Goal: Task Accomplishment & Management: Complete application form

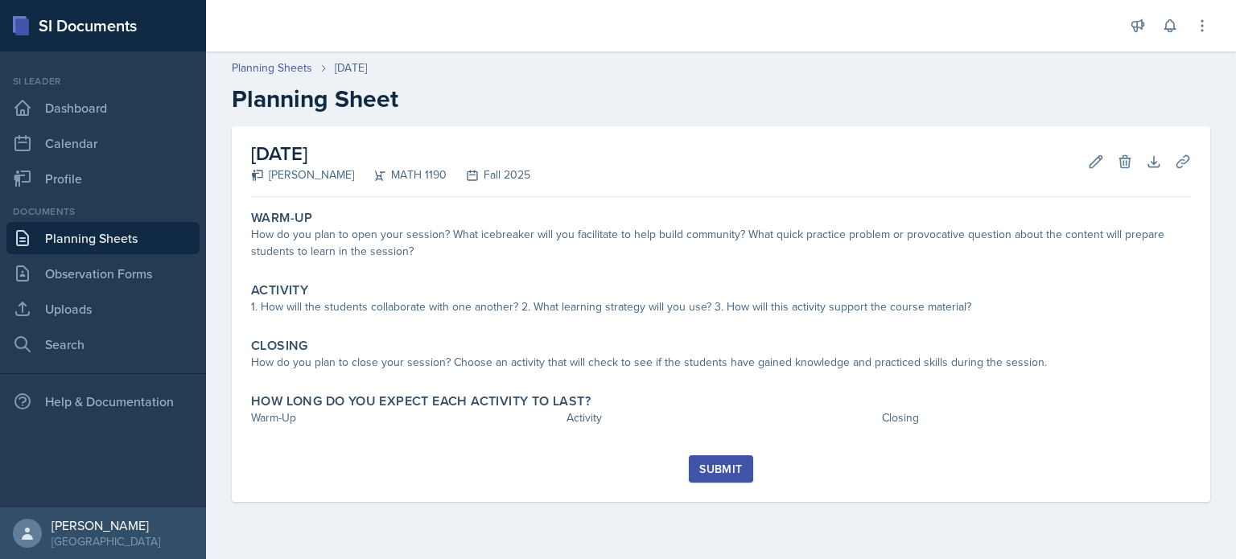
click at [164, 244] on link "Planning Sheets" at bounding box center [102, 238] width 193 height 32
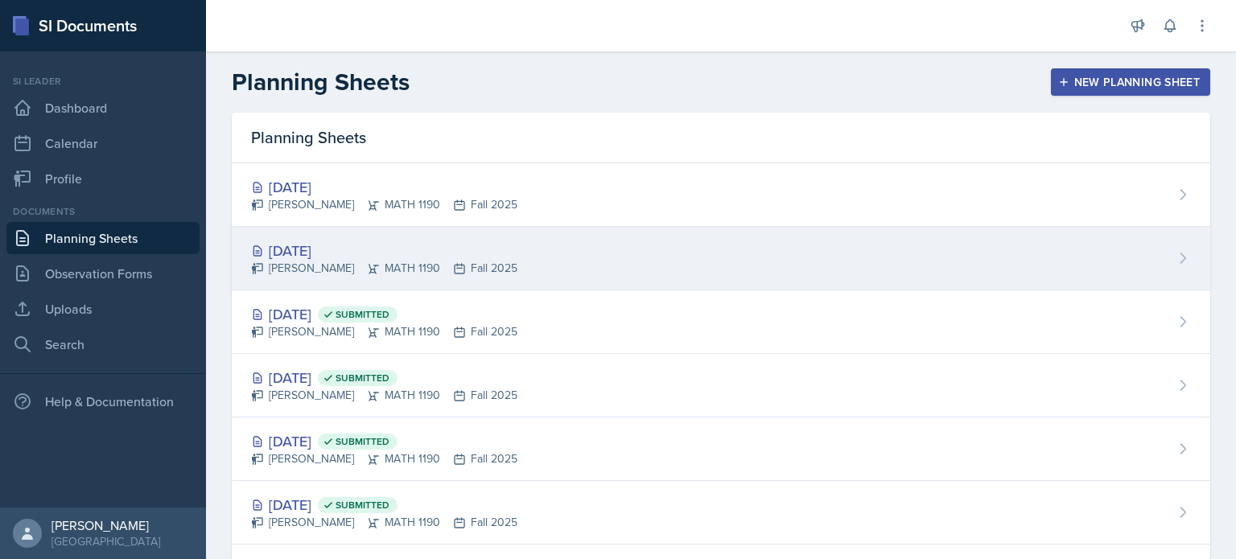
click at [488, 280] on div "[DATE] [PERSON_NAME] MATH 1190 Fall 2025" at bounding box center [721, 259] width 978 height 64
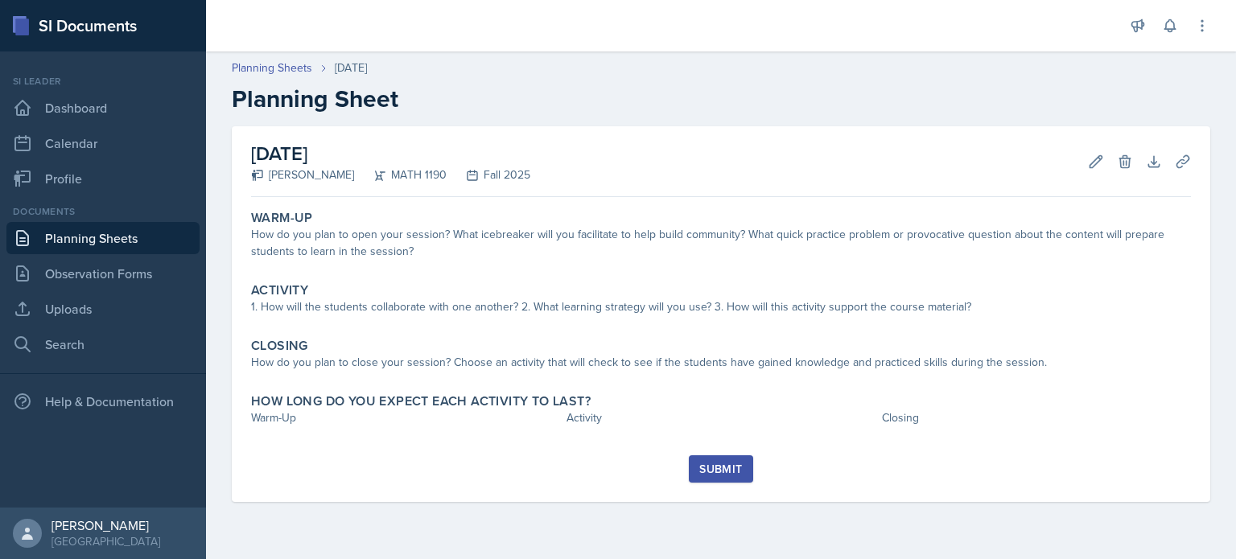
click at [294, 77] on div "Planning Sheets [DATE] Planning Sheet" at bounding box center [721, 87] width 1030 height 54
click at [297, 72] on link "Planning Sheets" at bounding box center [272, 68] width 80 height 17
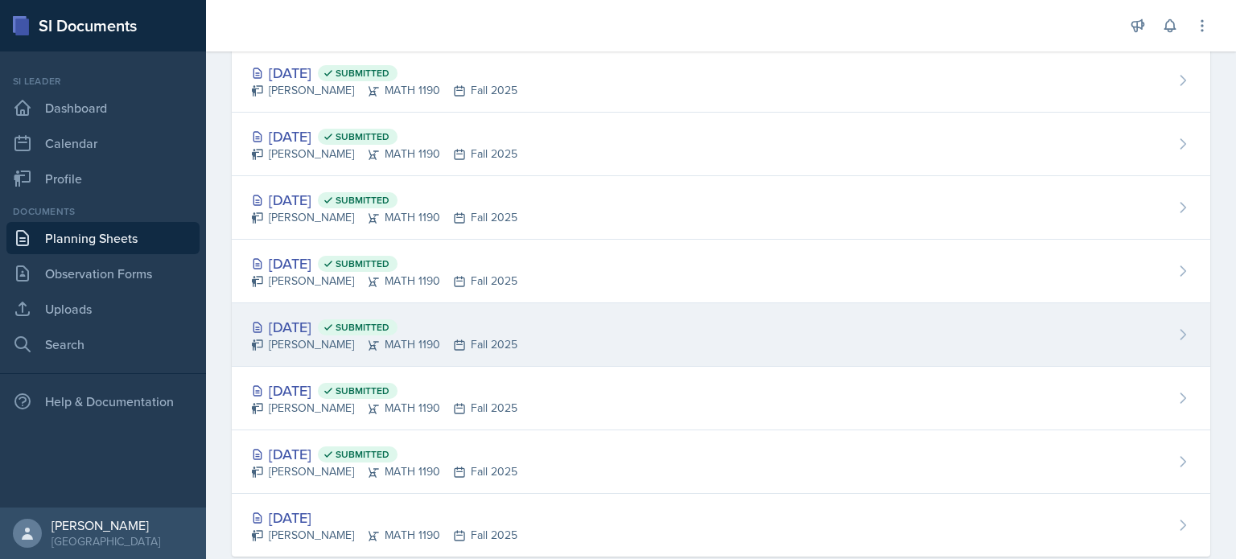
scroll to position [562, 0]
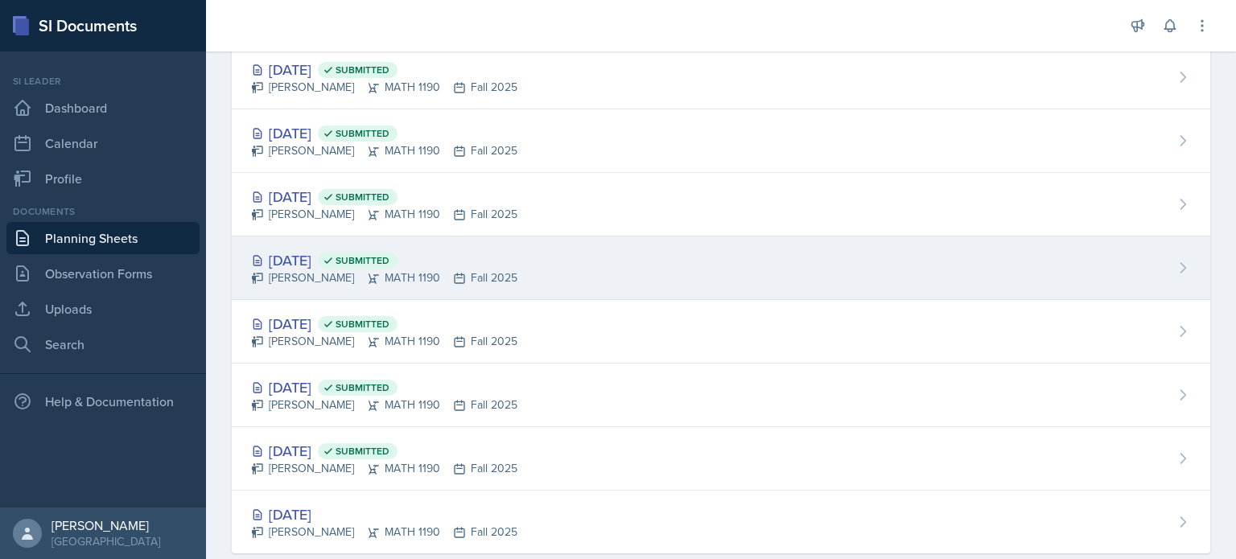
click at [455, 278] on icon at bounding box center [459, 278] width 13 height 13
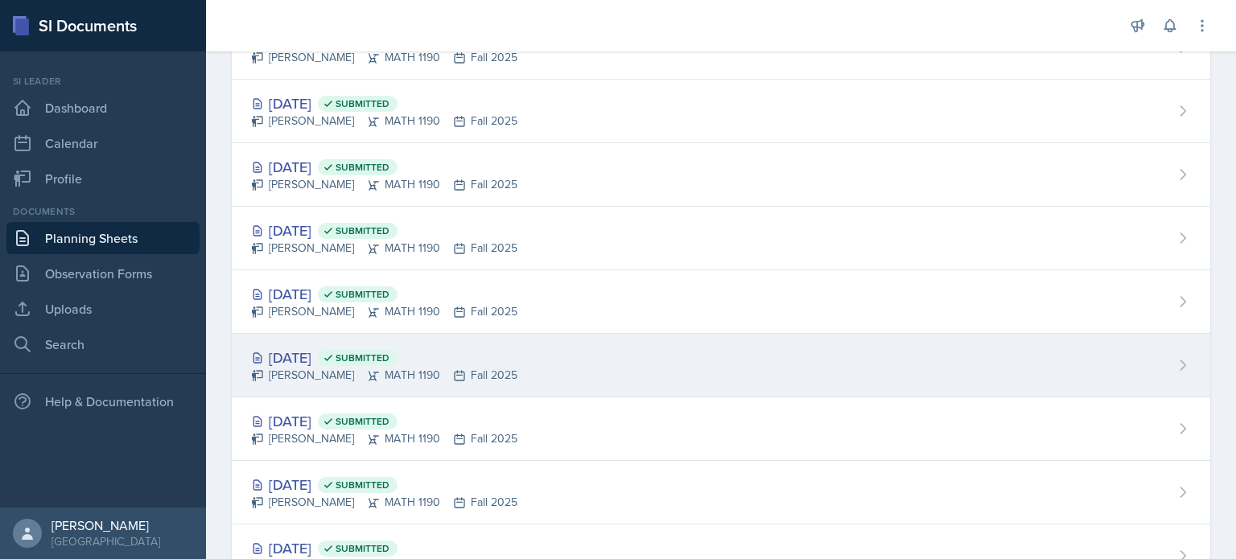
scroll to position [402, 0]
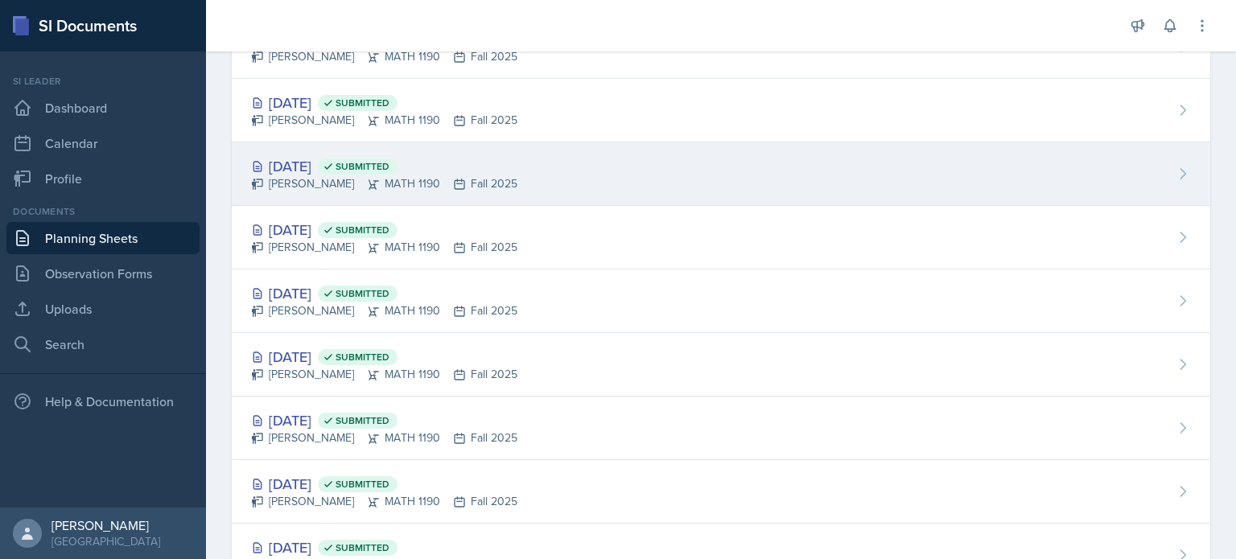
click at [523, 172] on div "[DATE] Submitted [PERSON_NAME] MATH 1190 Fall 2025" at bounding box center [721, 174] width 978 height 64
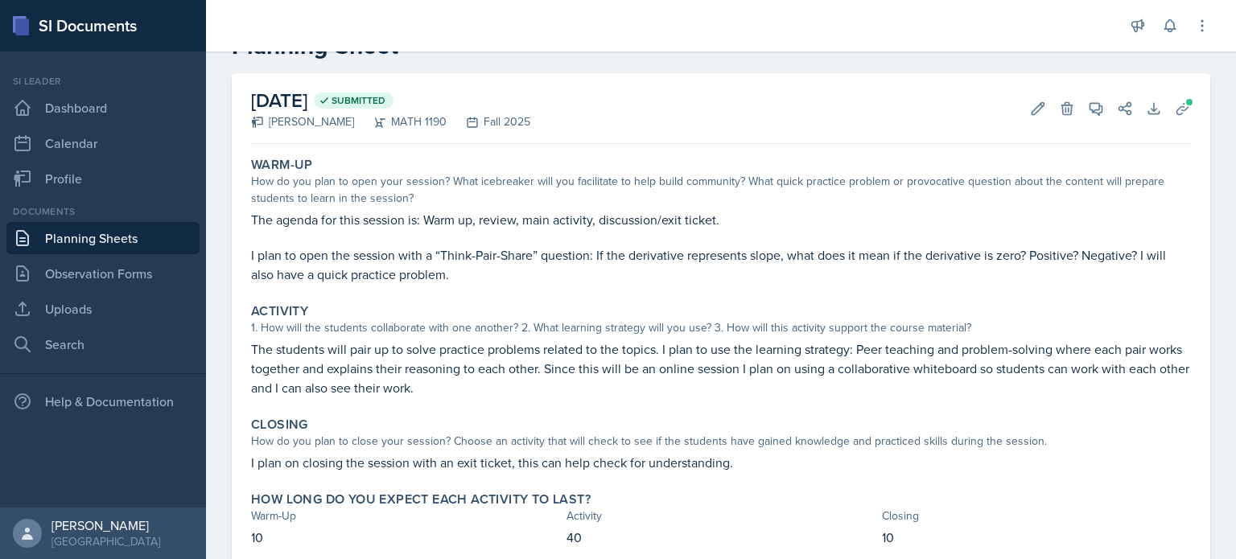
scroll to position [105, 0]
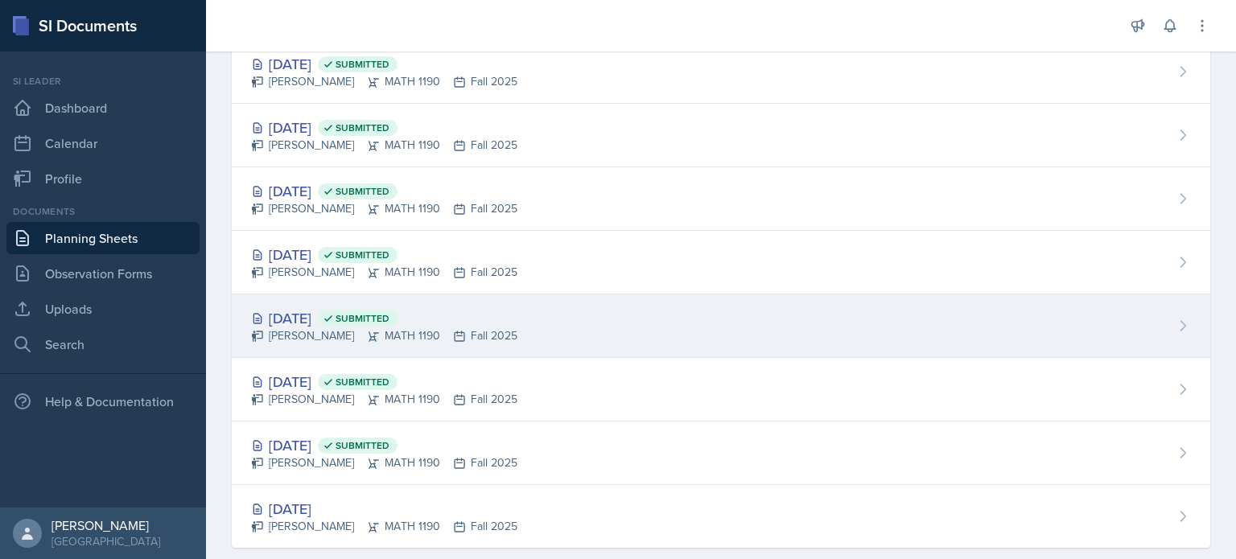
scroll to position [592, 0]
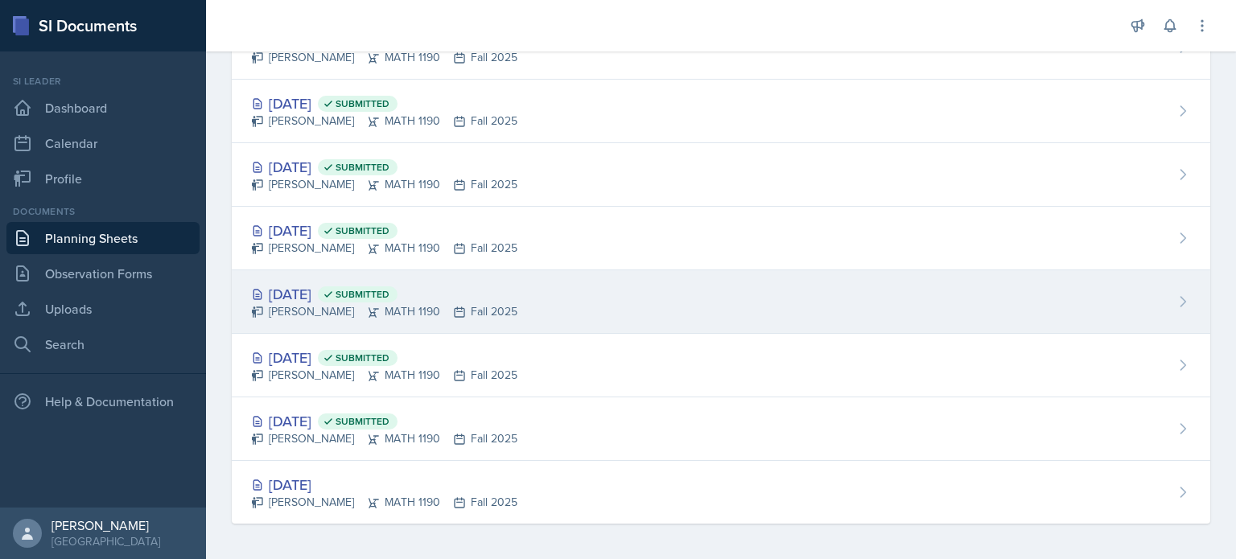
click at [516, 279] on div "[DATE] Submitted [PERSON_NAME] MATH 1190 Fall 2025" at bounding box center [721, 302] width 978 height 64
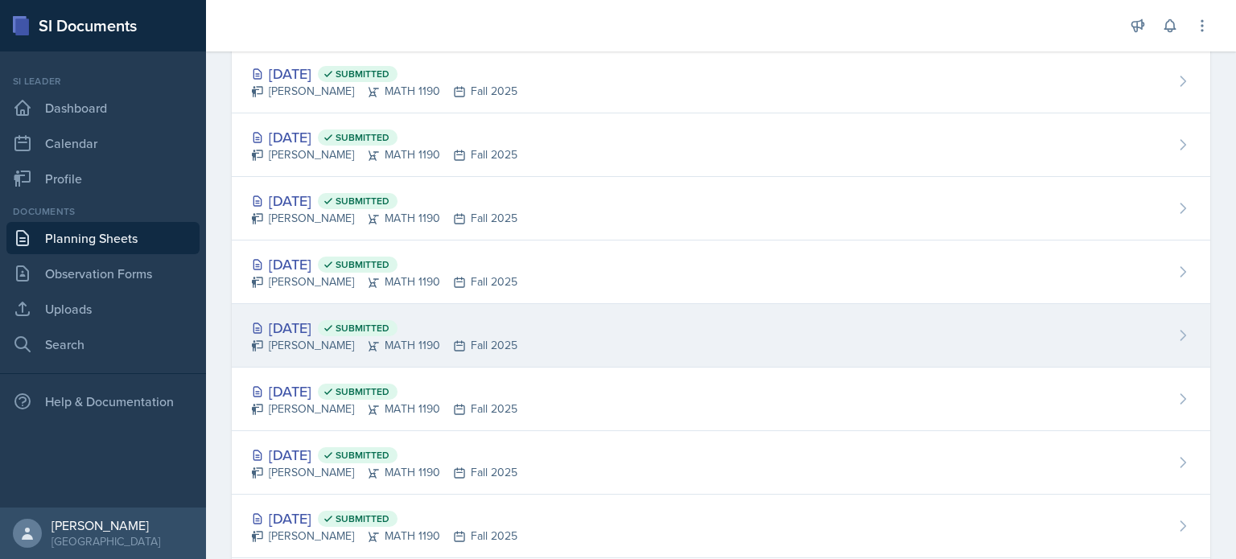
scroll to position [241, 0]
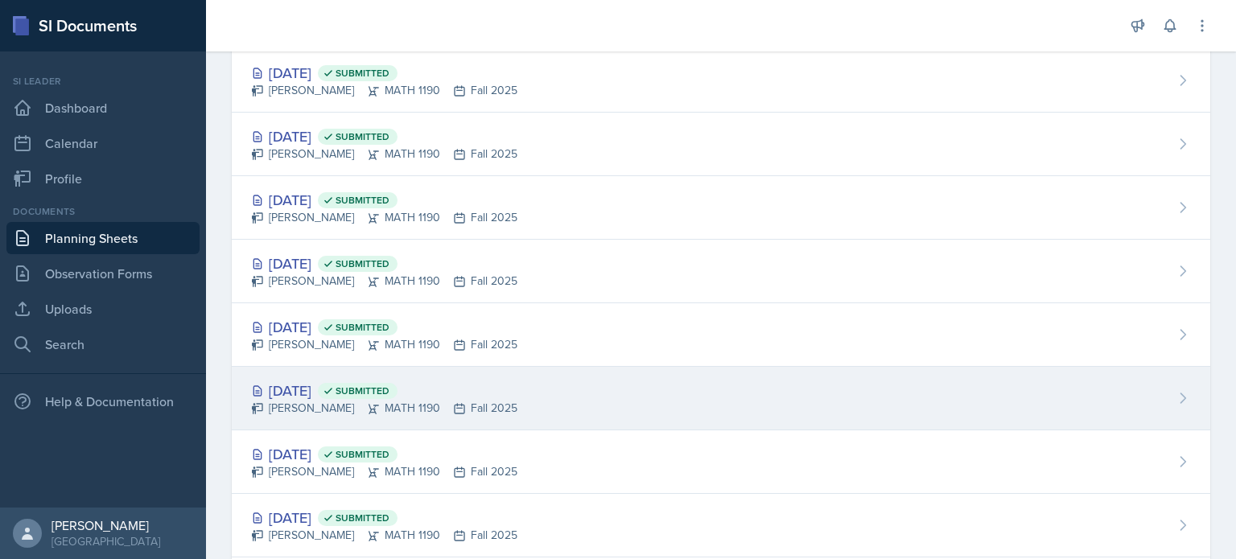
click at [634, 373] on div "[DATE] Submitted [PERSON_NAME] MATH 1190 Fall 2025" at bounding box center [721, 399] width 978 height 64
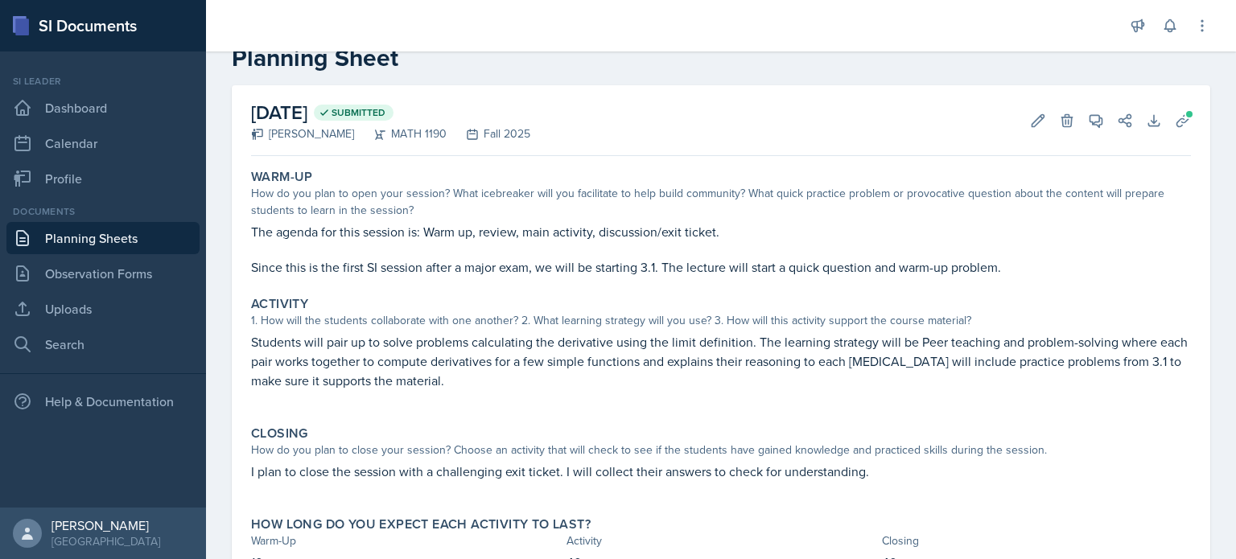
scroll to position [117, 0]
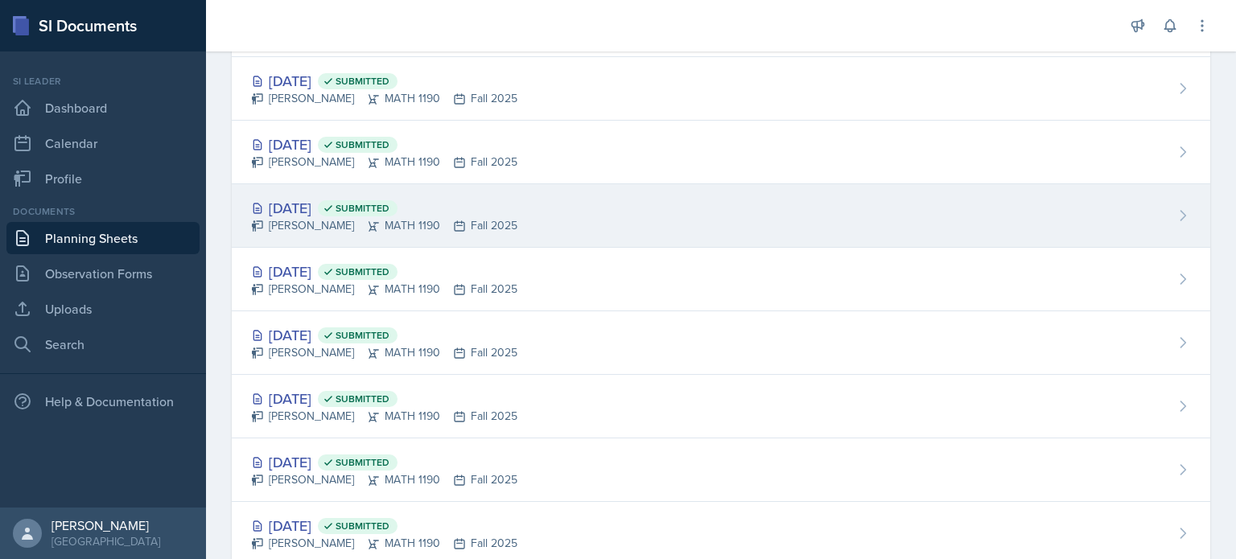
scroll to position [234, 0]
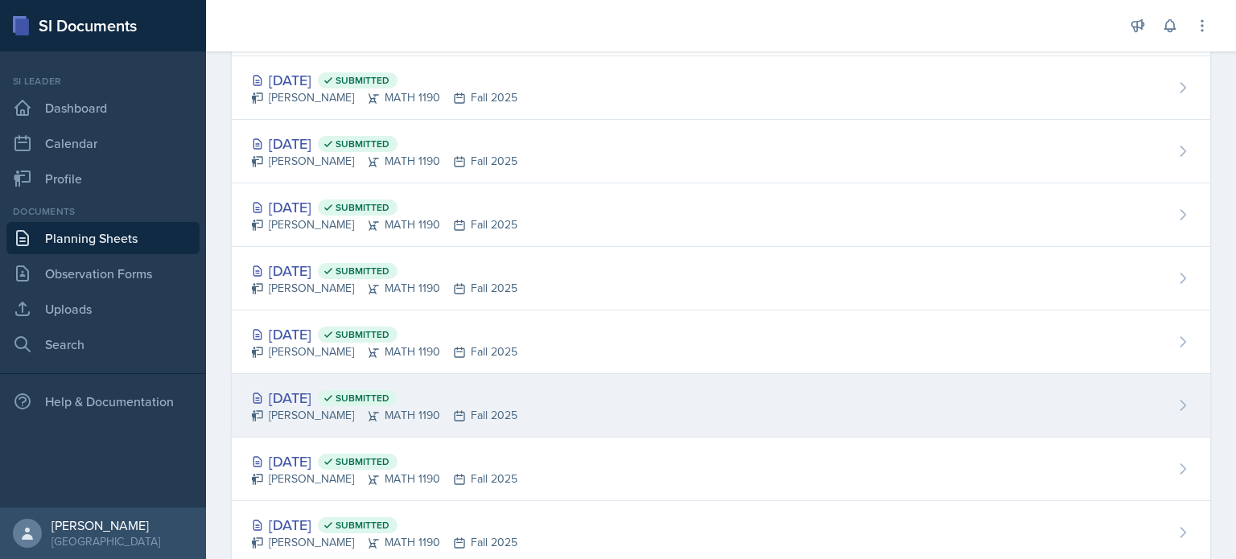
click at [397, 394] on span "Submitted" at bounding box center [358, 398] width 80 height 16
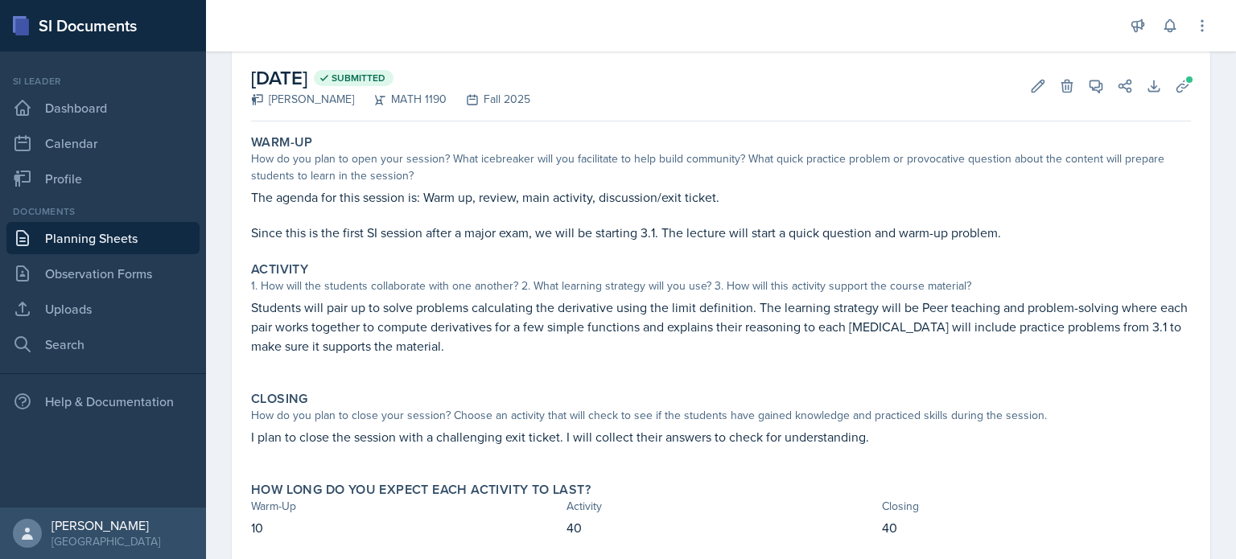
scroll to position [76, 0]
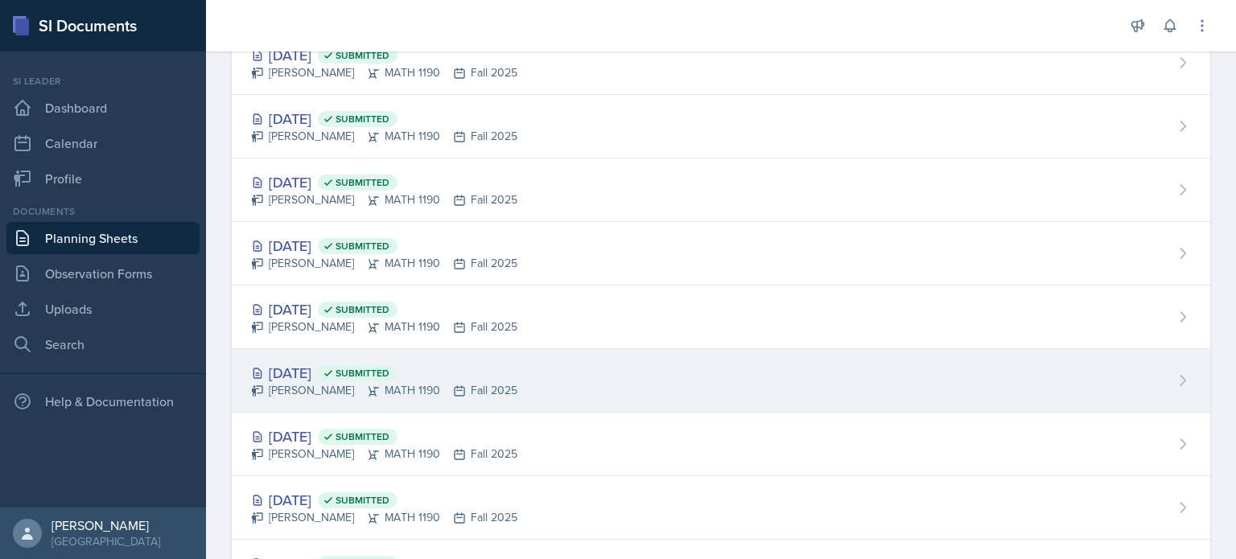
scroll to position [324, 0]
click at [481, 368] on div "[DATE] Submitted" at bounding box center [384, 371] width 266 height 22
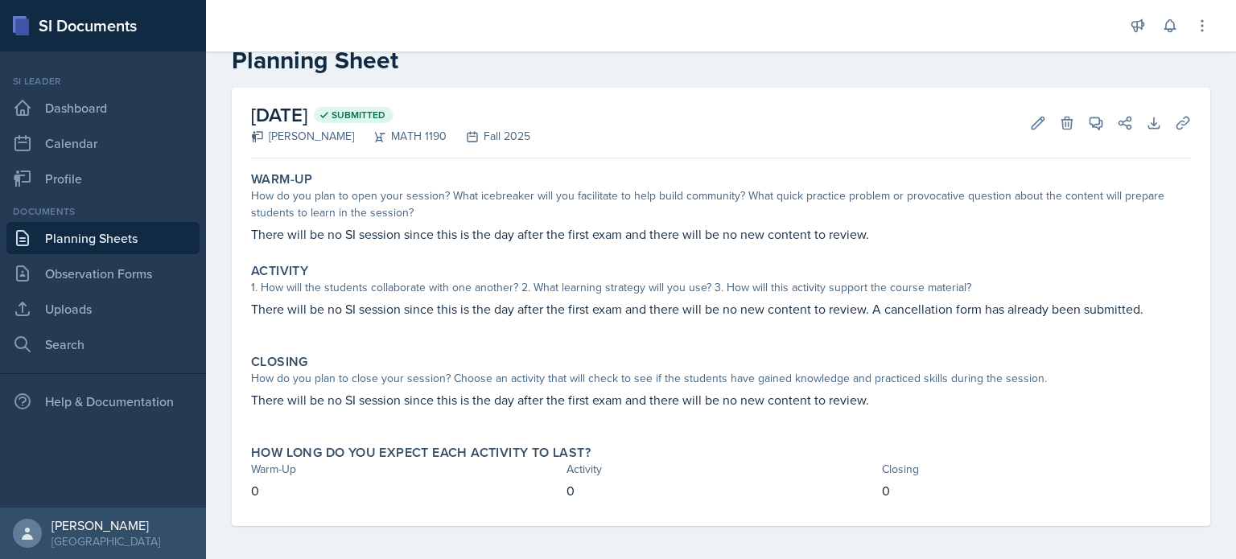
scroll to position [43, 0]
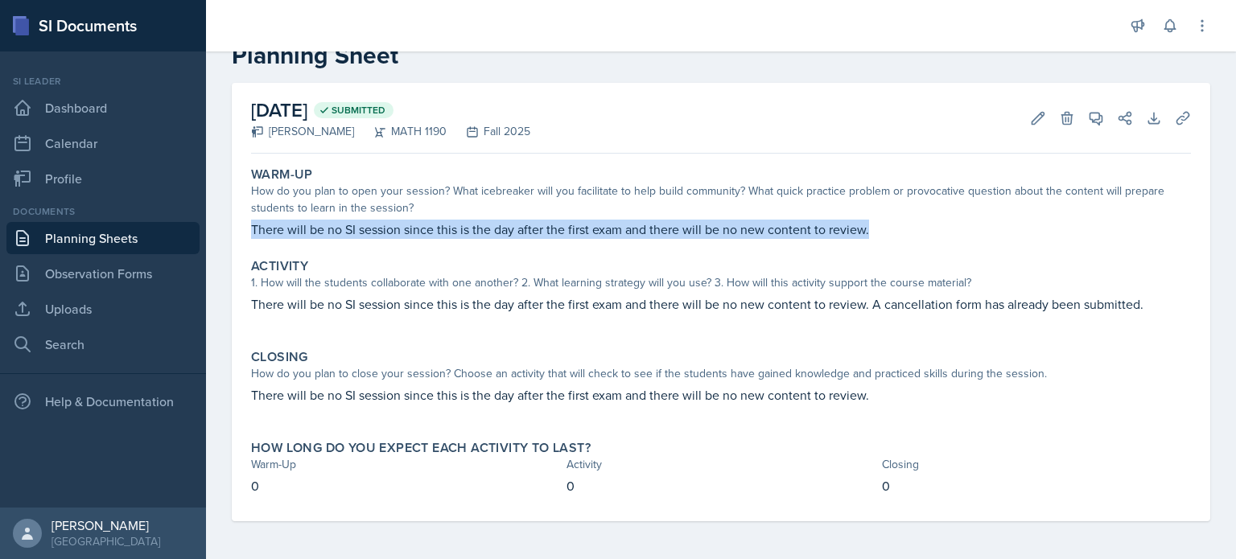
drag, startPoint x: 252, startPoint y: 228, endPoint x: 915, endPoint y: 243, distance: 663.0
click at [915, 243] on div "Warm-Up How do you plan to open your session? What icebreaker will you facilita…" at bounding box center [721, 202] width 952 height 85
copy p "There will be no SI session since this is the day after the first exam and ther…"
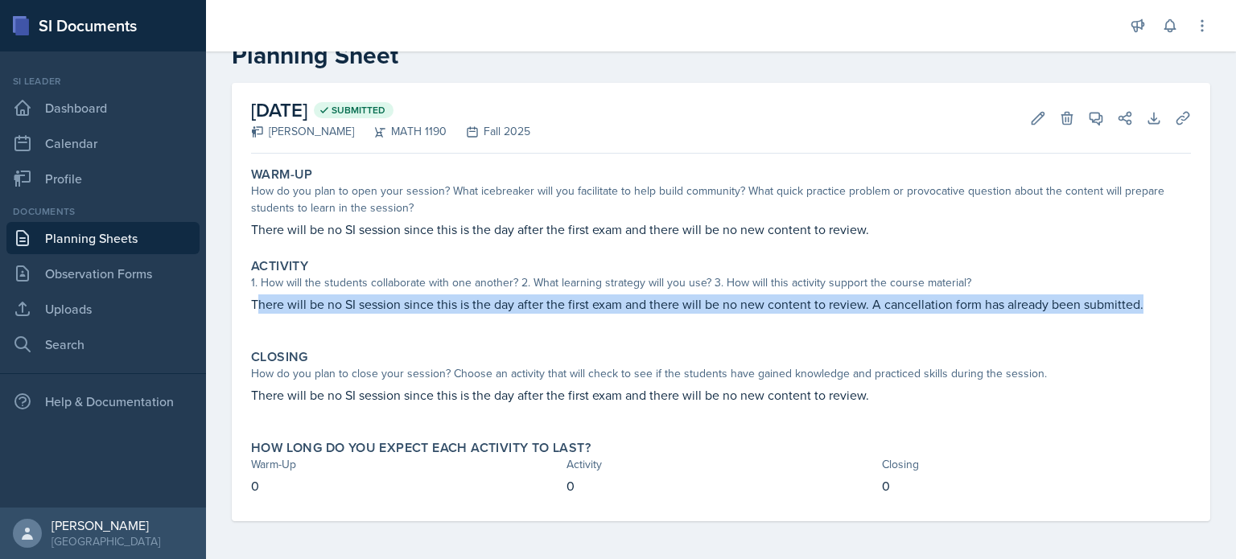
drag, startPoint x: 254, startPoint y: 305, endPoint x: 1104, endPoint y: 321, distance: 849.6
click at [1104, 321] on div "There will be no SI session since this is the day after the first exam and ther…" at bounding box center [721, 311] width 940 height 35
copy p "here will be no SI session since this is the day after the first exam and there…"
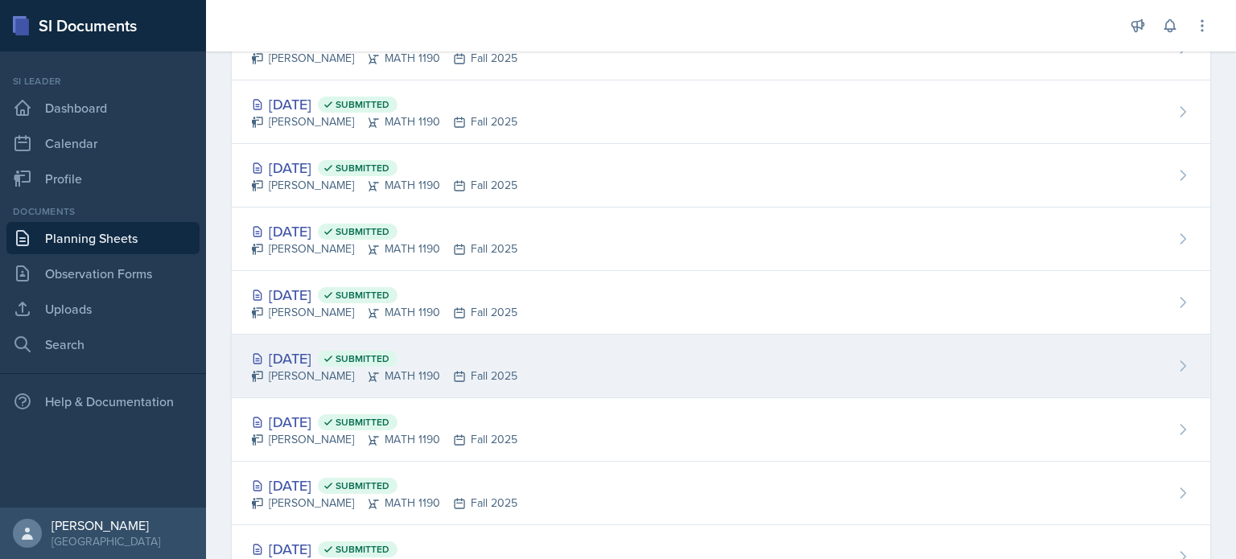
scroll to position [462, 0]
click at [503, 340] on div "[DATE] Submitted [PERSON_NAME] MATH 1190 Fall 2025" at bounding box center [721, 369] width 978 height 64
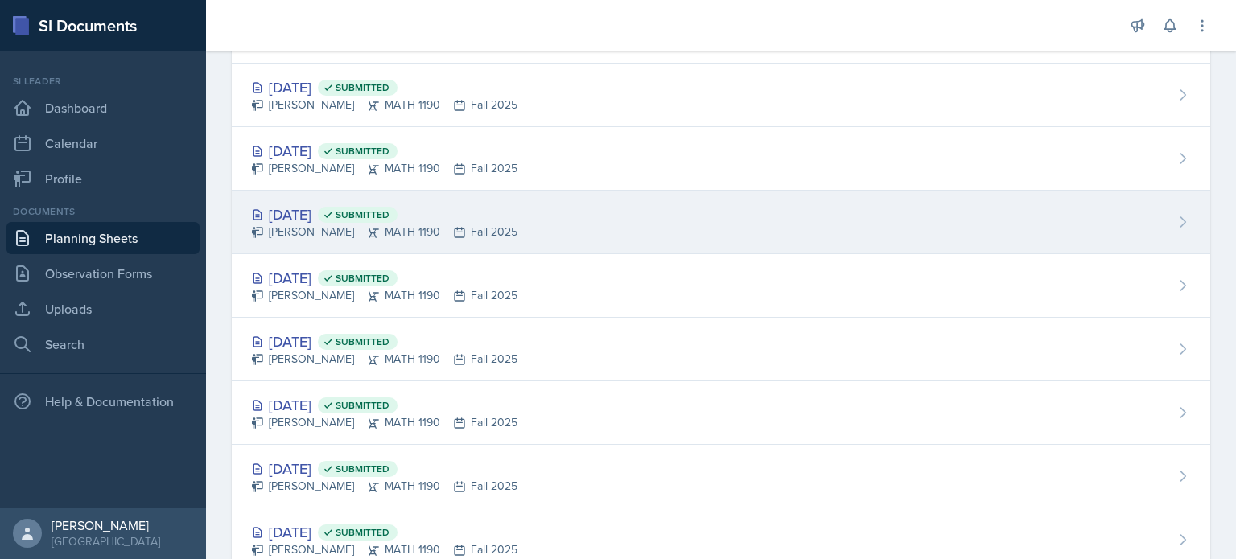
scroll to position [482, 0]
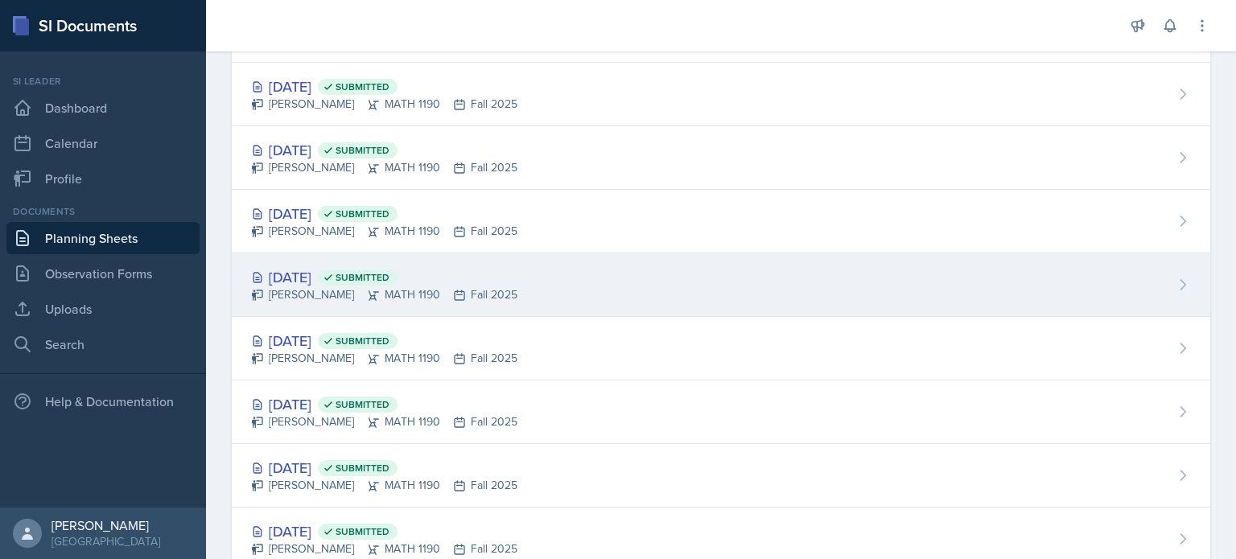
click at [453, 289] on icon at bounding box center [459, 295] width 13 height 13
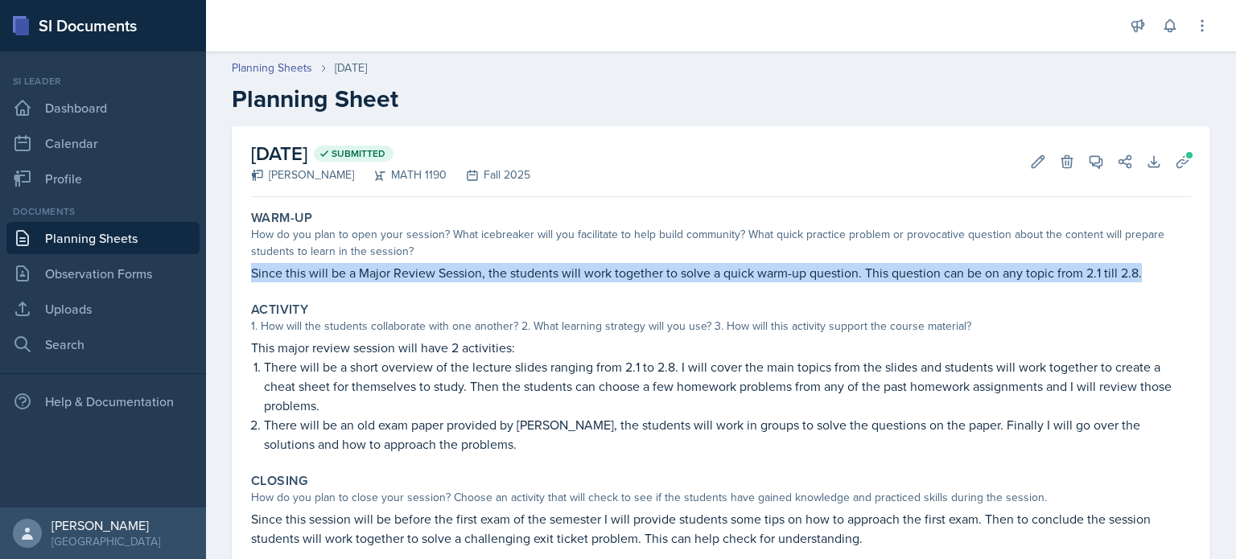
drag, startPoint x: 253, startPoint y: 273, endPoint x: 1144, endPoint y: 275, distance: 891.3
click at [1144, 275] on p "Since this will be a Major Review Session, the students will work together to s…" at bounding box center [721, 272] width 940 height 19
copy p "Since this will be a Major Review Session, the students will work together to s…"
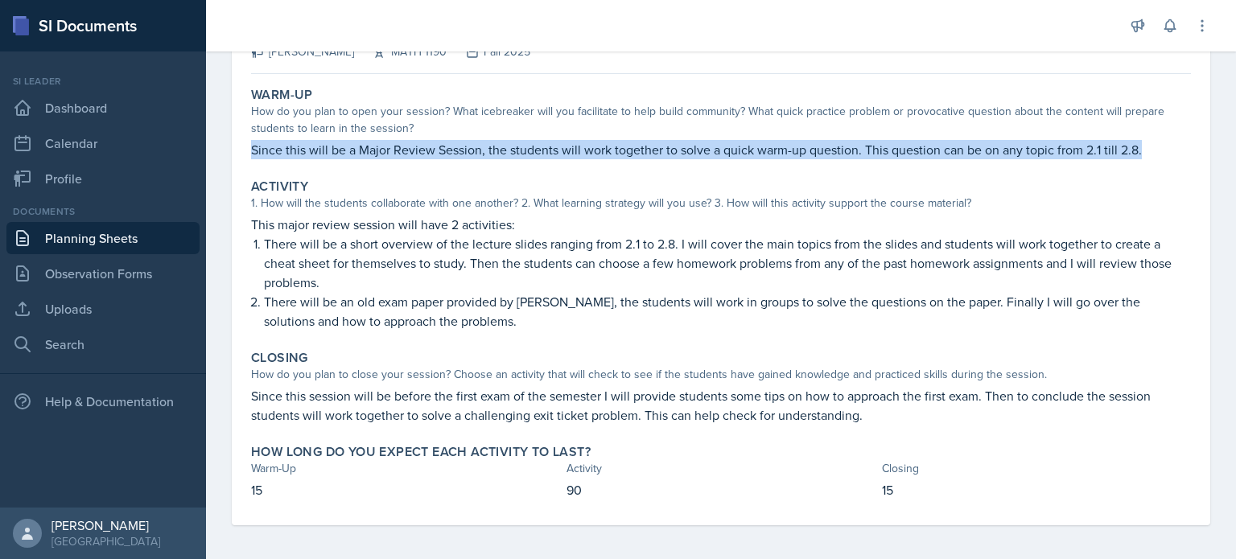
scroll to position [127, 0]
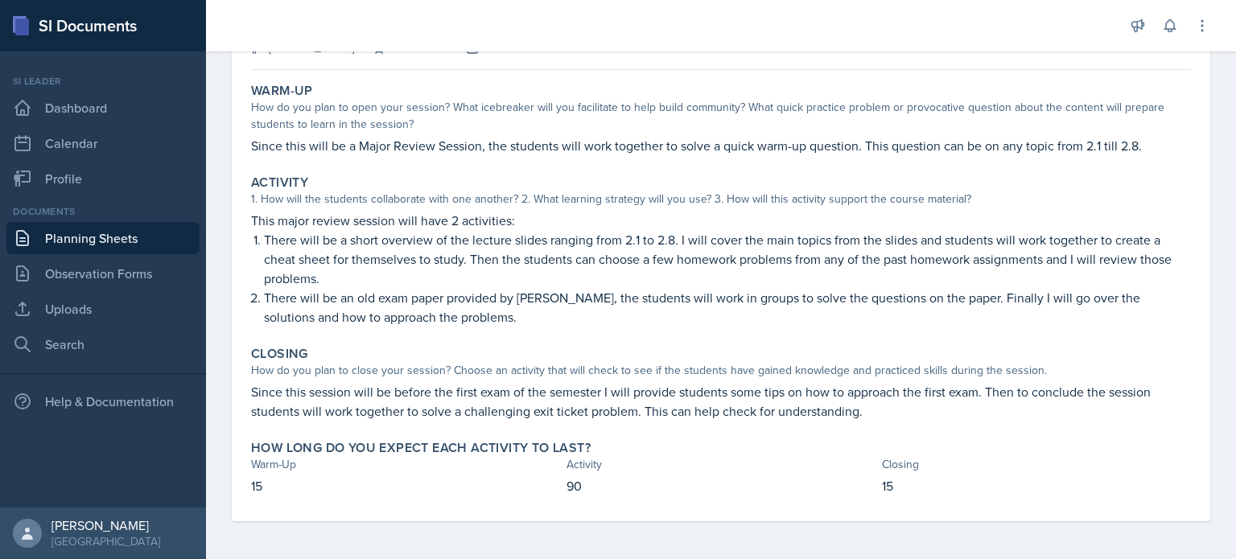
click at [657, 292] on p "There will be an old exam paper provided by [PERSON_NAME], the students will wo…" at bounding box center [727, 307] width 927 height 39
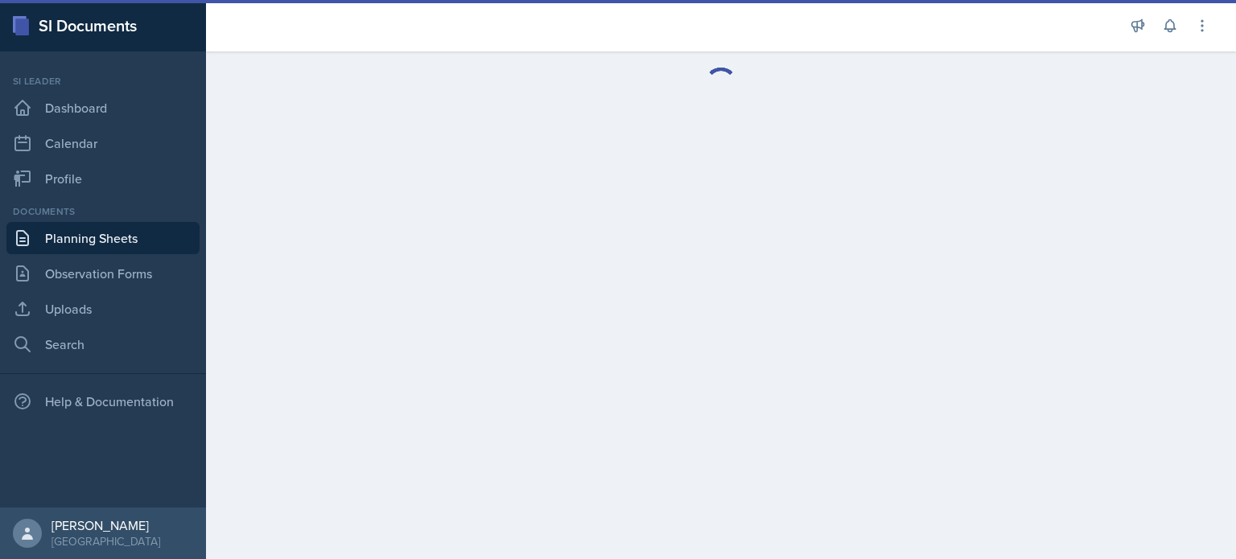
click at [103, 230] on link "Planning Sheets" at bounding box center [102, 238] width 193 height 32
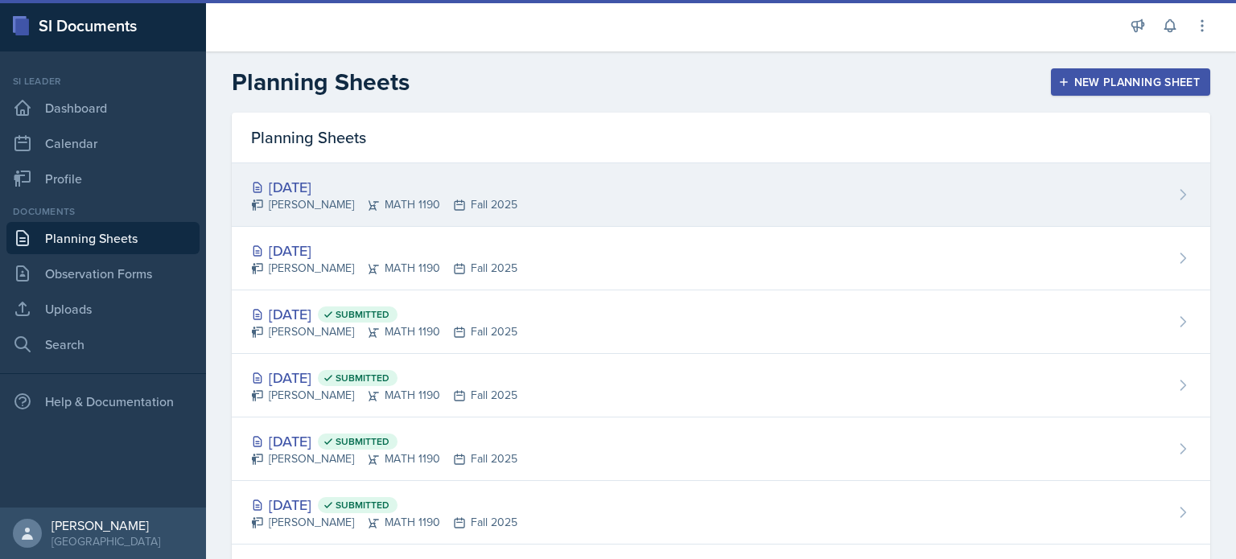
click at [582, 200] on div "Oct 10th, 2025 Aditya Chauhan MATH 1190 Fall 2025" at bounding box center [721, 195] width 978 height 64
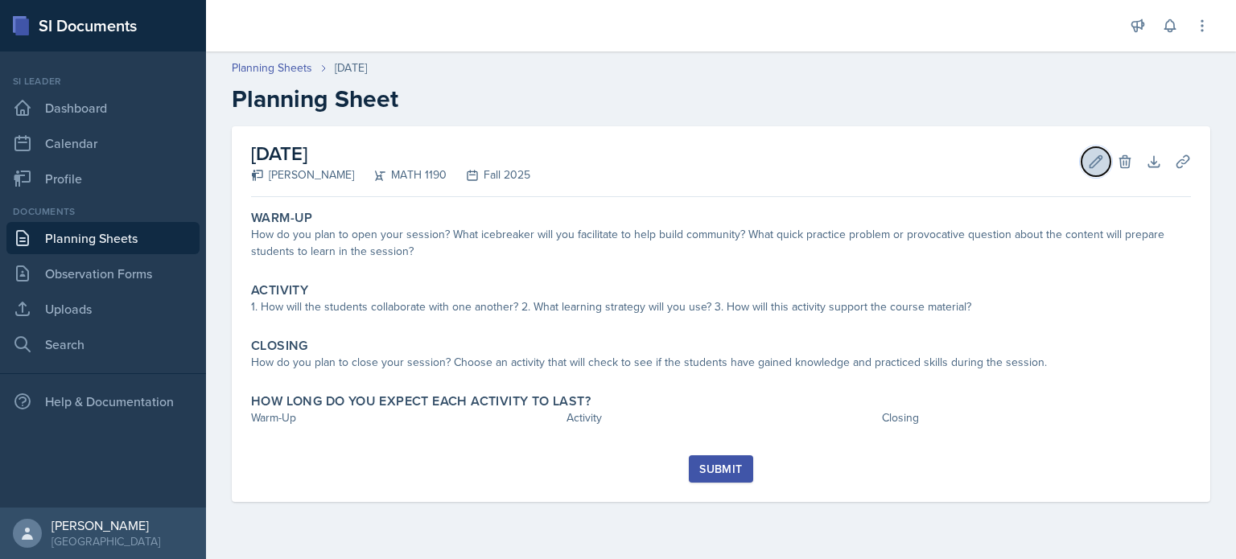
click at [1096, 167] on icon at bounding box center [1096, 162] width 16 height 16
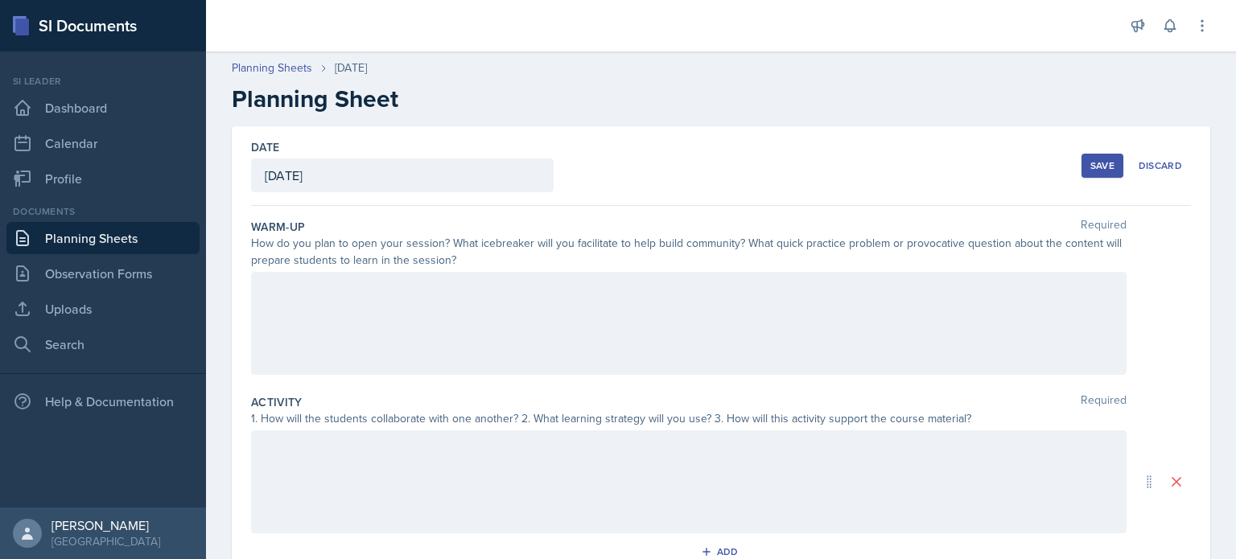
click at [597, 301] on div at bounding box center [688, 323] width 875 height 103
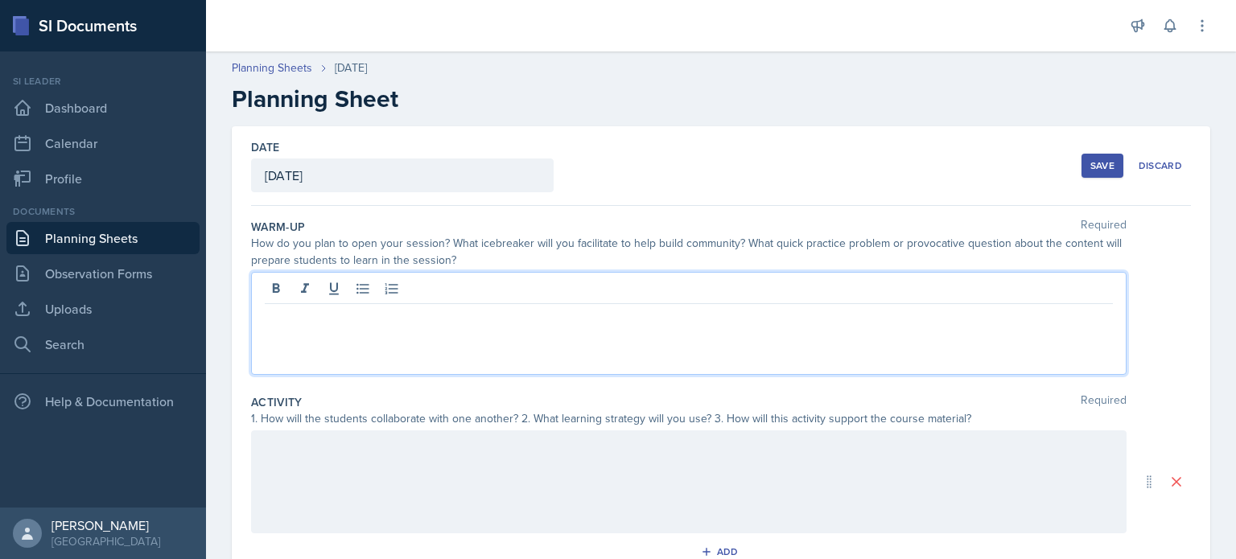
click at [598, 302] on div at bounding box center [689, 291] width 848 height 27
drag, startPoint x: 580, startPoint y: 317, endPoint x: 602, endPoint y: 316, distance: 21.7
click at [602, 316] on p "There will be no SI session since this is the day after the first exam and ther…" at bounding box center [689, 316] width 848 height 19
click at [490, 481] on div at bounding box center [688, 481] width 875 height 103
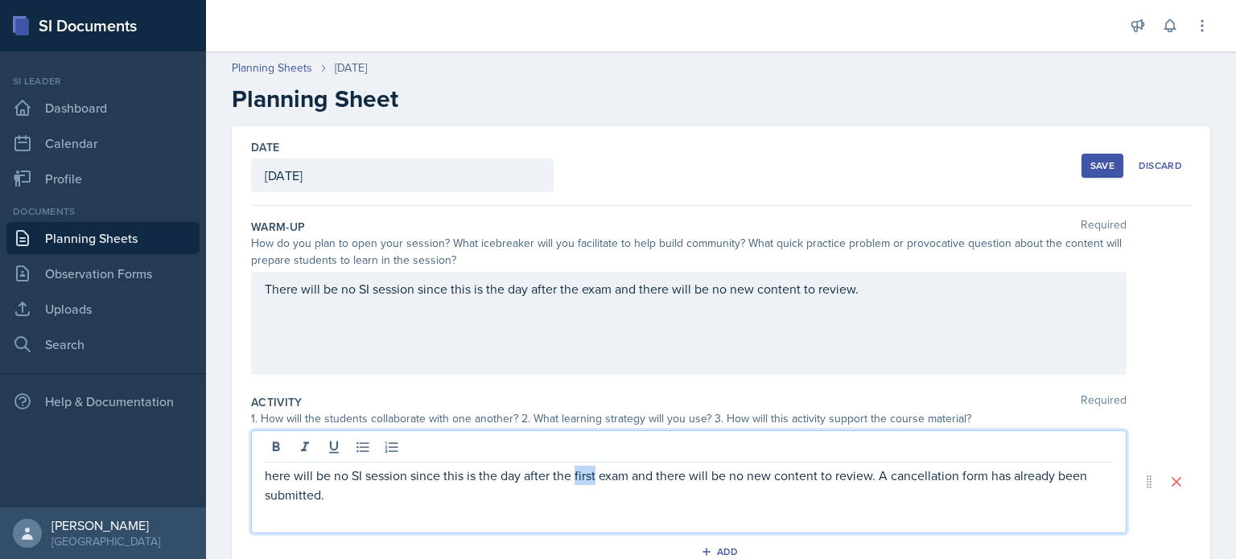
drag, startPoint x: 574, startPoint y: 476, endPoint x: 595, endPoint y: 478, distance: 21.8
click at [595, 478] on p "here will be no SI session since this is the day after the first exam and there…" at bounding box center [689, 485] width 848 height 39
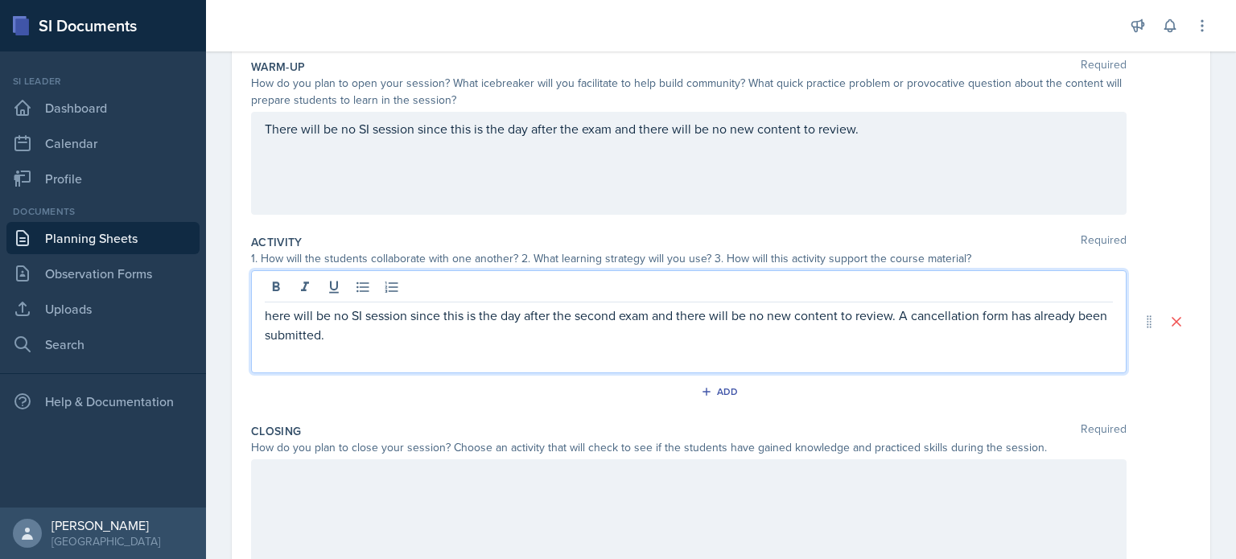
scroll to position [161, 0]
drag, startPoint x: 899, startPoint y: 317, endPoint x: 946, endPoint y: 346, distance: 54.9
click at [946, 346] on div "here will be no SI session since this is the day after the second exam and ther…" at bounding box center [689, 334] width 848 height 58
click at [265, 313] on p "here will be no SI session since this is the day after the second exam and ther…" at bounding box center [689, 314] width 848 height 19
click at [338, 471] on div at bounding box center [688, 510] width 875 height 103
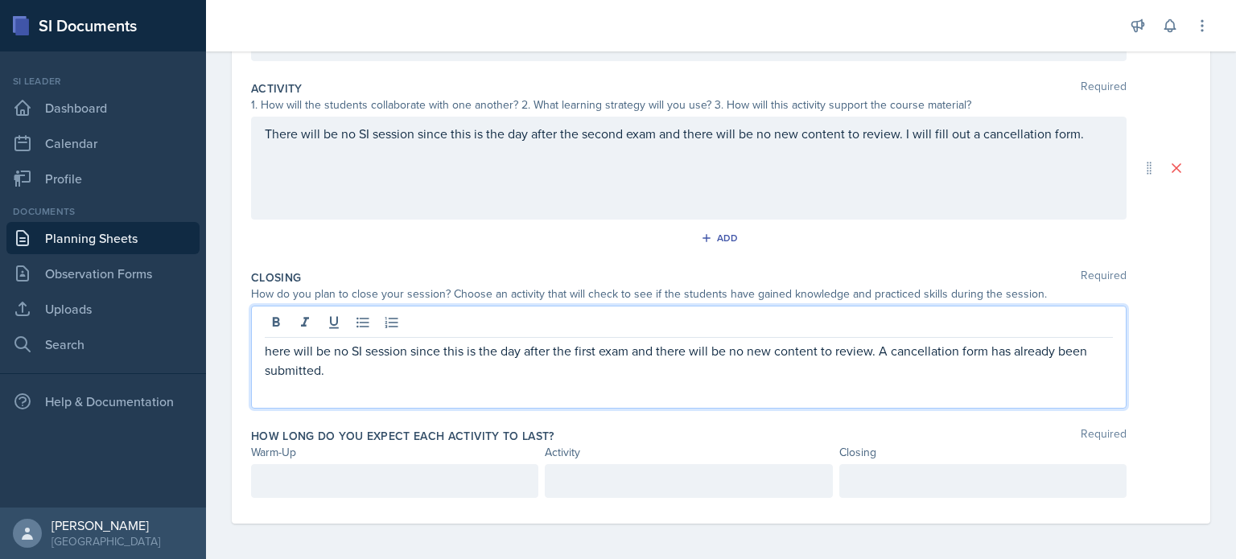
scroll to position [315, 0]
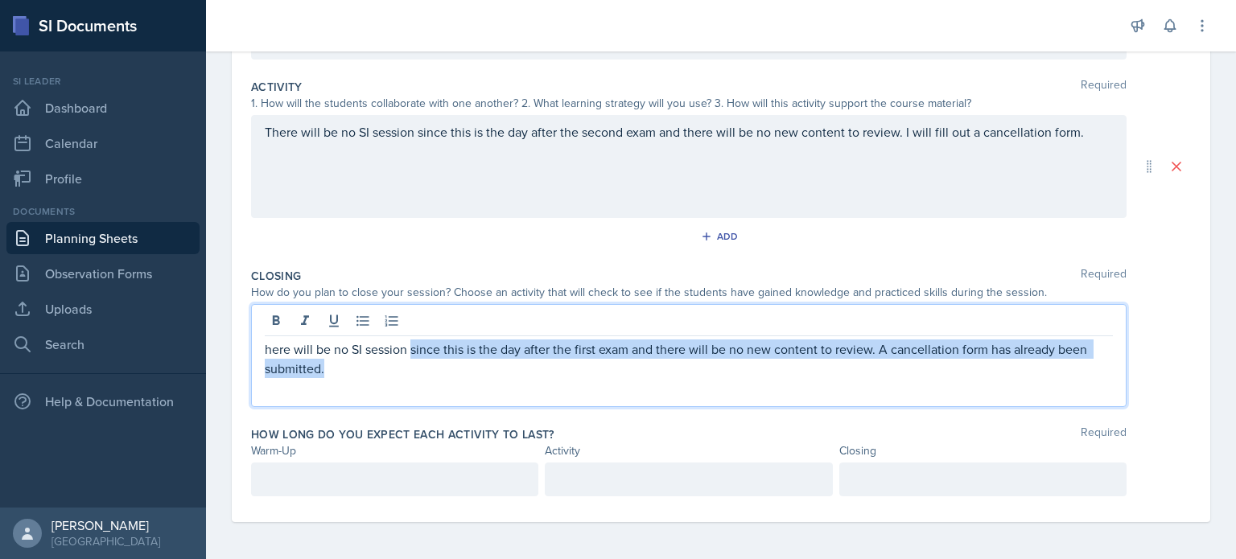
drag, startPoint x: 411, startPoint y: 347, endPoint x: 428, endPoint y: 367, distance: 26.3
click at [428, 367] on p "here will be no SI session since this is the day after the first exam and there…" at bounding box center [689, 358] width 848 height 39
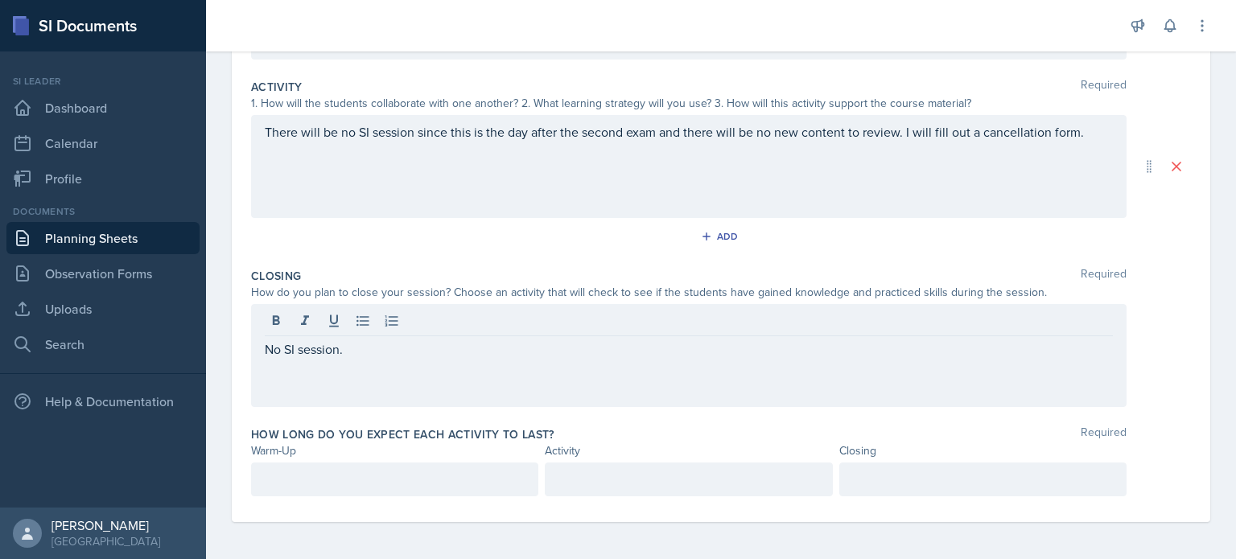
click at [506, 488] on div at bounding box center [394, 480] width 287 height 34
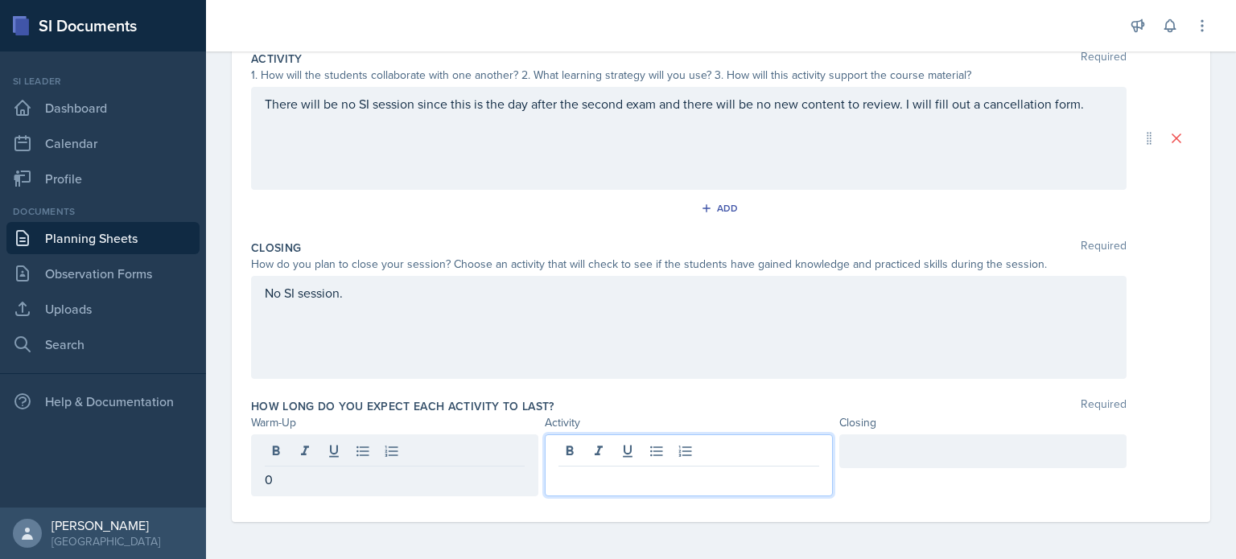
click at [645, 455] on div at bounding box center [688, 465] width 287 height 62
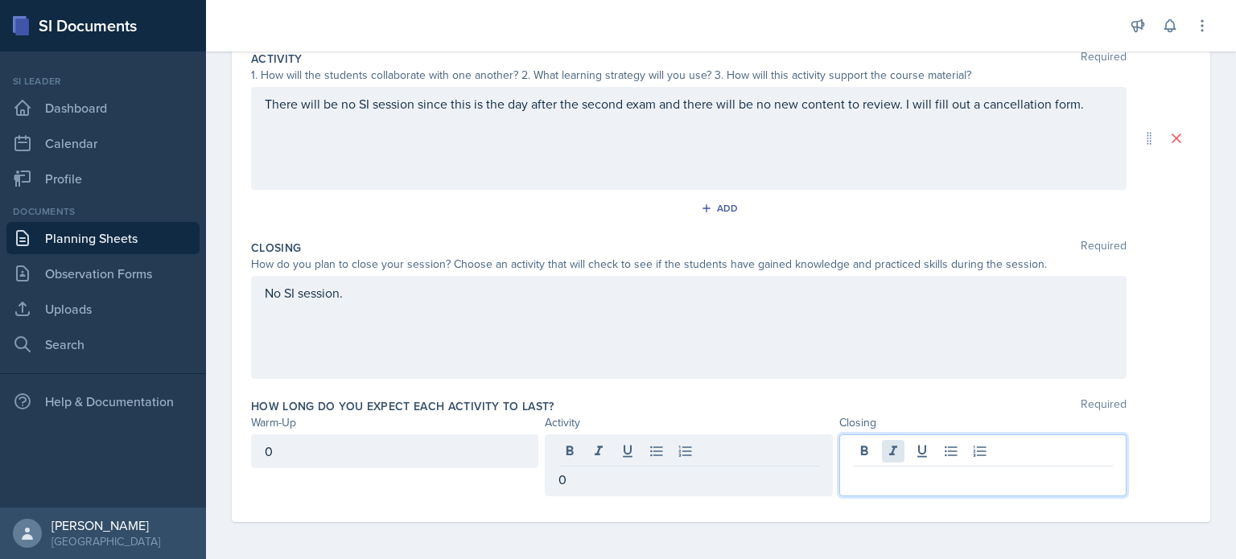
click at [875, 443] on div at bounding box center [982, 465] width 287 height 62
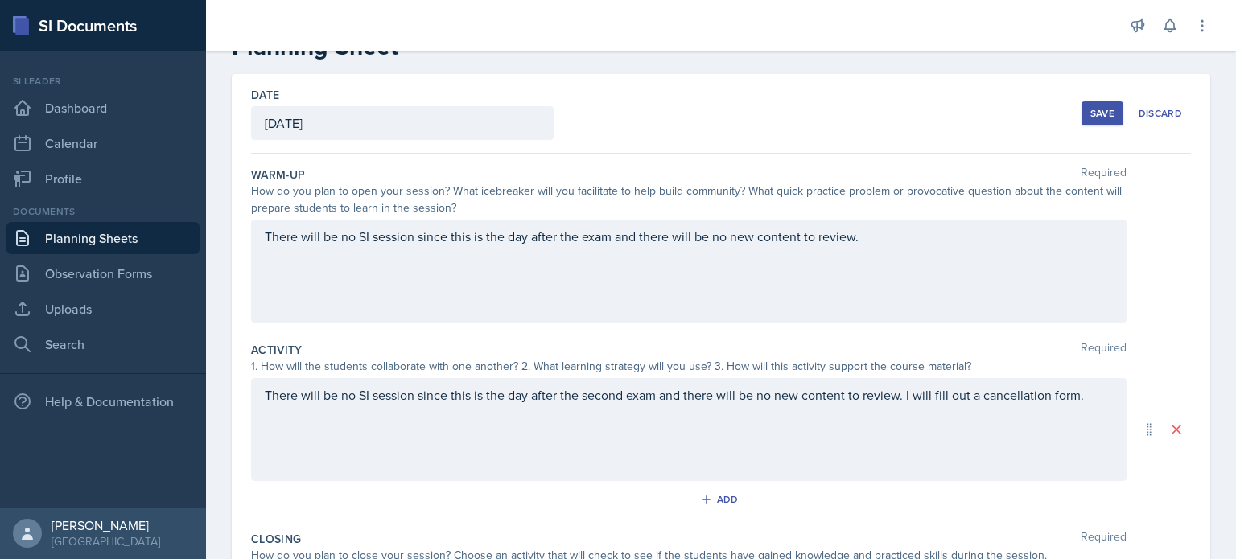
scroll to position [0, 0]
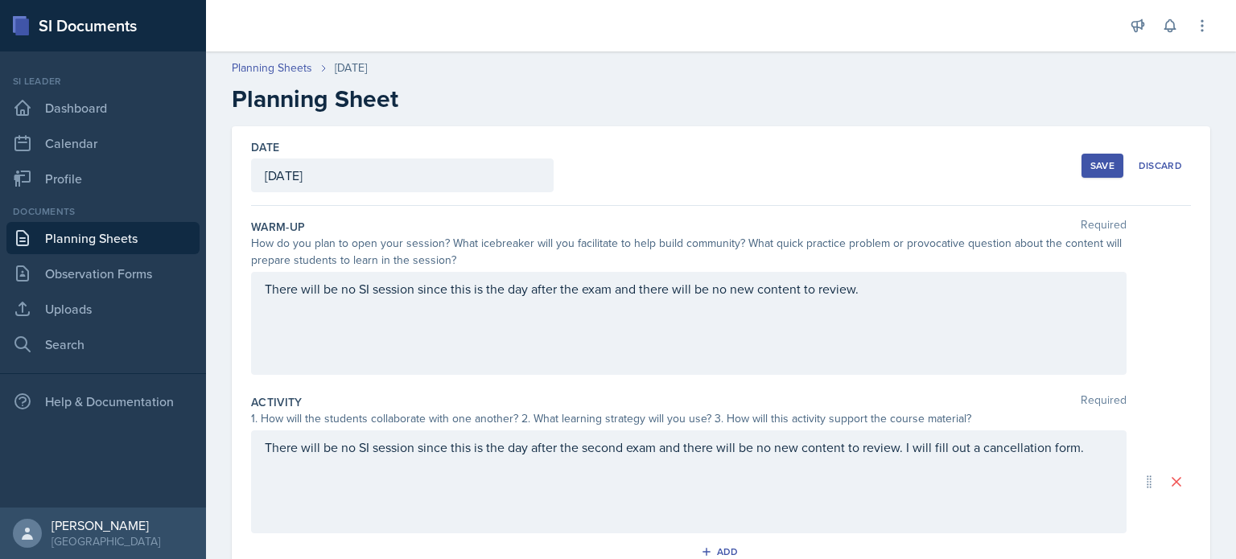
click at [1081, 175] on button "Save" at bounding box center [1102, 166] width 42 height 24
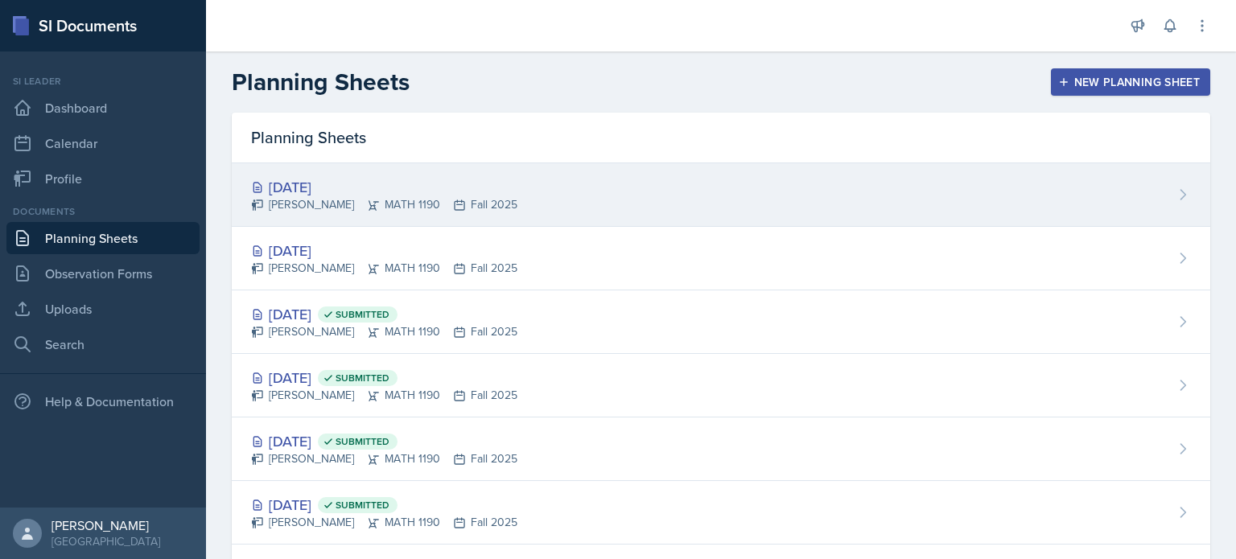
click at [434, 204] on div "Aditya Chauhan MATH 1190 Fall 2025" at bounding box center [384, 204] width 266 height 17
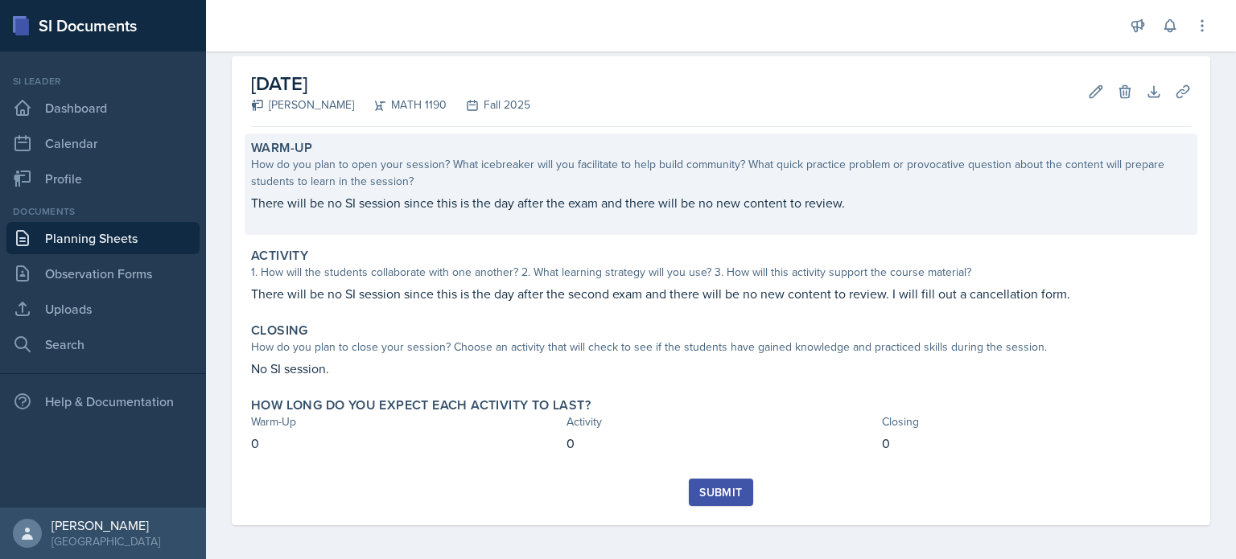
scroll to position [74, 0]
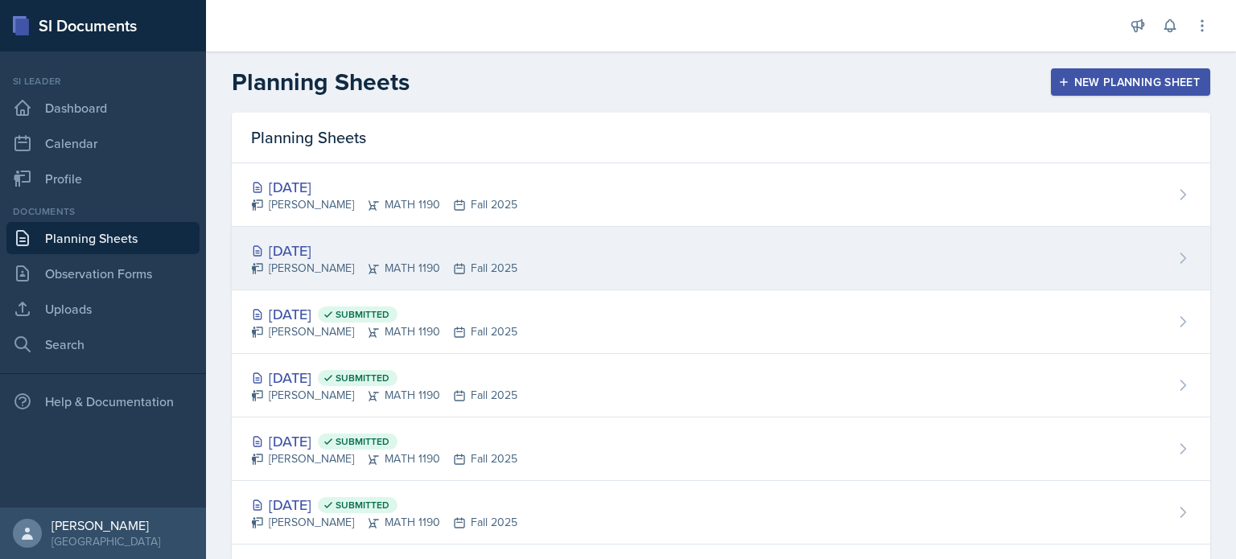
click at [442, 272] on div "Aditya Chauhan MATH 1190 Fall 2025" at bounding box center [384, 268] width 266 height 17
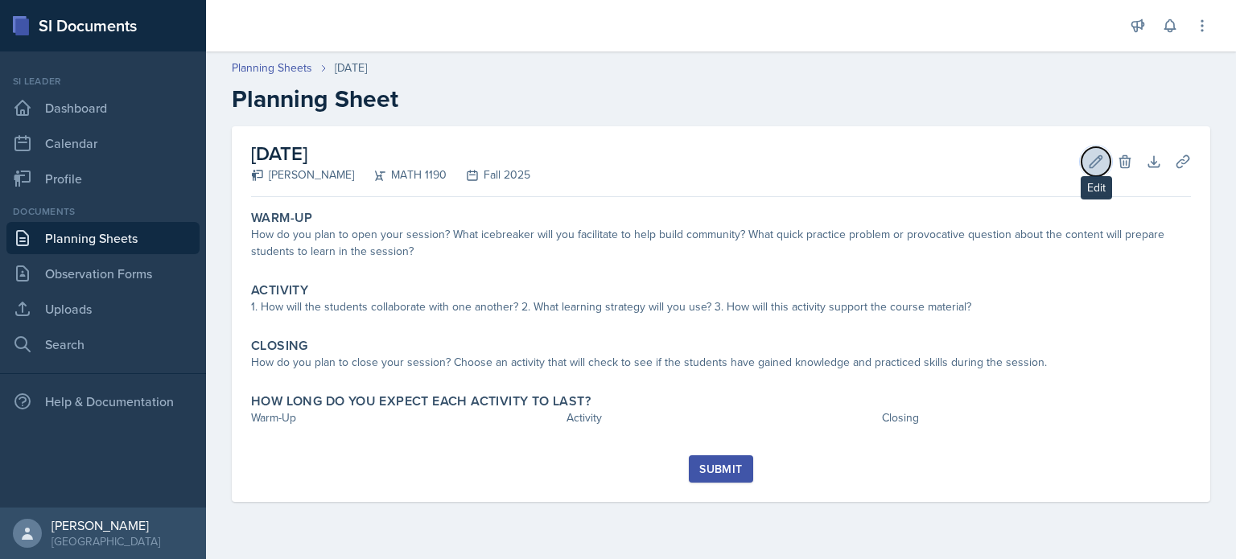
click at [1100, 163] on icon at bounding box center [1096, 162] width 16 height 16
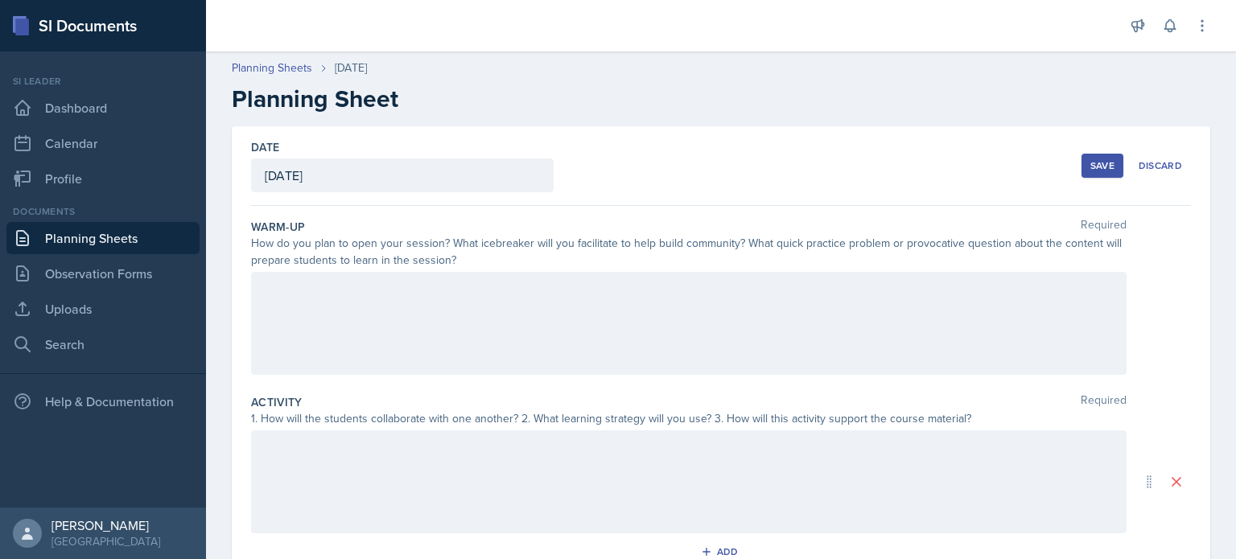
click at [553, 340] on div at bounding box center [688, 323] width 875 height 103
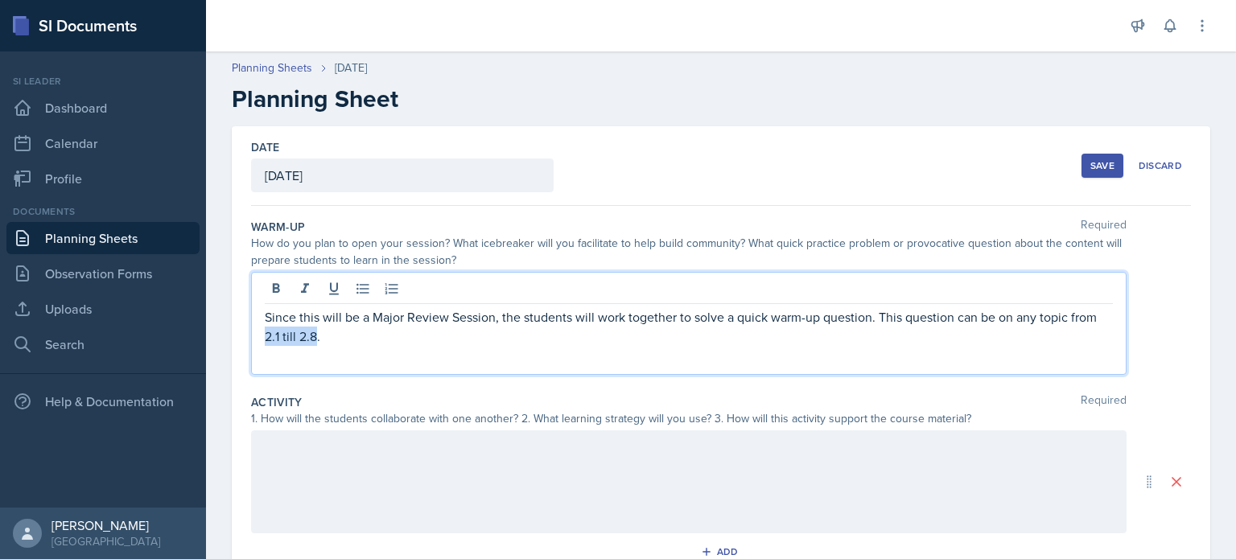
drag, startPoint x: 315, startPoint y: 338, endPoint x: 261, endPoint y: 341, distance: 54.0
click at [261, 341] on div "Since this will be a Major Review Session, the students will work together to s…" at bounding box center [688, 323] width 875 height 103
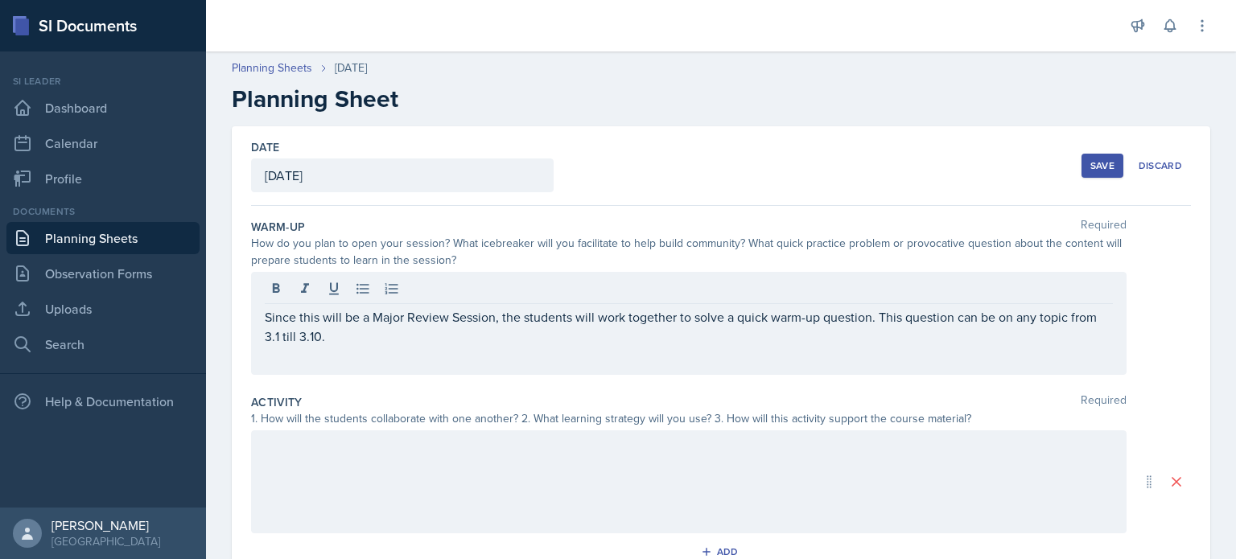
click at [718, 492] on div at bounding box center [688, 481] width 875 height 103
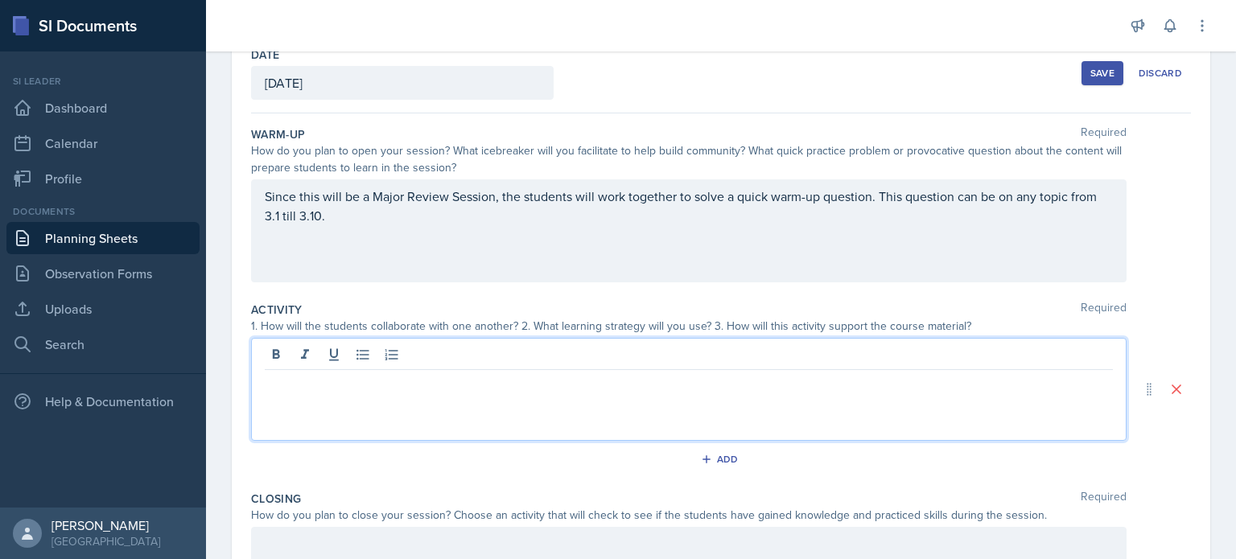
scroll to position [120, 0]
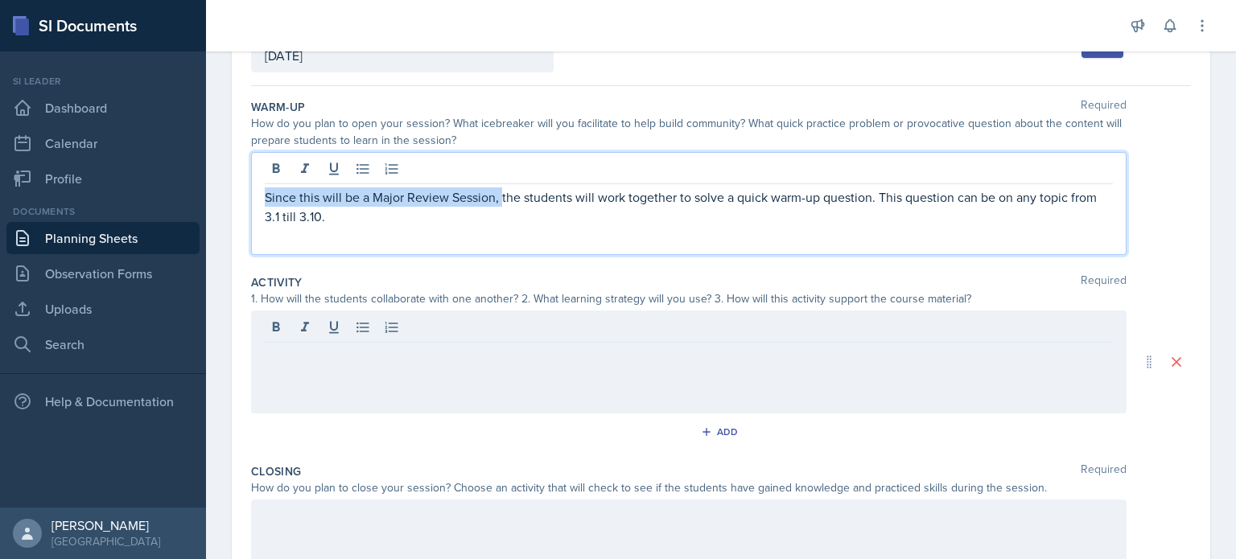
drag, startPoint x: 500, startPoint y: 199, endPoint x: 254, endPoint y: 199, distance: 245.4
click at [254, 199] on div "Since this will be a Major Review Session, the students will work together to s…" at bounding box center [688, 203] width 875 height 103
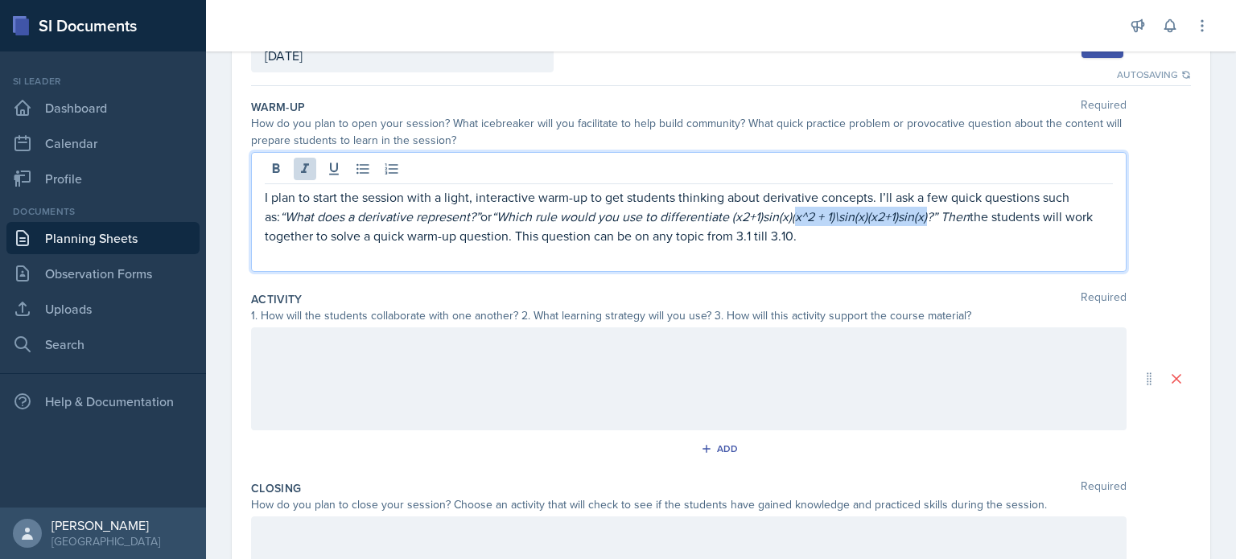
drag, startPoint x: 919, startPoint y: 215, endPoint x: 790, endPoint y: 222, distance: 128.9
click at [790, 222] on em "“Which rule would you use to differentiate (x2+1)sin⁡(x)(x^2 + 1)\sin(x)(x2+1)s…" at bounding box center [731, 217] width 478 height 18
click at [738, 215] on em "“Which rule would you use to differentiate (x2+1)sin⁡(x)(?” Then" at bounding box center [665, 217] width 346 height 18
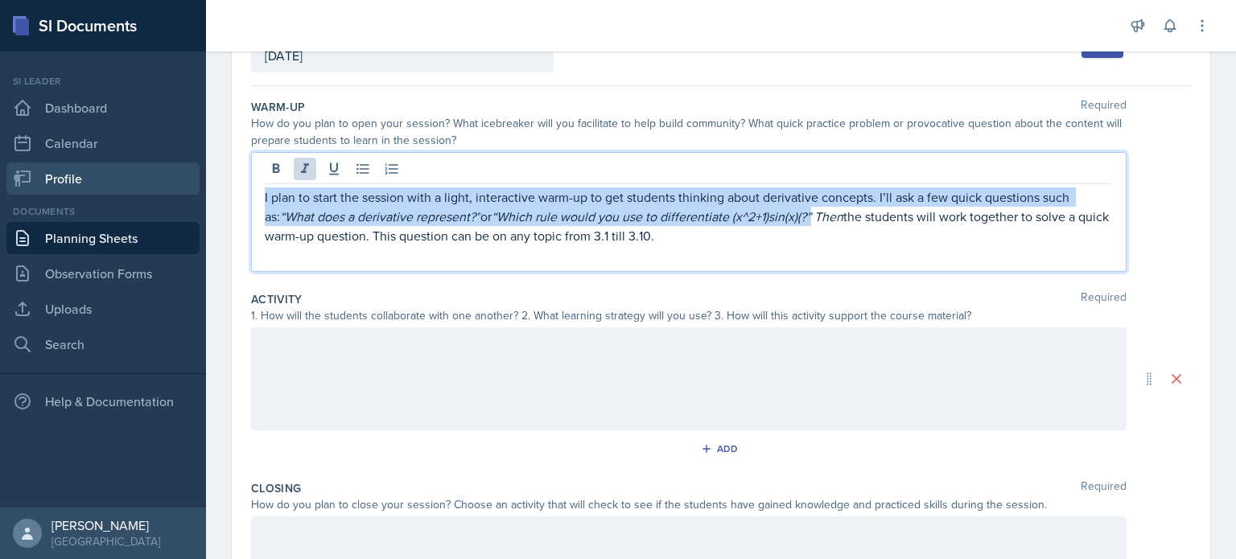
drag, startPoint x: 801, startPoint y: 223, endPoint x: 187, endPoint y: 178, distance: 615.4
click at [187, 178] on div "SI Documents Si leader Dashboard Calendar Profile Documents Planning Sheets Obs…" at bounding box center [618, 279] width 1236 height 559
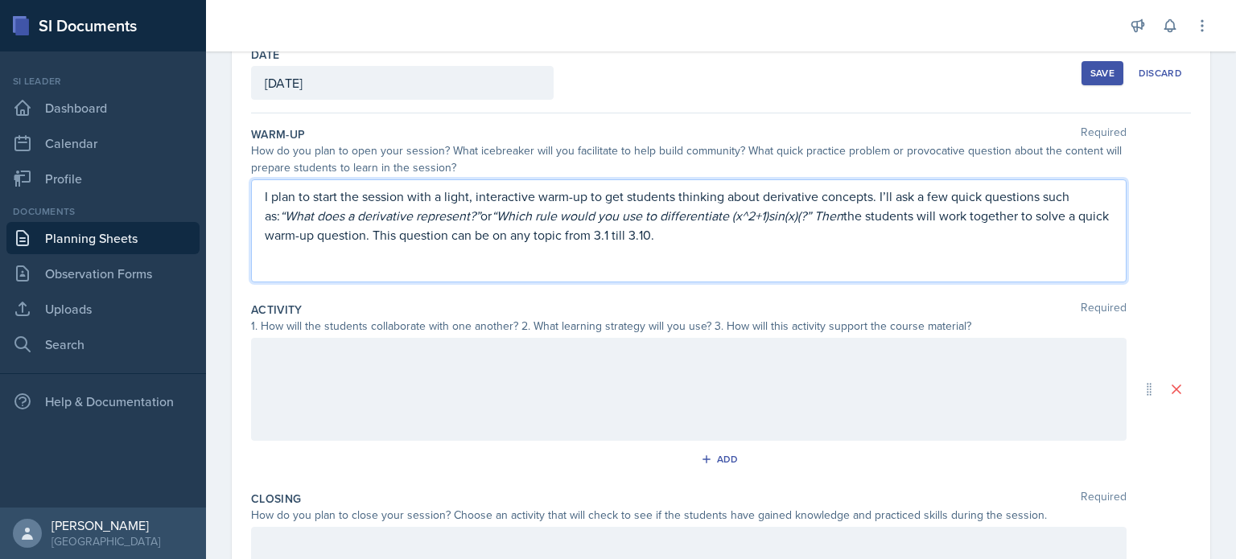
drag, startPoint x: 839, startPoint y: 290, endPoint x: 804, endPoint y: 268, distance: 40.8
click at [837, 289] on div "Warm-Up Required How do you plan to open your session? What icebreaker will you…" at bounding box center [721, 207] width 940 height 175
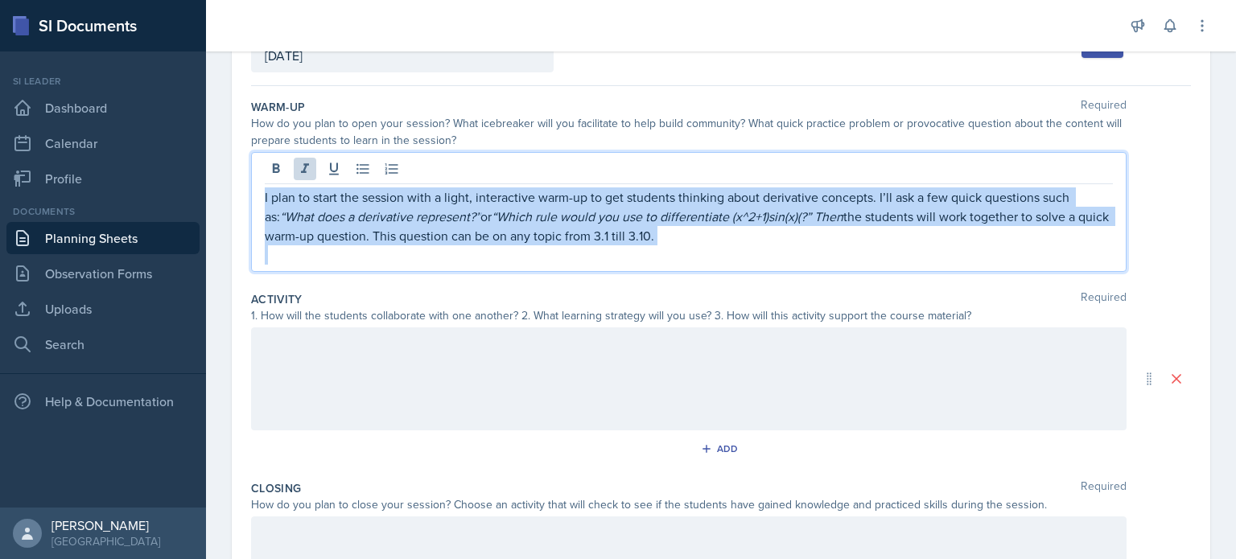
drag, startPoint x: 747, startPoint y: 244, endPoint x: 206, endPoint y: 176, distance: 544.8
click at [206, 176] on div "Date October 8th, 2025 October 2025 28 29 30 1 2 3 4 5 6 7 8 9 10 11 12 13 14 1…" at bounding box center [721, 389] width 1030 height 767
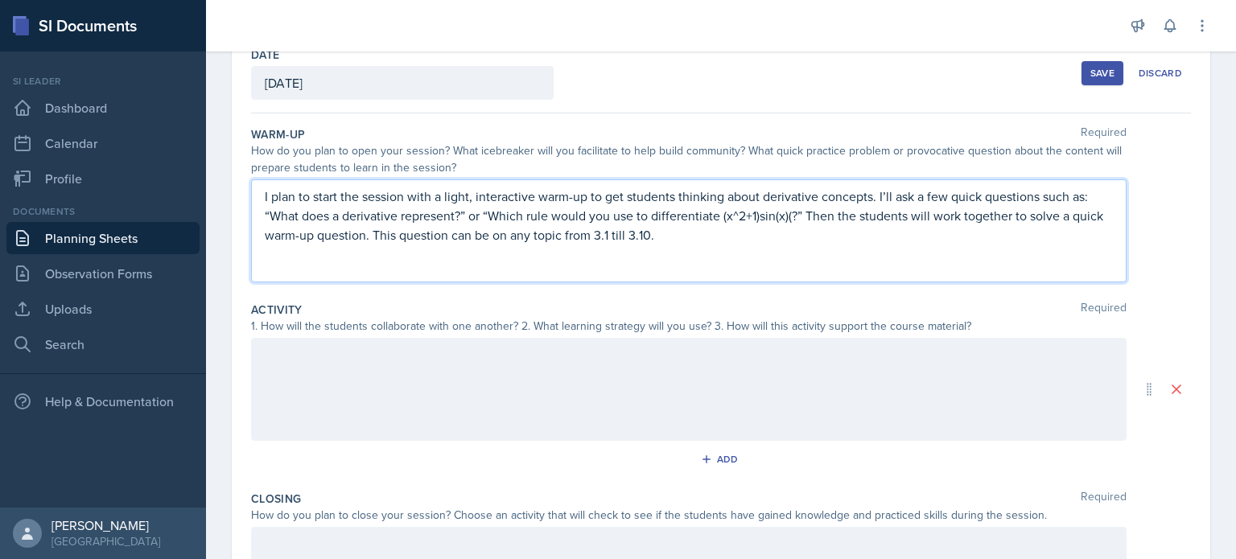
click at [788, 282] on div "Warm-Up Required How do you plan to open your session? What icebreaker will you…" at bounding box center [721, 207] width 940 height 175
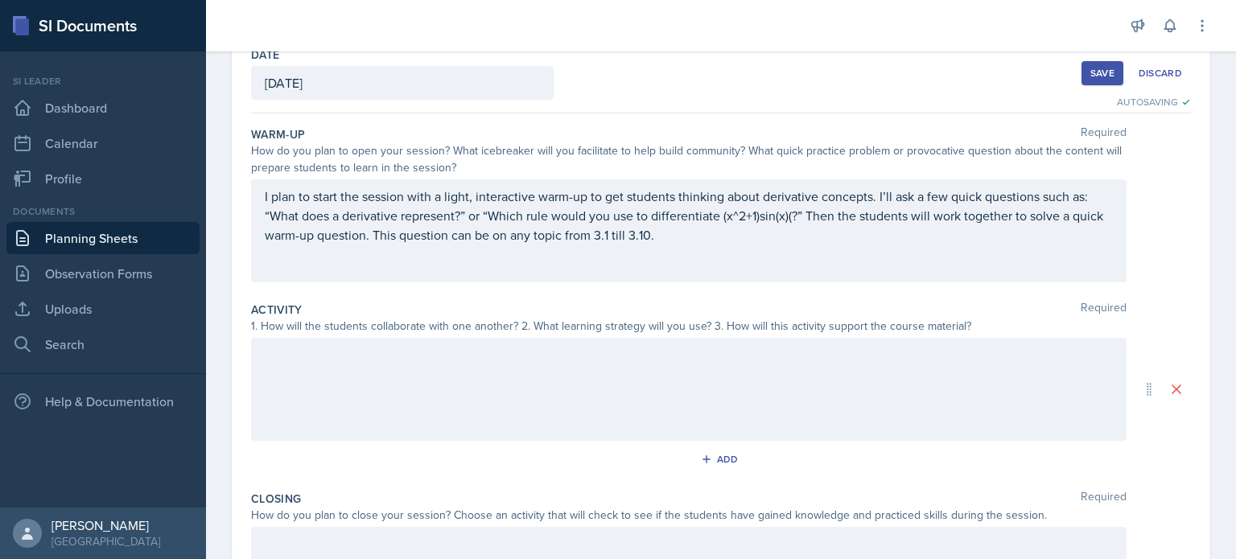
click at [611, 372] on div at bounding box center [688, 389] width 875 height 103
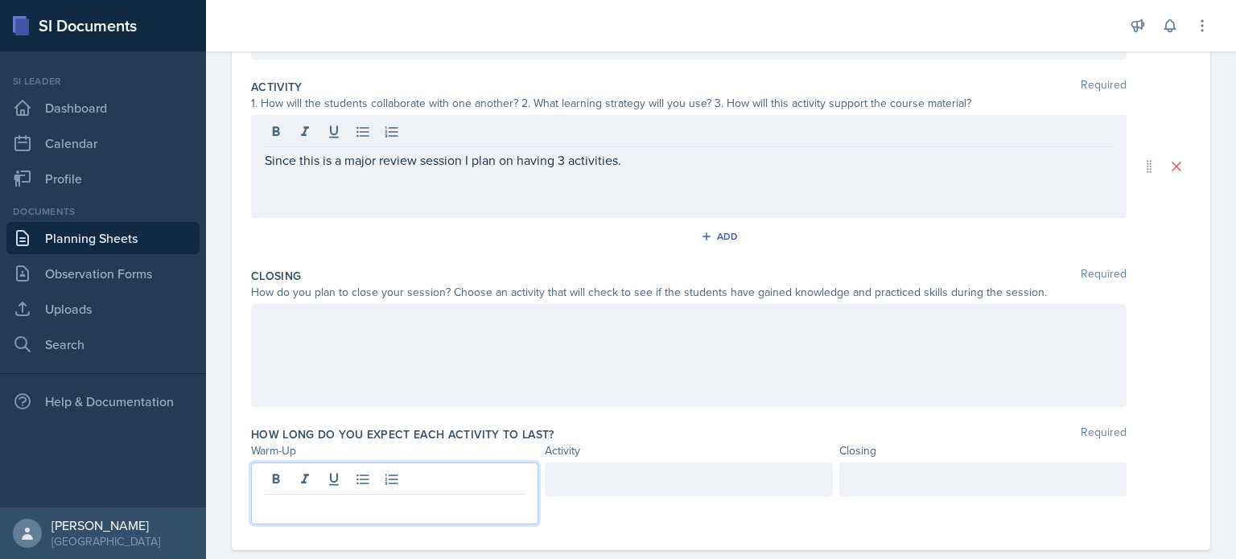
click at [455, 467] on div at bounding box center [394, 494] width 287 height 62
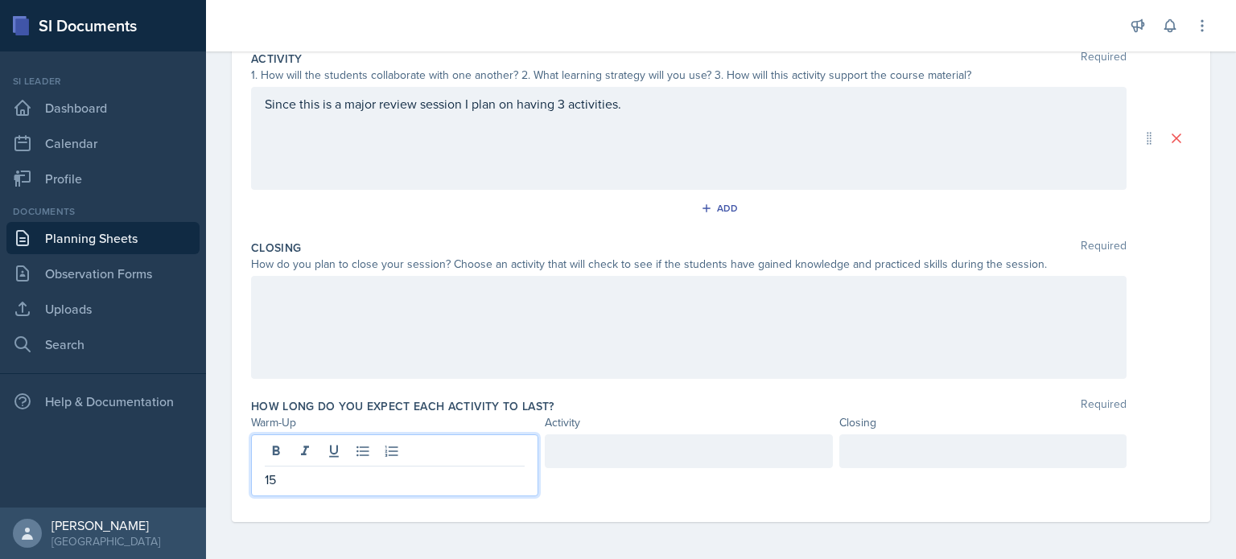
click at [775, 455] on div at bounding box center [688, 451] width 287 height 34
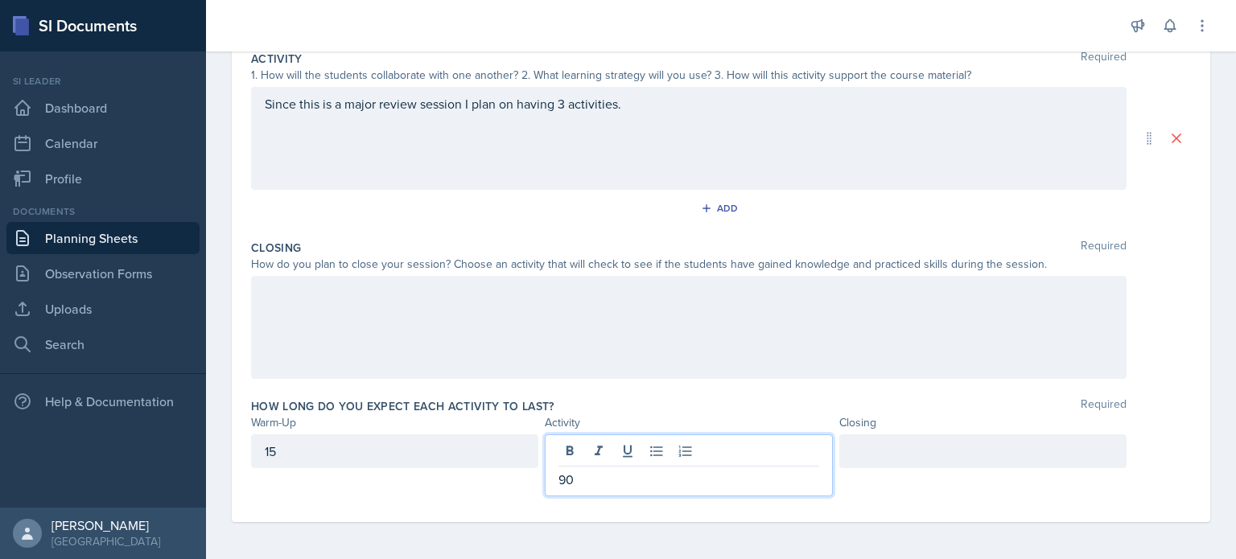
click at [898, 450] on div at bounding box center [982, 451] width 287 height 34
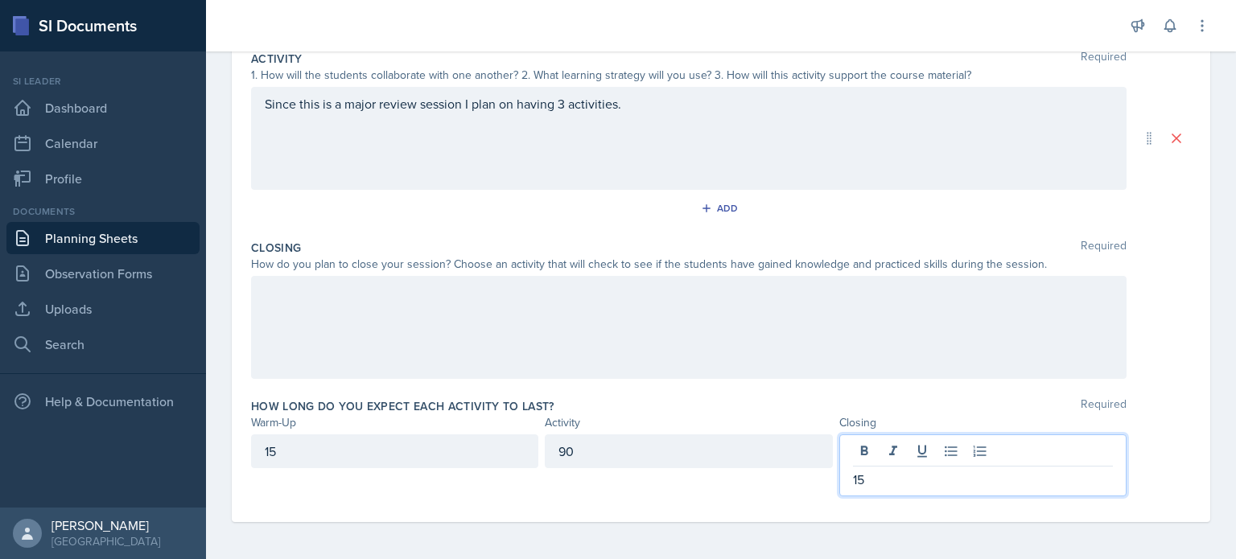
click at [594, 244] on div "Closing Required" at bounding box center [721, 248] width 940 height 16
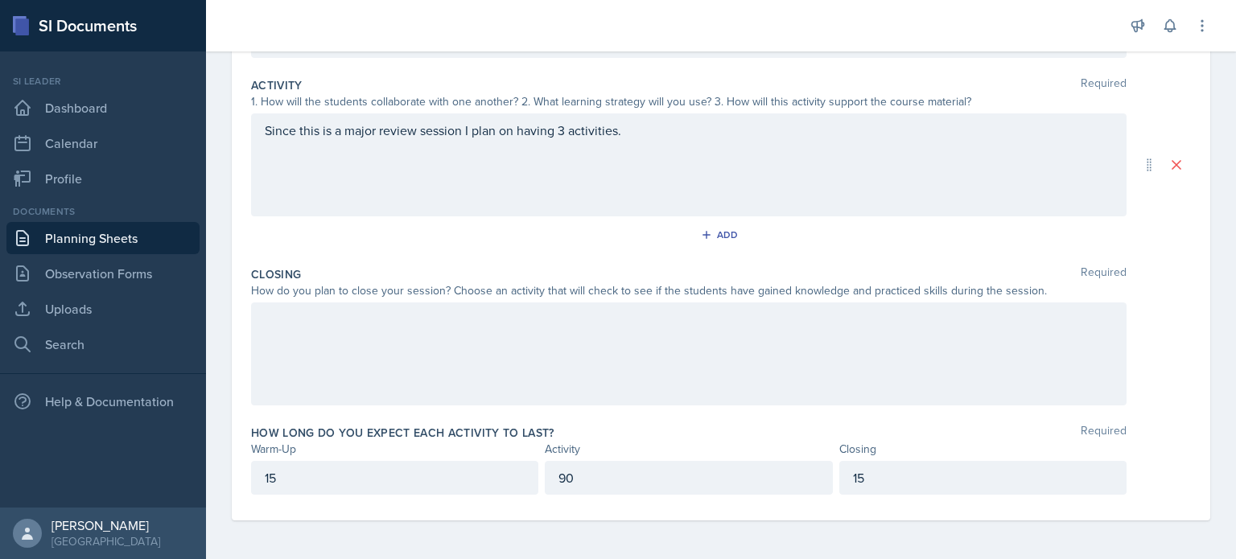
scroll to position [315, 0]
click at [652, 134] on div "Since this is a major review session I plan on having 3 activities." at bounding box center [688, 166] width 875 height 103
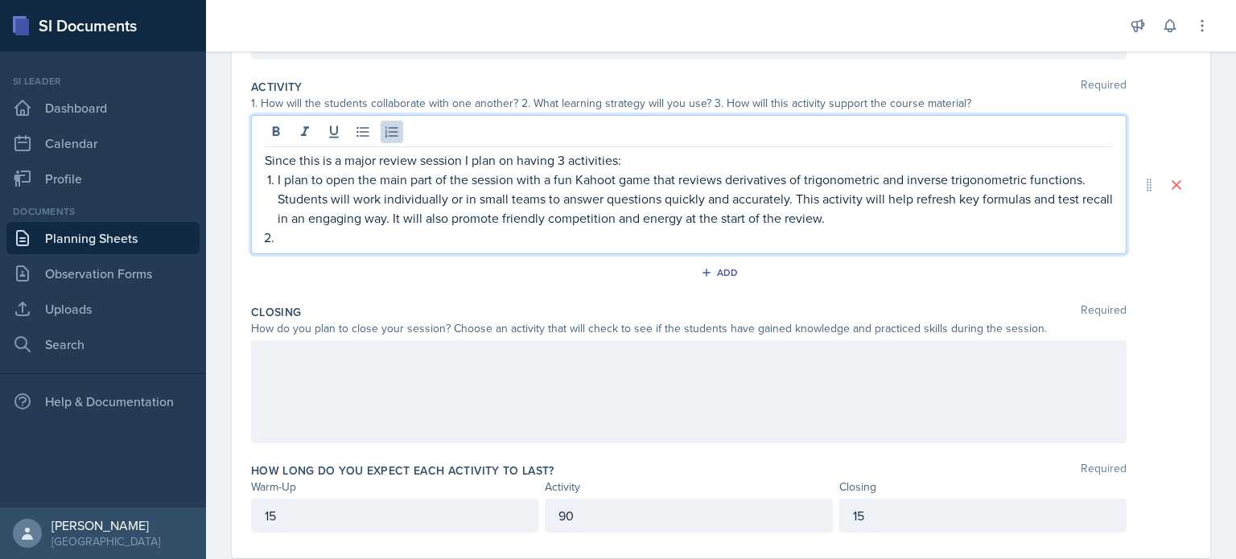
click at [573, 180] on p "I plan to open the main part of the session with a fun Kahoot game that reviews…" at bounding box center [695, 199] width 835 height 58
drag, startPoint x: 280, startPoint y: 237, endPoint x: 294, endPoint y: 237, distance: 14.5
click at [280, 237] on p at bounding box center [695, 237] width 835 height 19
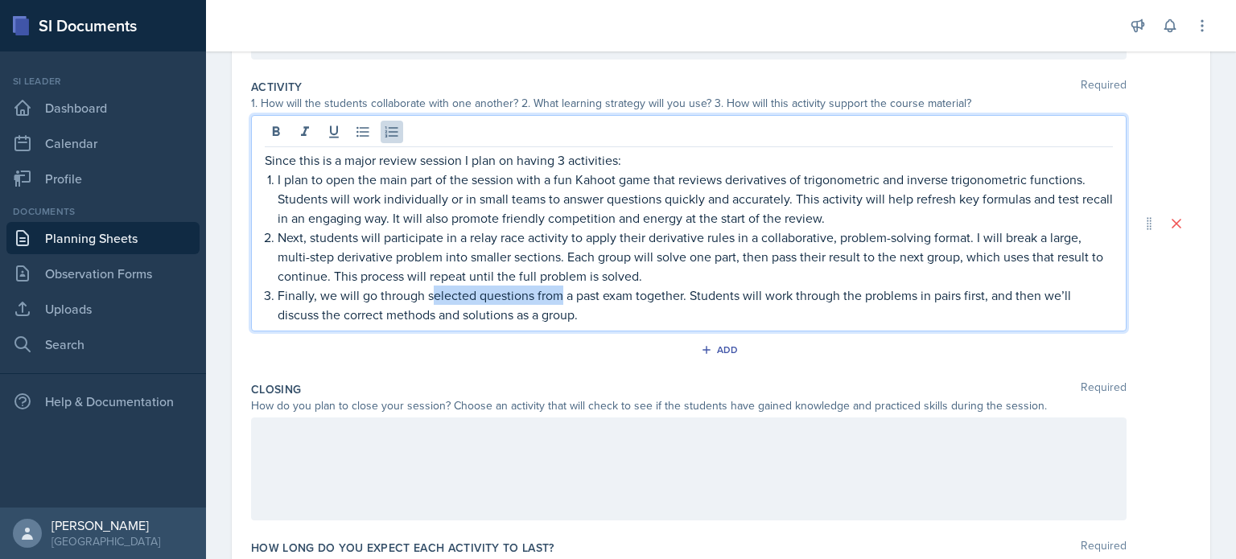
drag, startPoint x: 560, startPoint y: 294, endPoint x: 429, endPoint y: 298, distance: 131.2
click at [429, 298] on p "Finally, we will go through selected questions from a past exam together. Stude…" at bounding box center [695, 305] width 835 height 39
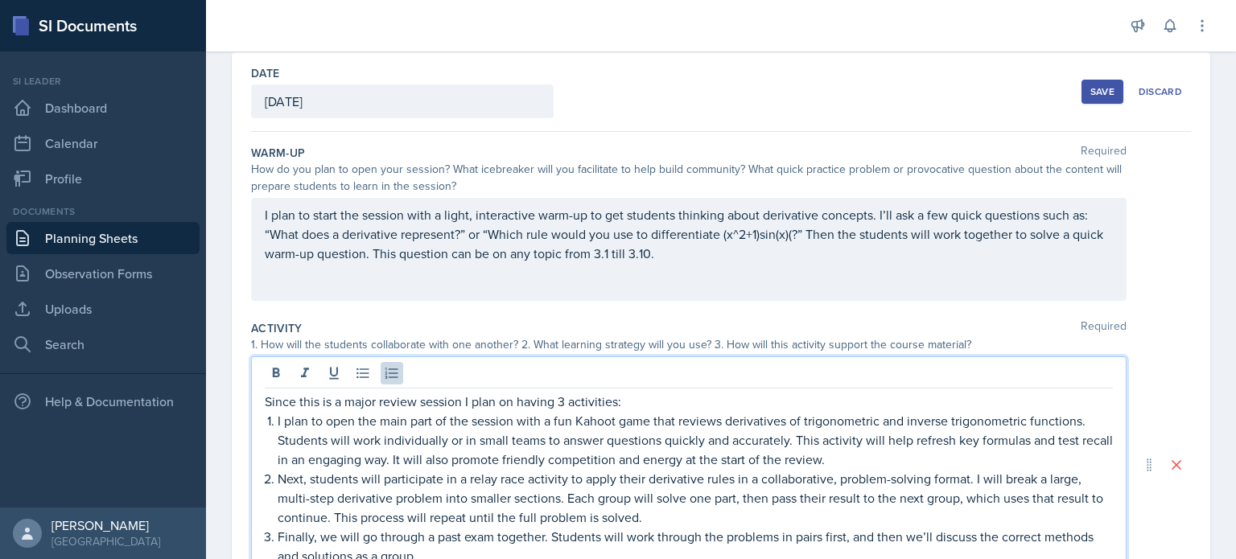
scroll to position [0, 0]
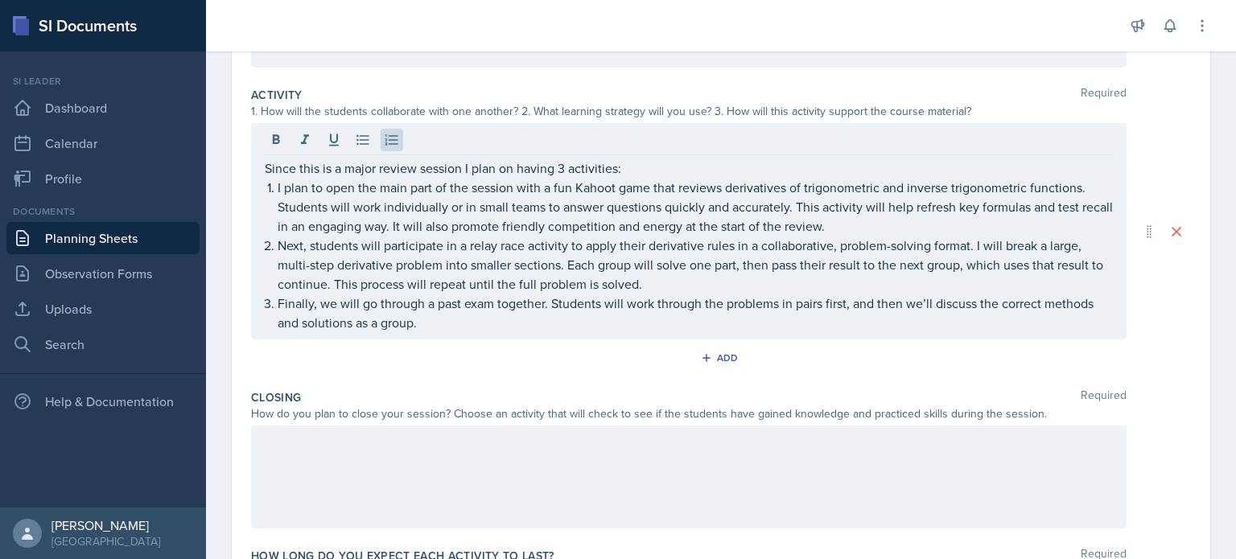
click at [368, 456] on div at bounding box center [688, 477] width 875 height 103
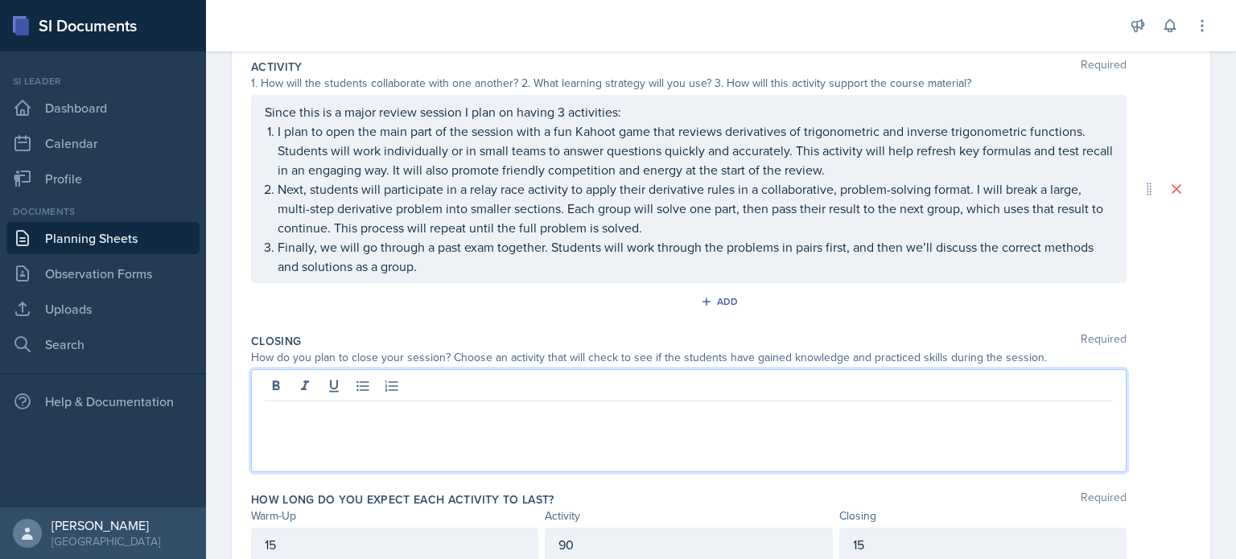
paste div
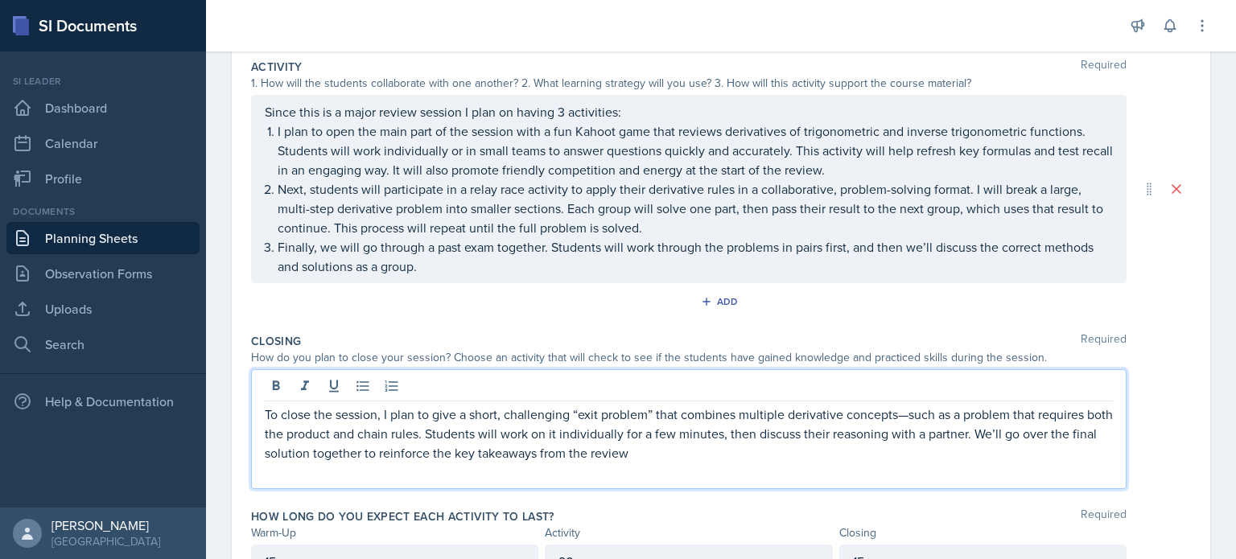
click at [907, 413] on p "To close the session, I plan to give a short, challenging “exit problem” that c…" at bounding box center [689, 434] width 848 height 58
drag, startPoint x: 648, startPoint y: 414, endPoint x: 608, endPoint y: 416, distance: 40.3
click at [608, 416] on p "To close the session, I plan to give a short, challenging “exit problem” that c…" at bounding box center [689, 434] width 848 height 58
drag, startPoint x: 653, startPoint y: 410, endPoint x: 575, endPoint y: 413, distance: 78.1
click at [575, 413] on p "To close the session, I plan to give a short, challenging “exit problem” that c…" at bounding box center [689, 434] width 848 height 58
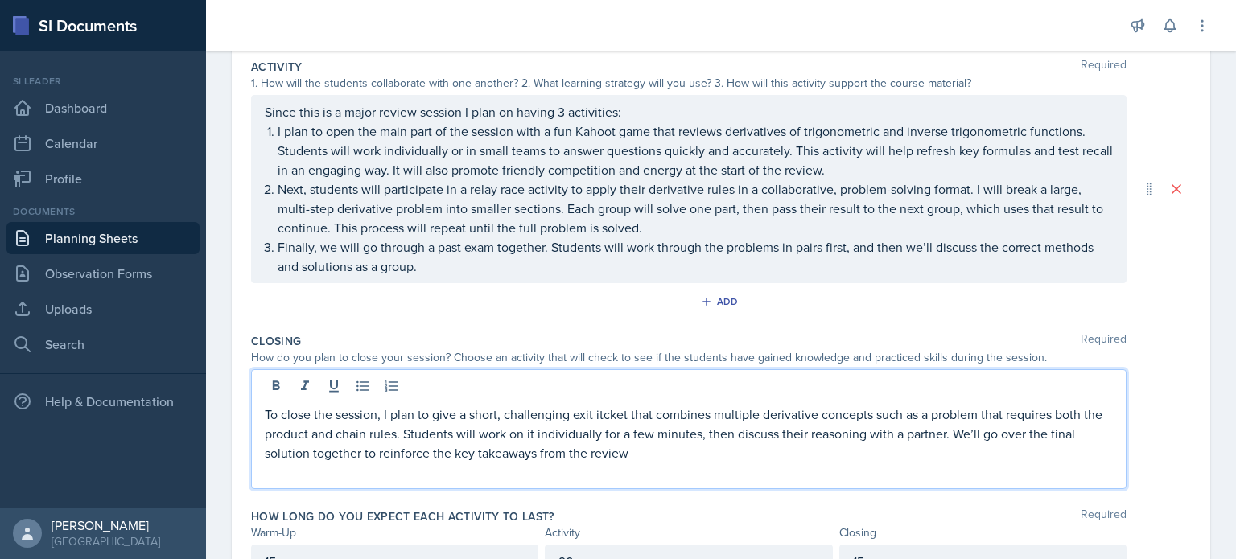
click at [602, 413] on p "To close the session, I plan to give a short, challenging exit itcket that comb…" at bounding box center [689, 434] width 848 height 58
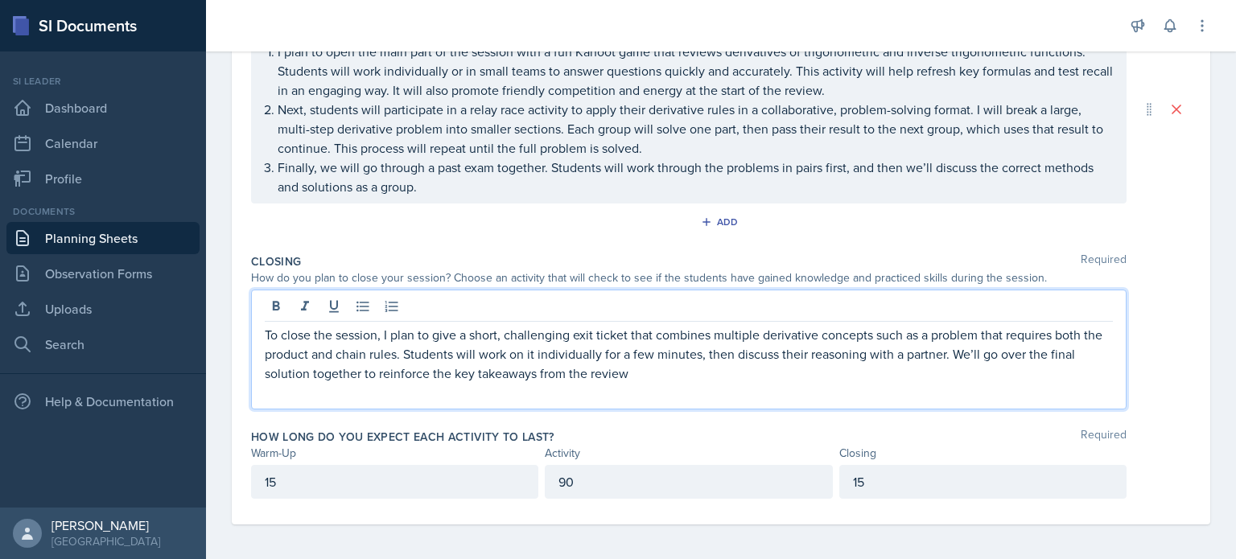
scroll to position [416, 0]
click at [637, 379] on p "To close the session, I plan to give a short, challenging exit ticket that comb…" at bounding box center [689, 353] width 848 height 58
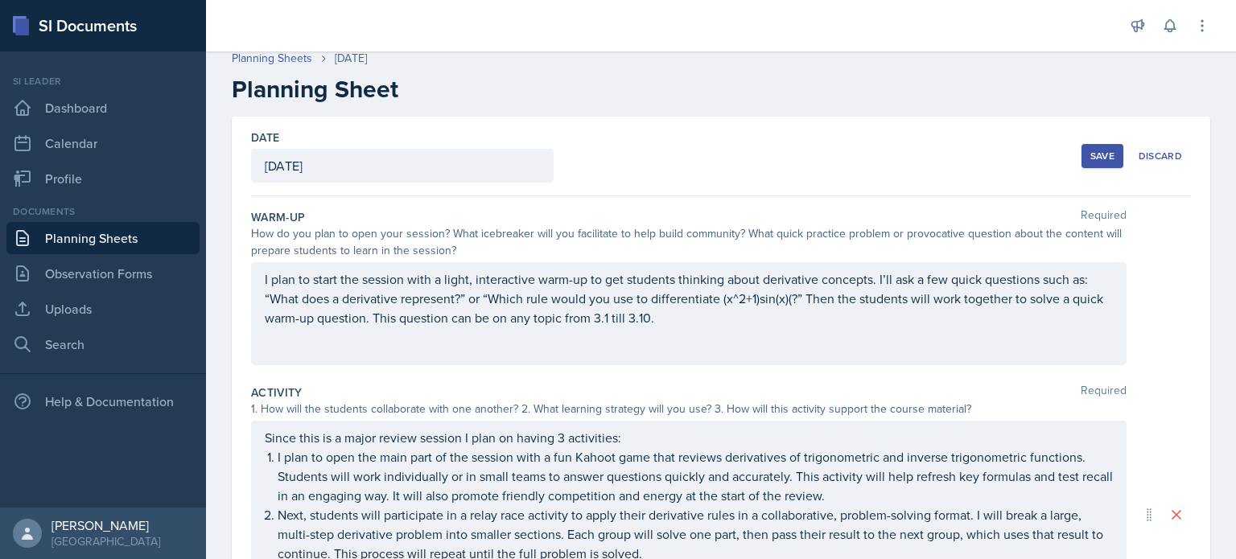
scroll to position [0, 0]
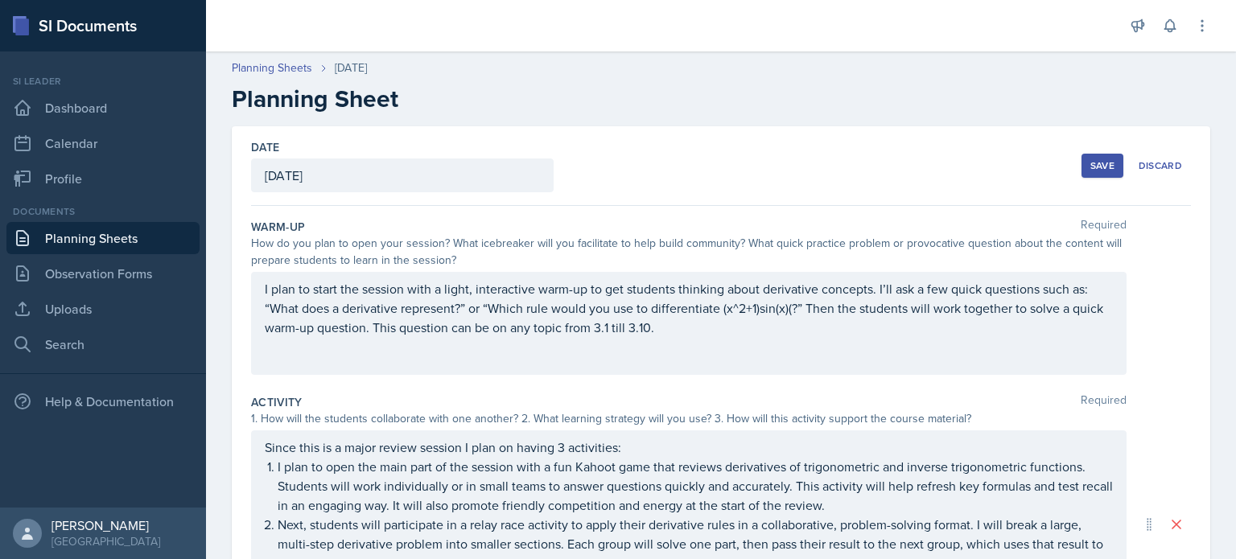
click at [1081, 169] on button "Save" at bounding box center [1102, 166] width 42 height 24
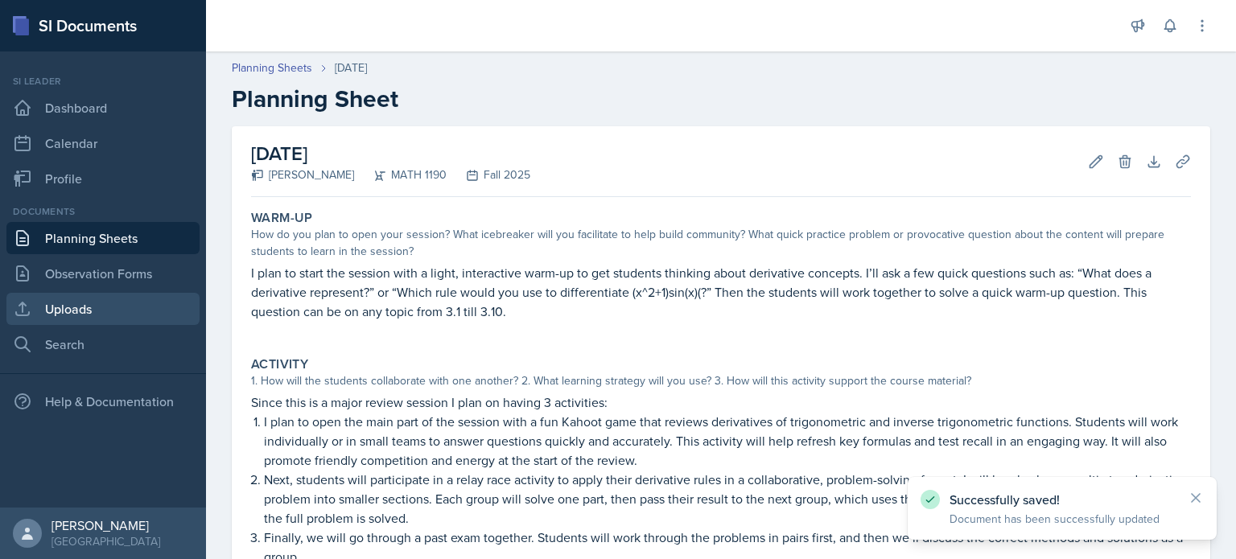
click at [101, 316] on link "Uploads" at bounding box center [102, 309] width 193 height 32
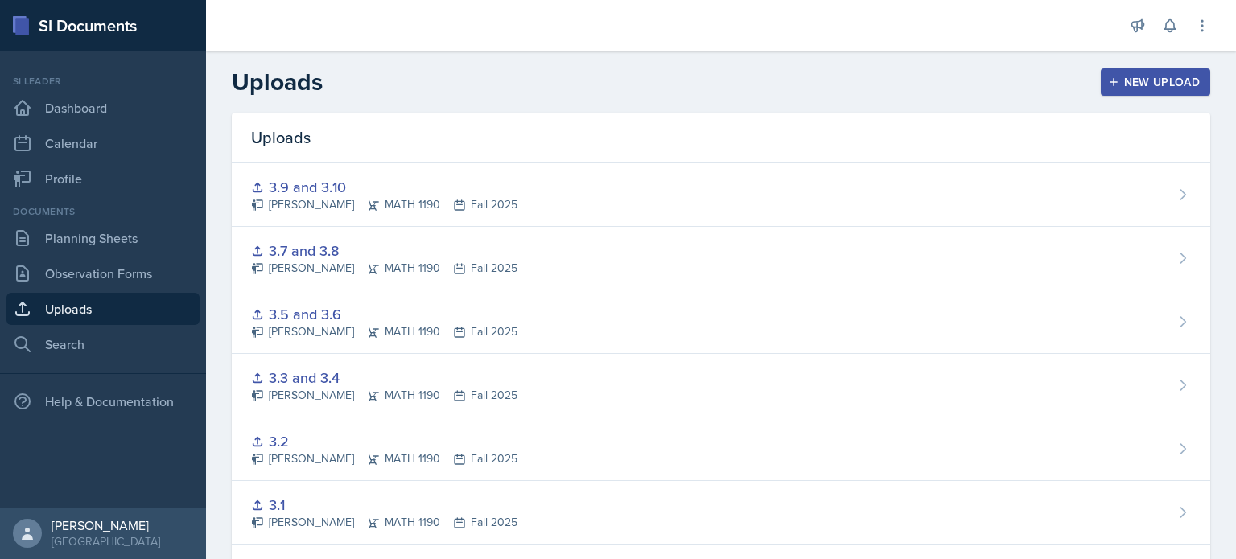
click at [1113, 76] on div "New Upload" at bounding box center [1155, 82] width 89 height 13
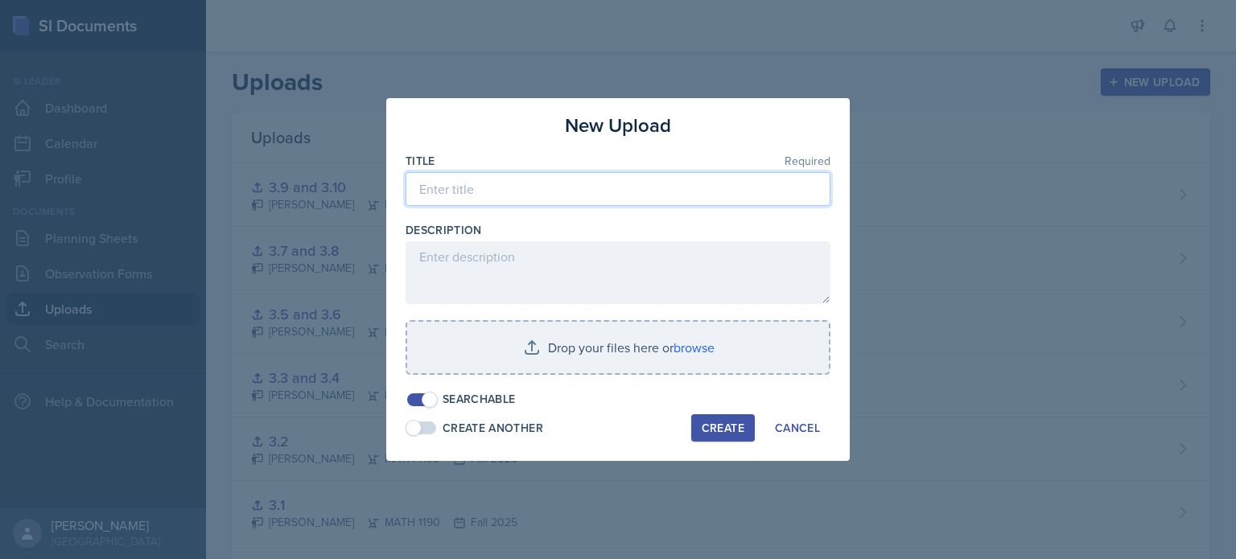
click at [466, 196] on input at bounding box center [617, 189] width 425 height 34
type input "E"
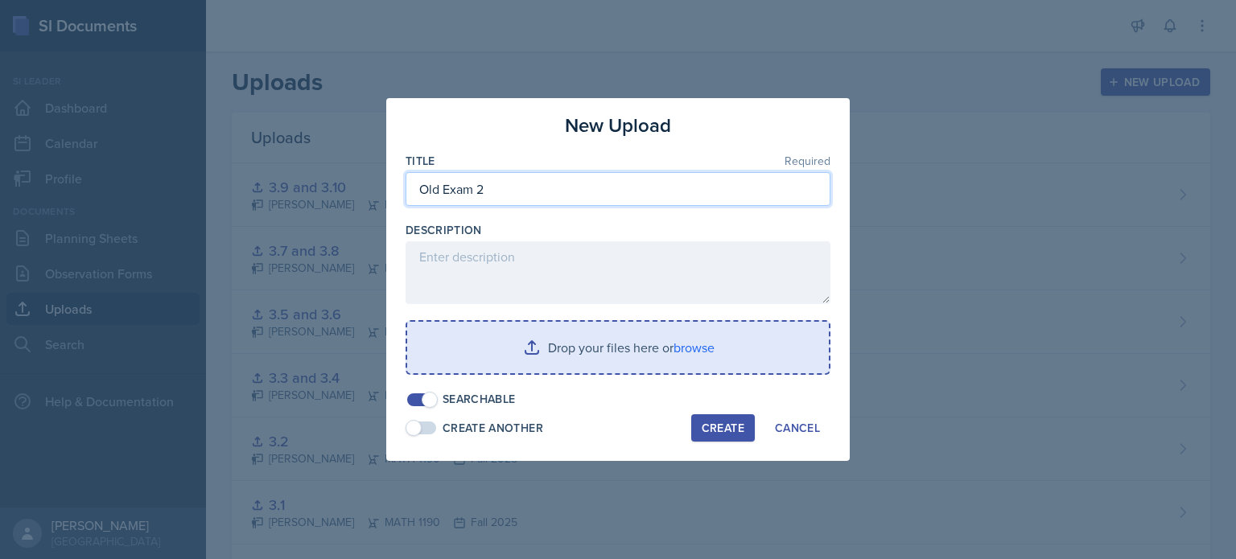
type input "Old Exam 2"
click at [663, 339] on input "file" at bounding box center [618, 347] width 422 height 51
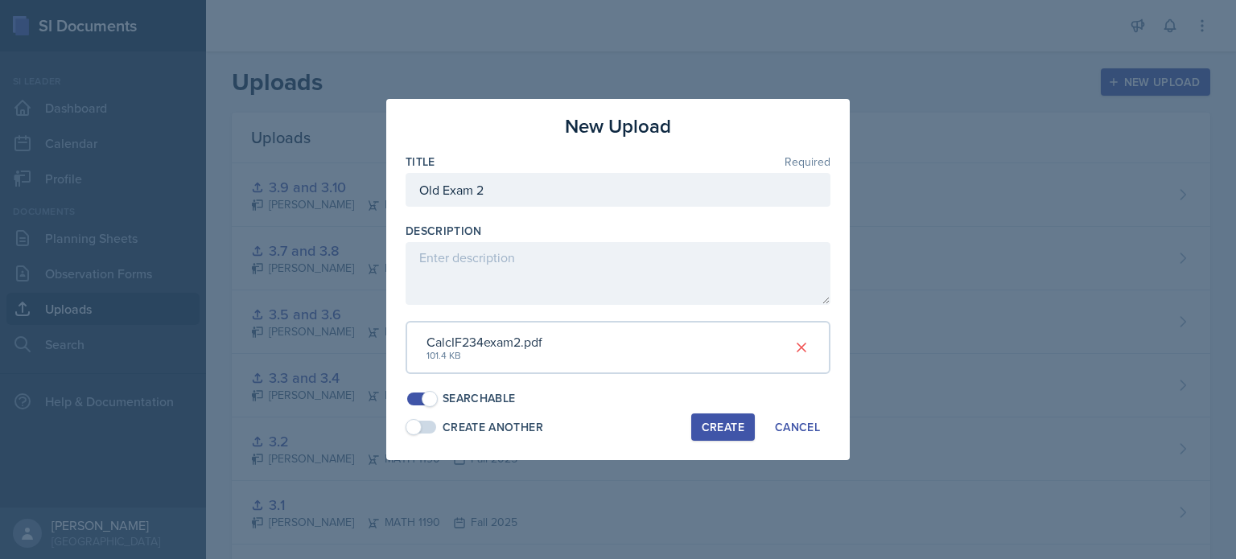
click at [722, 422] on div "Create" at bounding box center [722, 427] width 43 height 13
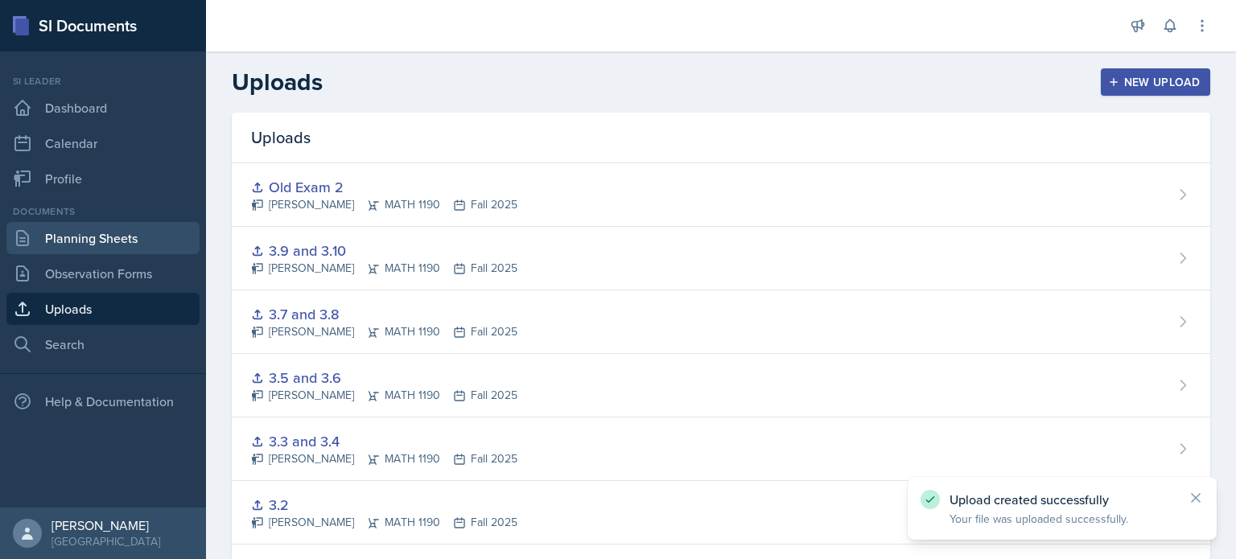
click at [132, 228] on link "Planning Sheets" at bounding box center [102, 238] width 193 height 32
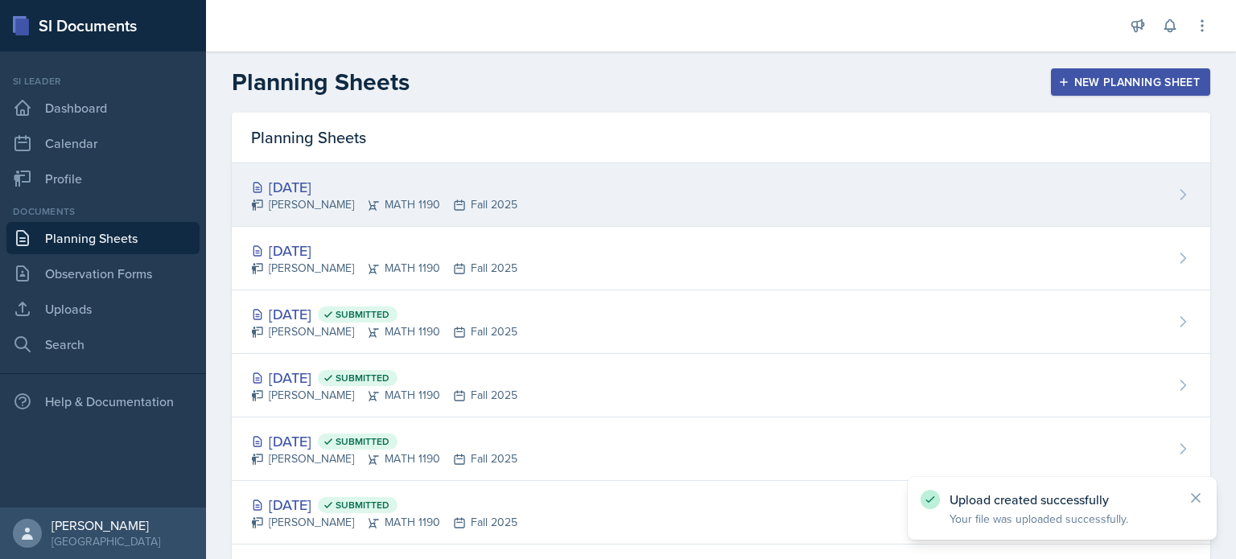
click at [578, 224] on div "Oct 10th, 2025 Aditya Chauhan MATH 1190 Fall 2025" at bounding box center [721, 195] width 978 height 64
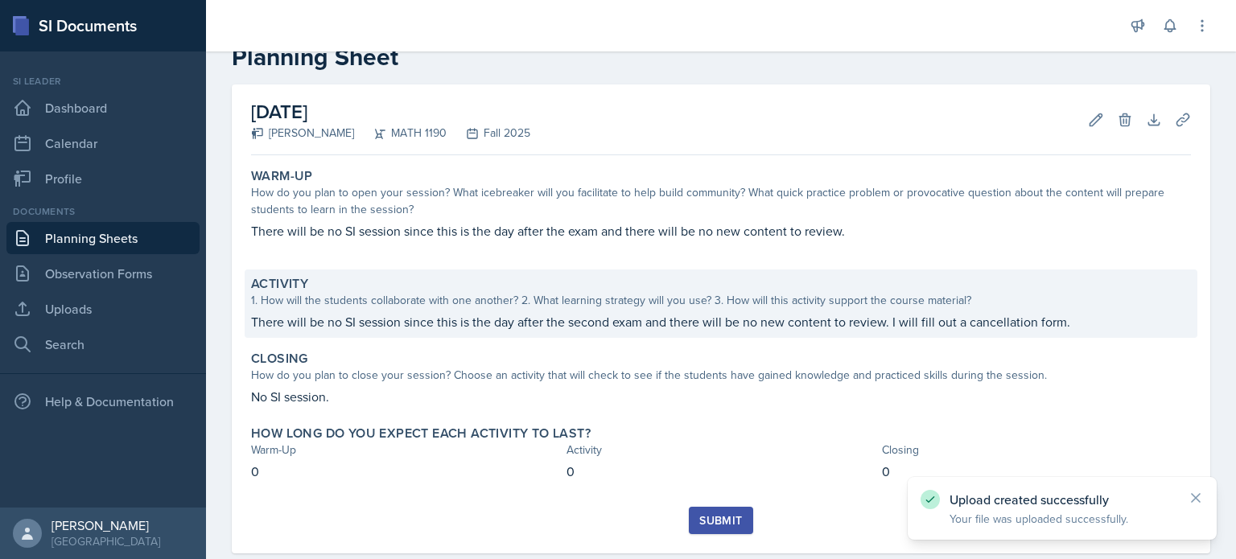
scroll to position [74, 0]
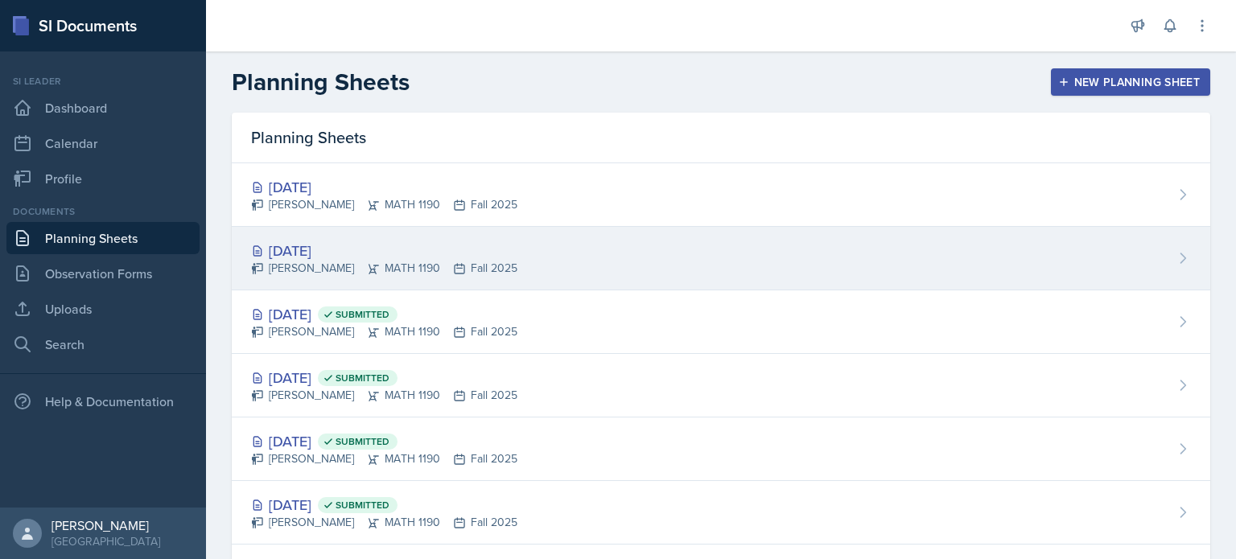
click at [483, 253] on div "[DATE]" at bounding box center [384, 251] width 266 height 22
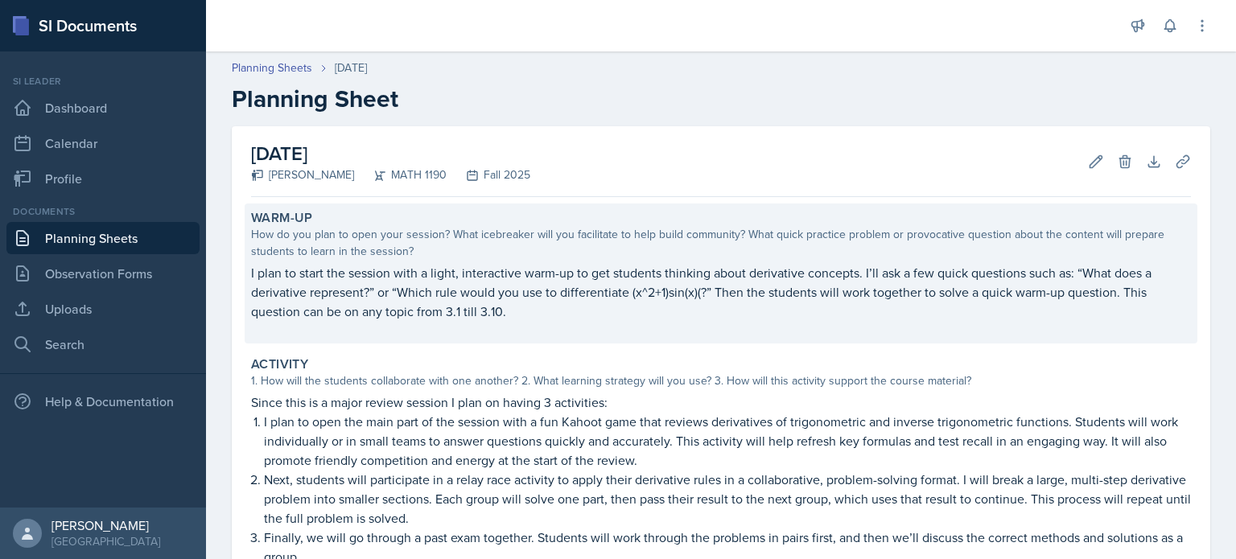
click at [701, 289] on p "I plan to start the session with a light, interactive warm-up to get students t…" at bounding box center [721, 292] width 940 height 58
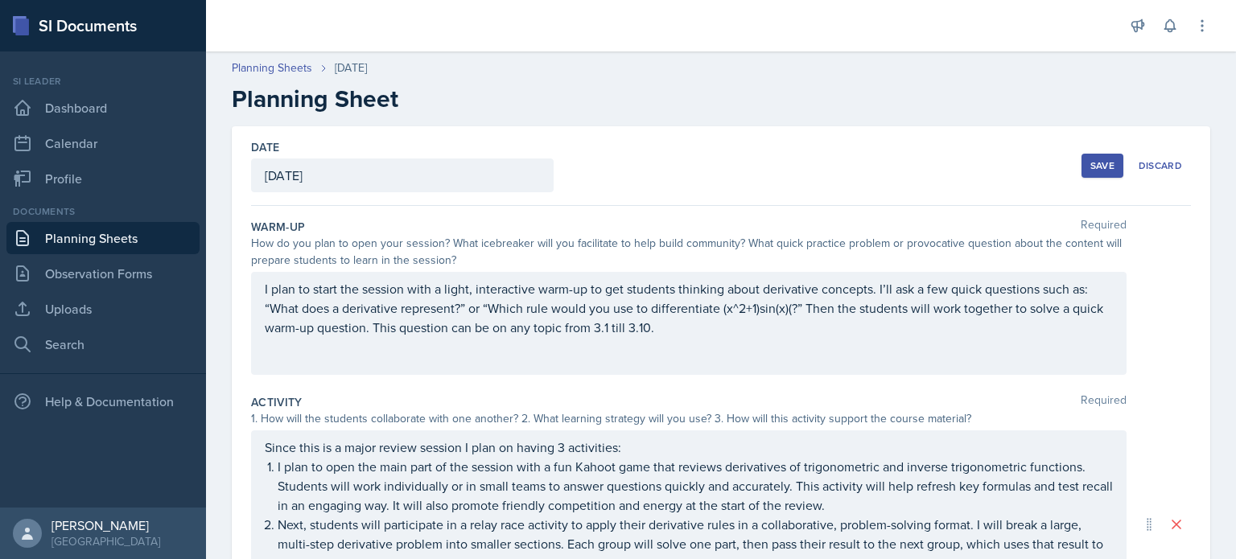
click at [792, 315] on p "I plan to start the session with a light, interactive warm-up to get students t…" at bounding box center [689, 308] width 848 height 58
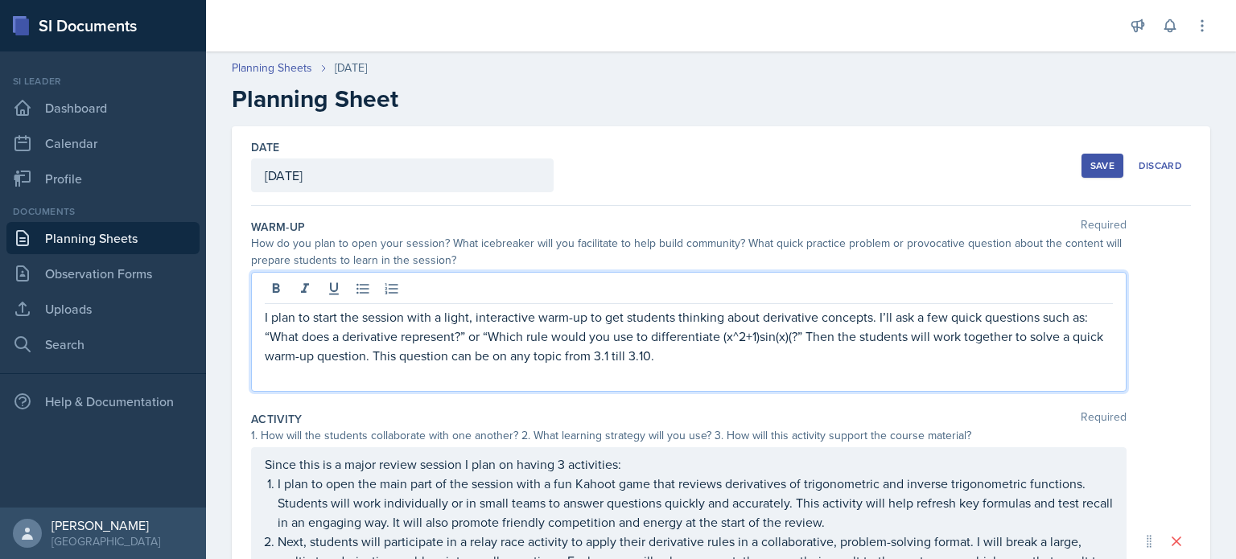
click at [793, 340] on p "I plan to start the session with a light, interactive warm-up to get students t…" at bounding box center [689, 336] width 848 height 58
click at [1084, 172] on button "Save" at bounding box center [1102, 166] width 42 height 24
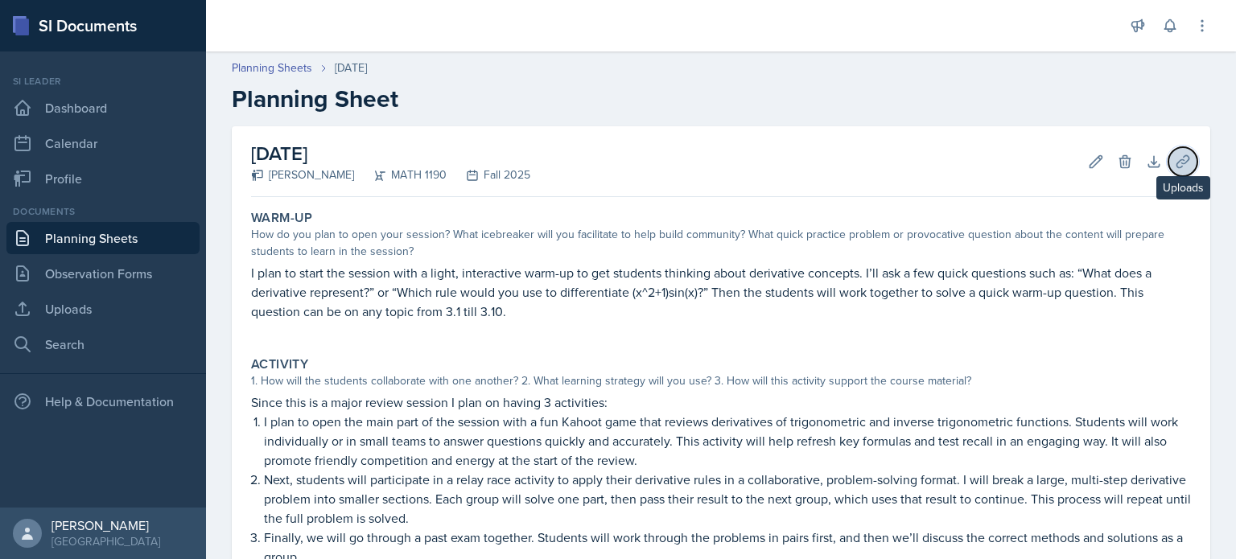
click at [1174, 160] on icon at bounding box center [1182, 162] width 16 height 16
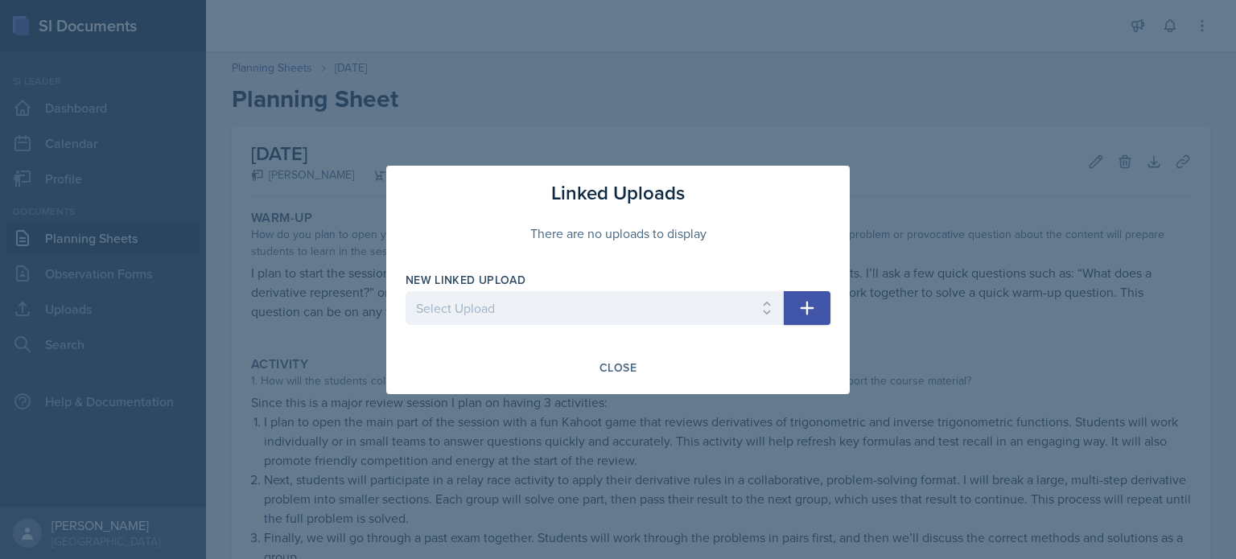
click at [816, 305] on button "button" at bounding box center [807, 308] width 47 height 34
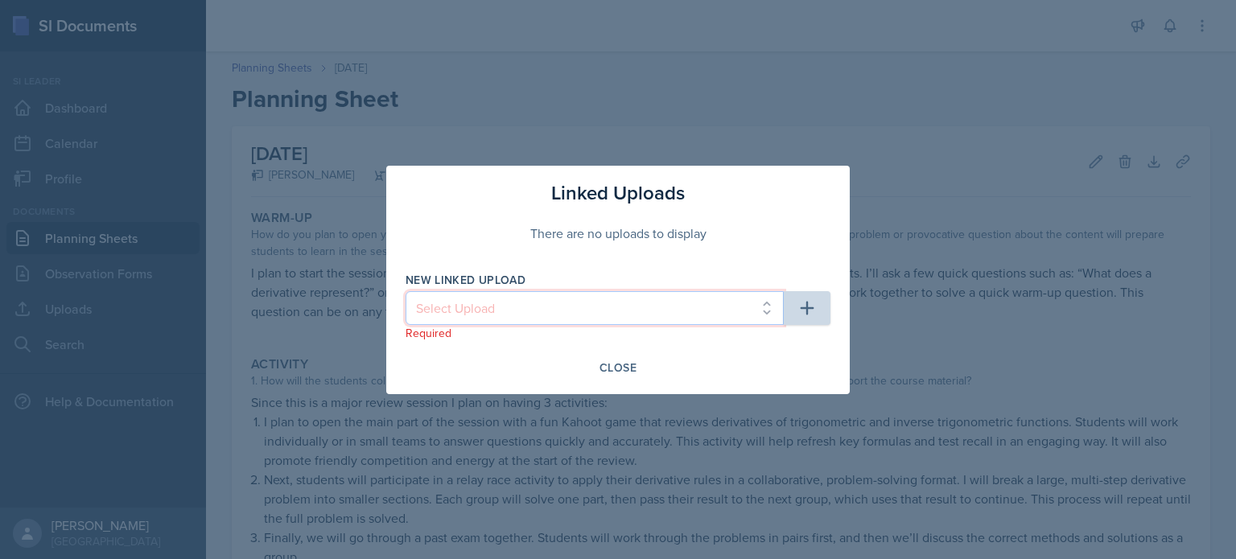
click at [763, 320] on select "Select Upload Major Review 1 Old exam for Exam 1 3.1 3.2 3.3 and 3.4 3.5 and 3.…" at bounding box center [594, 308] width 378 height 34
select select "cd585d41-e825-4613-ae63-df78b1a97466"
click at [405, 291] on select "Select Upload Major Review 1 Old exam for Exam 1 3.1 3.2 3.3 and 3.4 3.5 and 3.…" at bounding box center [594, 308] width 378 height 34
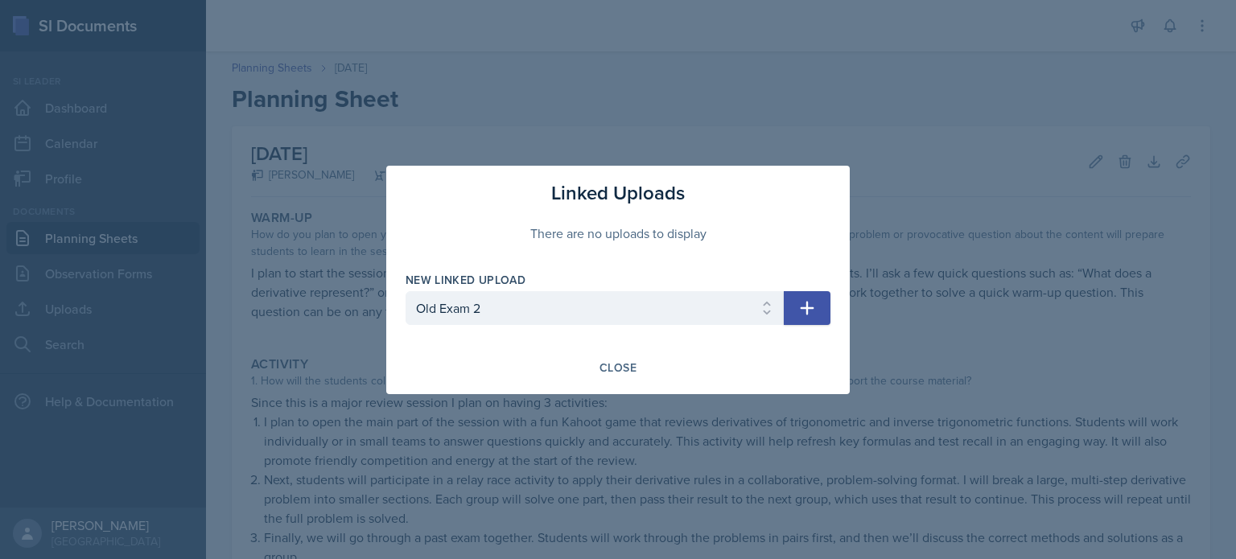
click at [796, 318] on button "button" at bounding box center [807, 308] width 47 height 34
select select
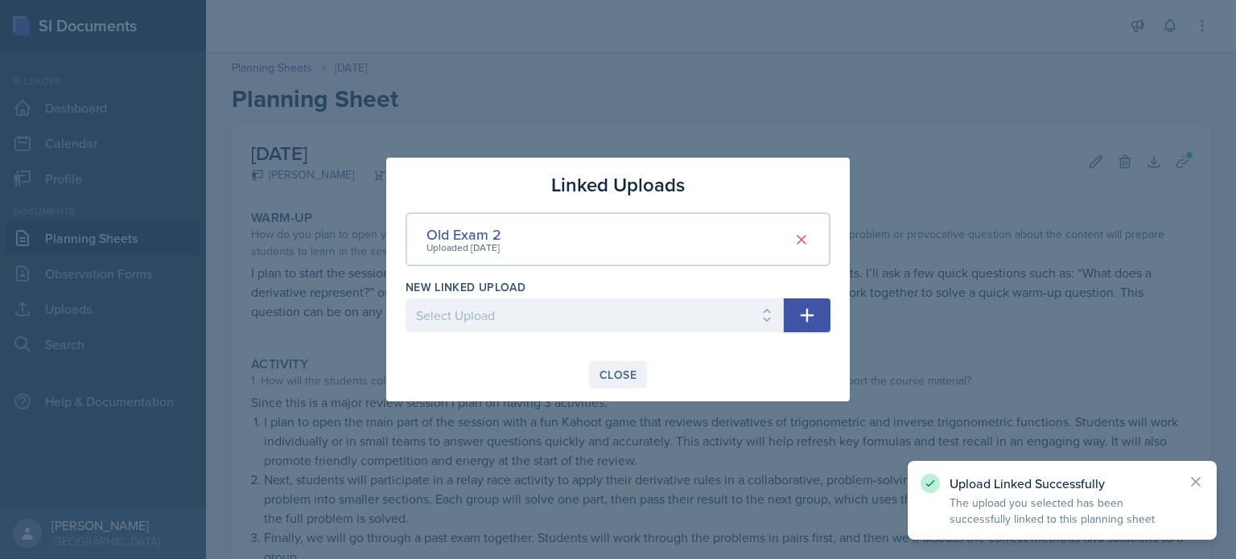
click at [627, 377] on div "Close" at bounding box center [617, 374] width 37 height 13
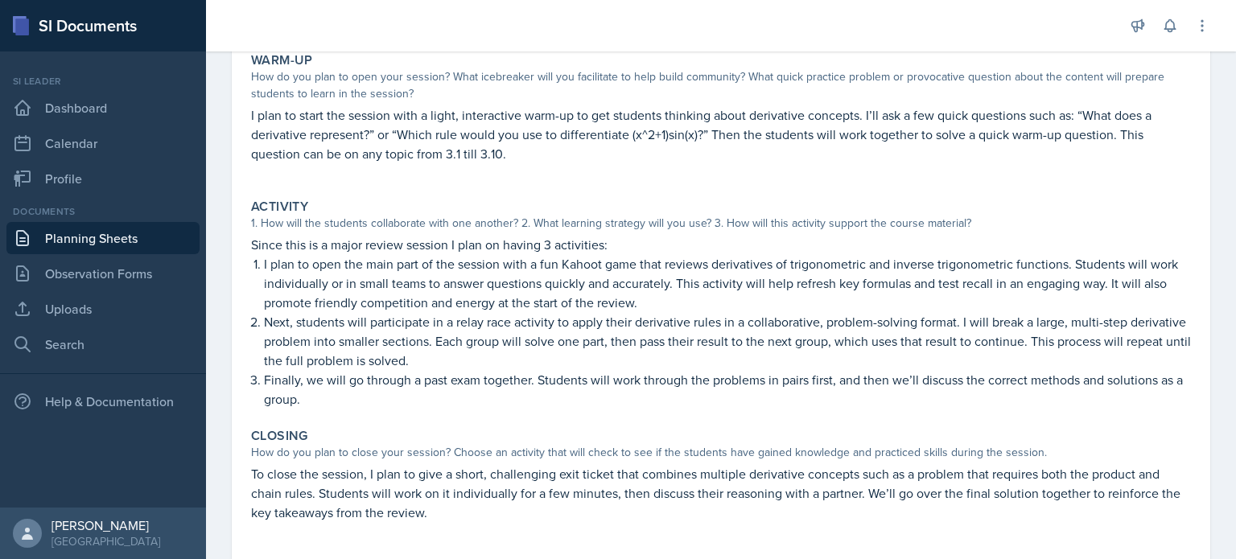
scroll to position [158, 0]
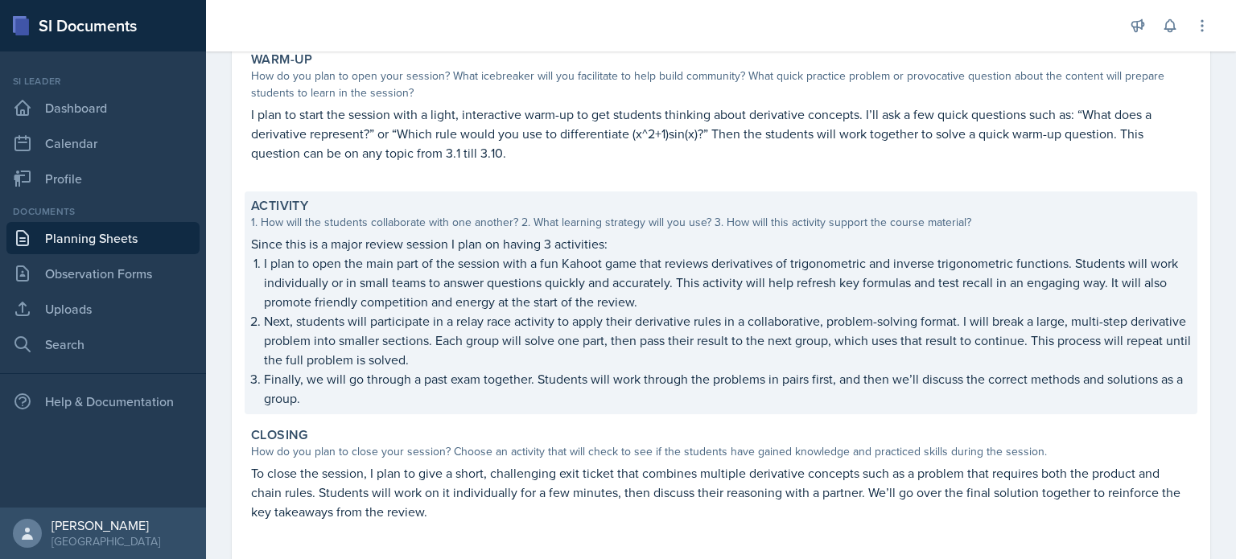
click at [418, 380] on p "Finally, we will go through a past exam together. Students will work through th…" at bounding box center [727, 388] width 927 height 39
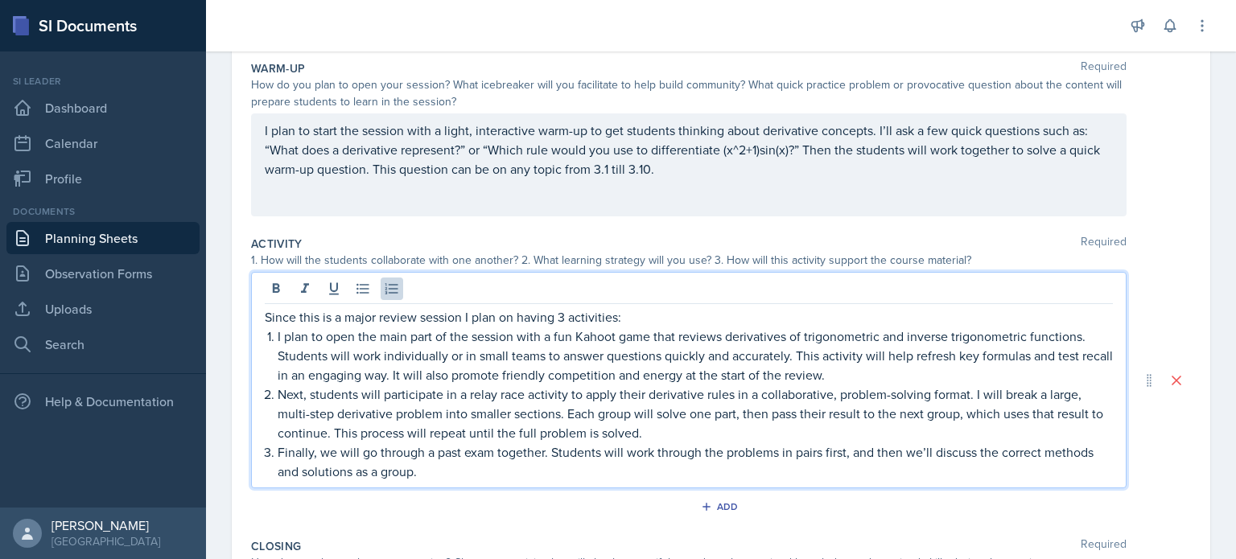
click at [432, 429] on ol "I plan to open the main part of the session with a fun Kahoot game that reviews…" at bounding box center [695, 404] width 835 height 154
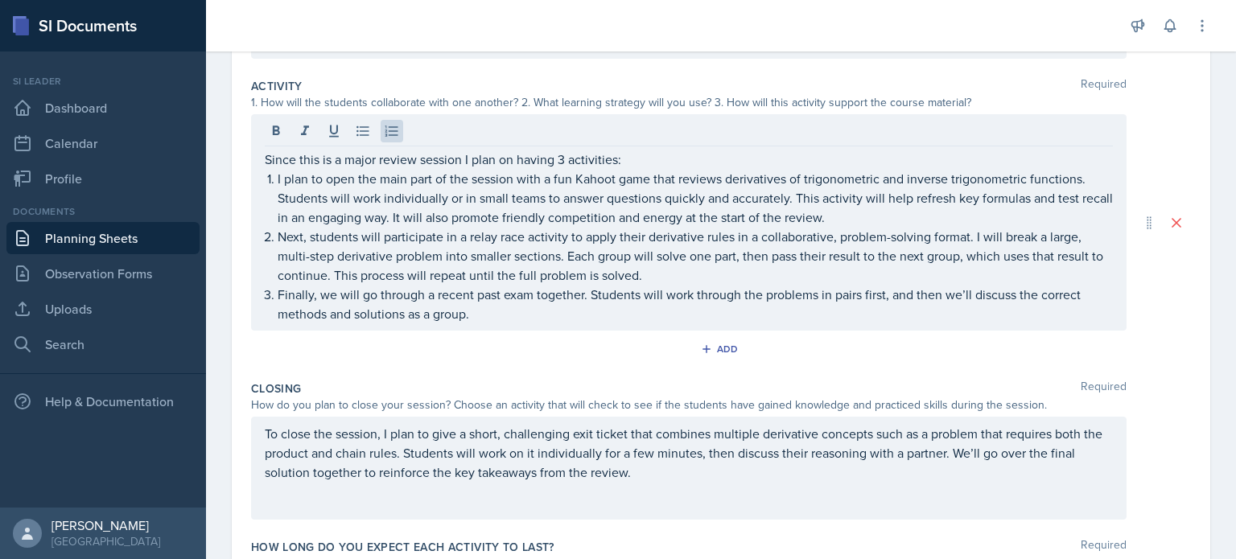
click at [458, 343] on div "Add" at bounding box center [721, 352] width 940 height 31
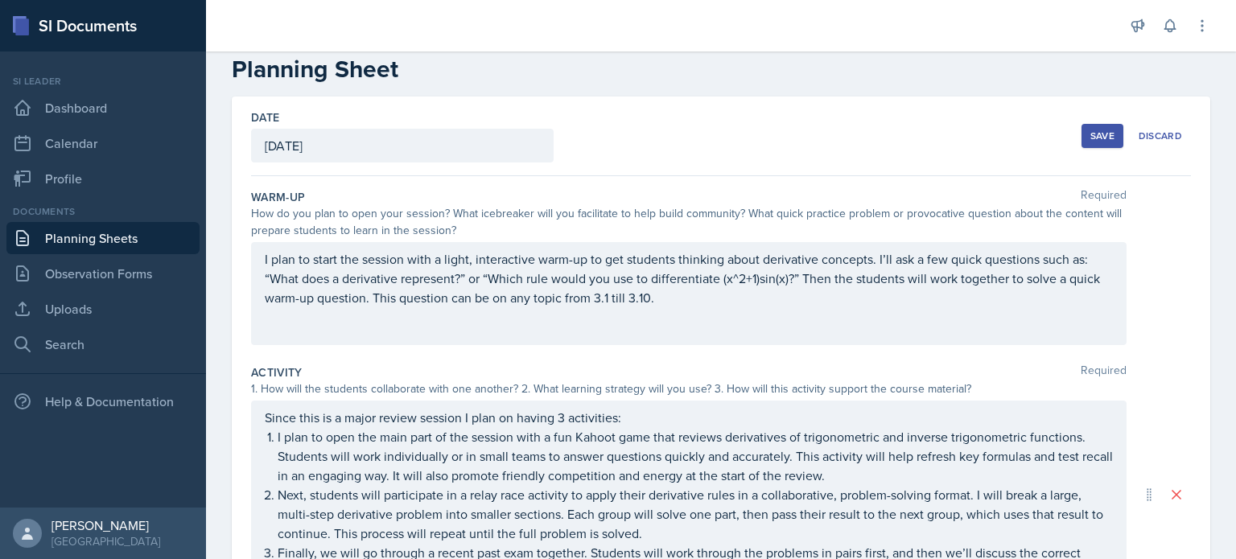
scroll to position [0, 0]
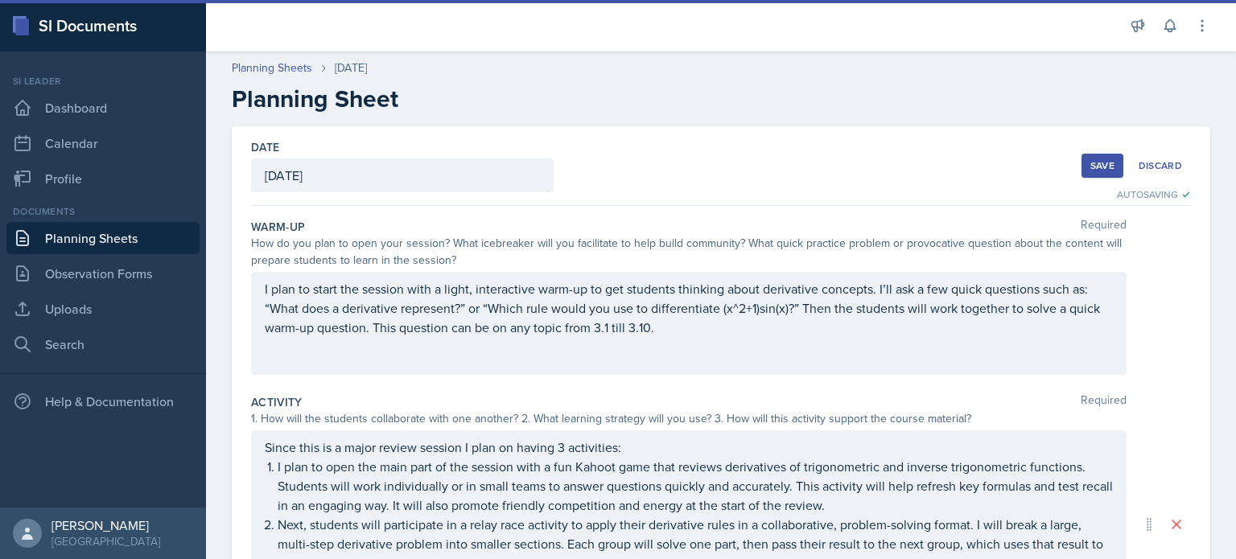
click at [1090, 161] on div "Save" at bounding box center [1102, 165] width 24 height 13
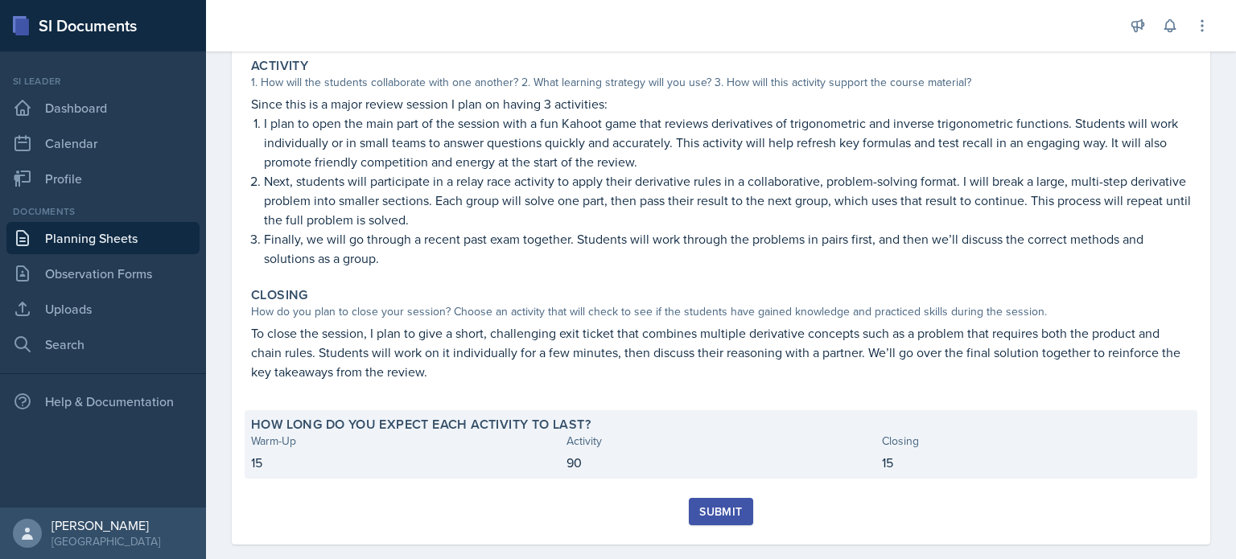
scroll to position [322, 0]
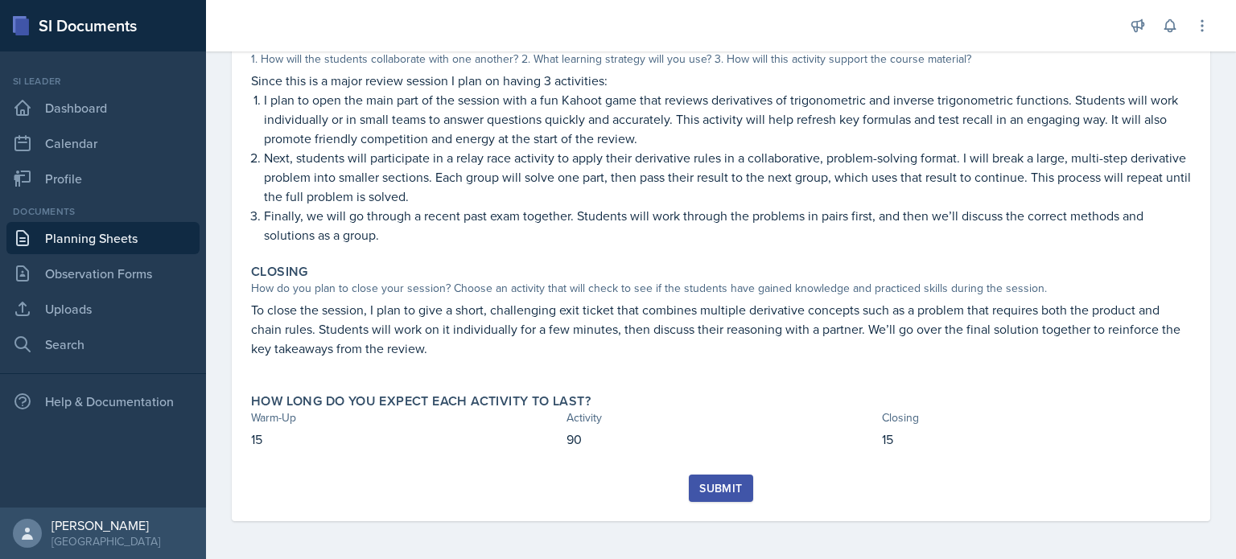
click at [702, 492] on div "Submit" at bounding box center [720, 488] width 43 height 13
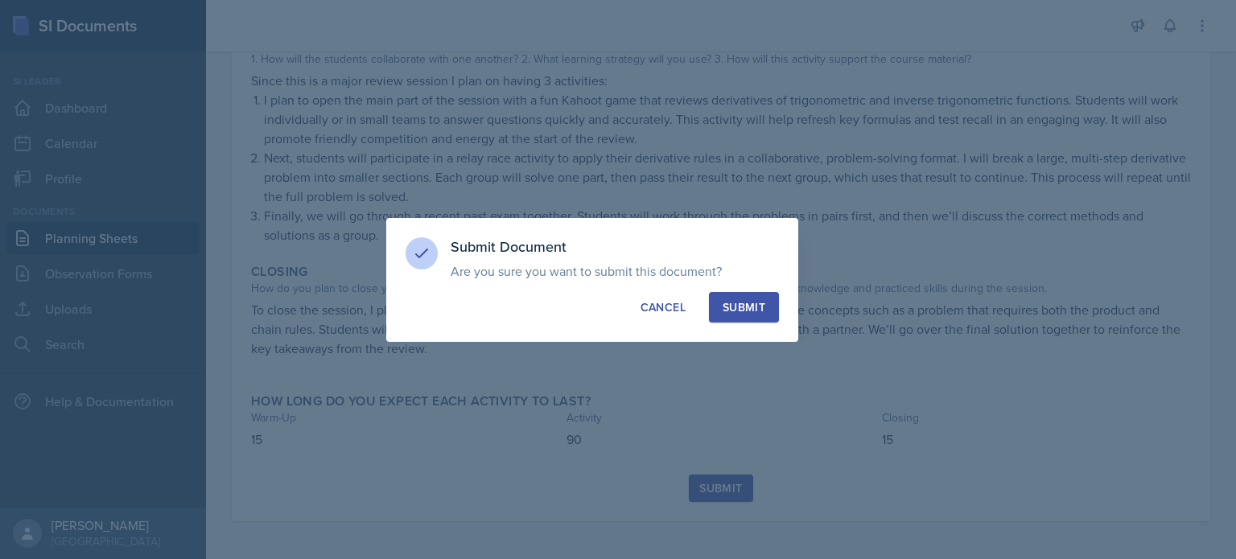
click at [772, 313] on button "Submit" at bounding box center [744, 307] width 70 height 31
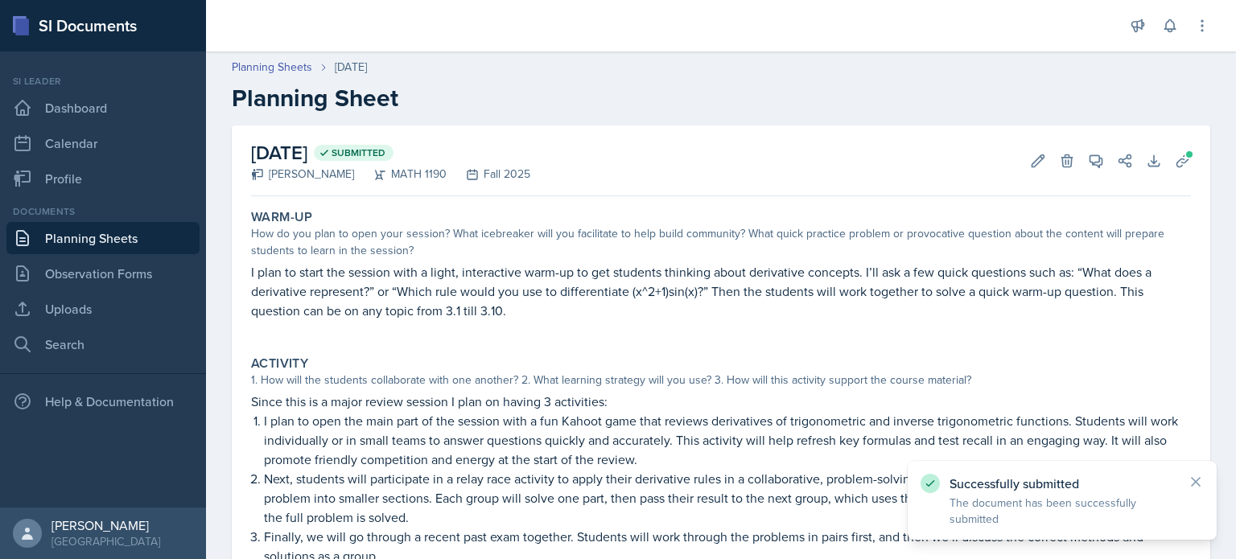
scroll to position [0, 0]
click at [306, 60] on link "Planning Sheets" at bounding box center [272, 68] width 80 height 17
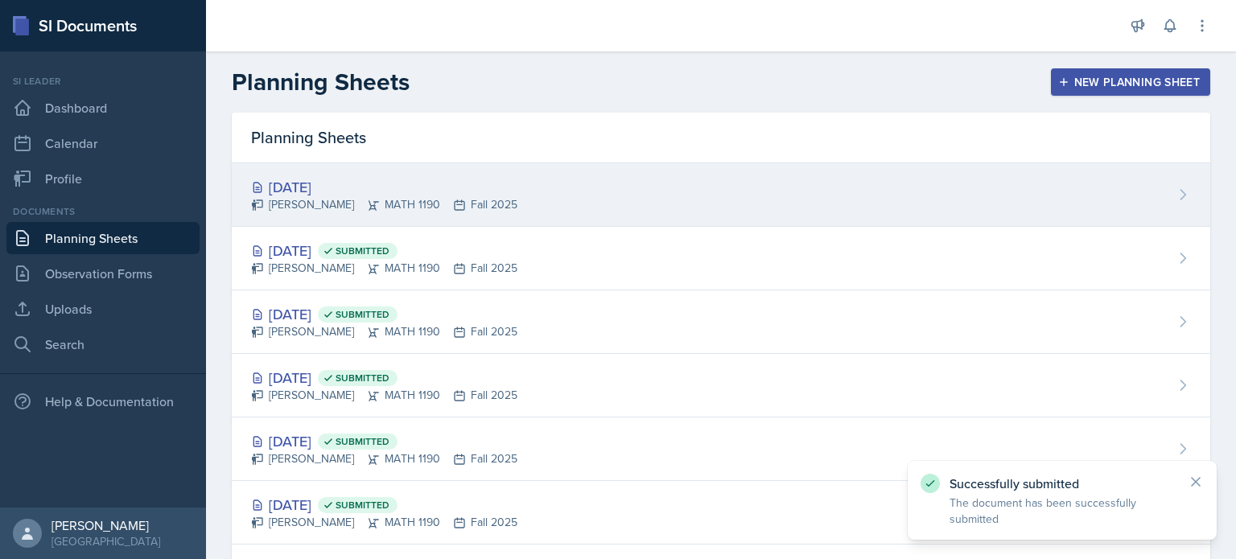
click at [478, 204] on div "Aditya Chauhan MATH 1190 Fall 2025" at bounding box center [384, 204] width 266 height 17
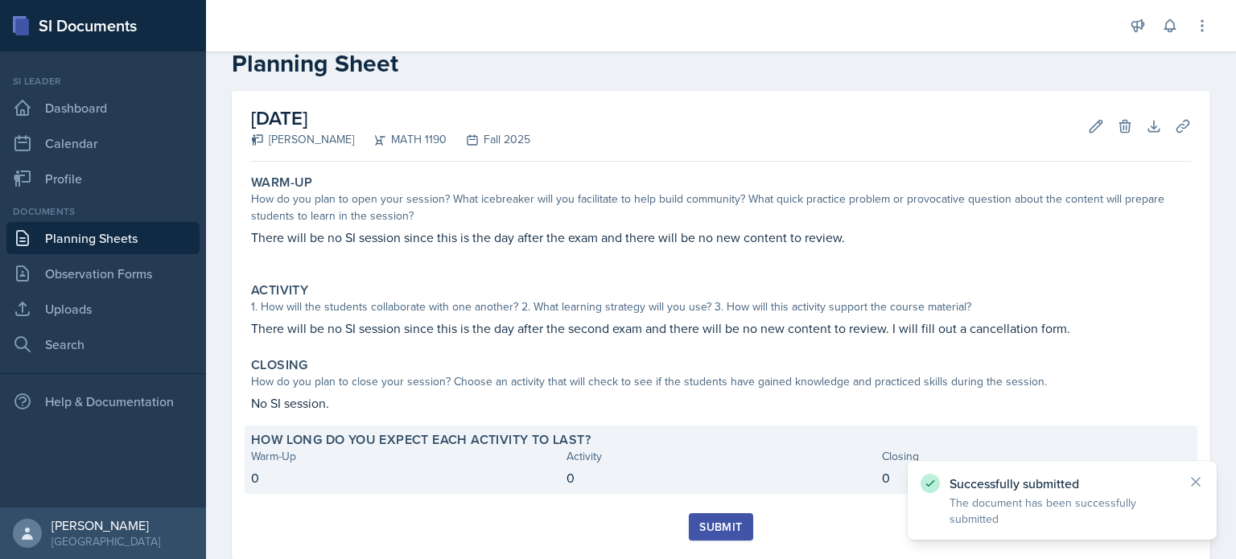
scroll to position [74, 0]
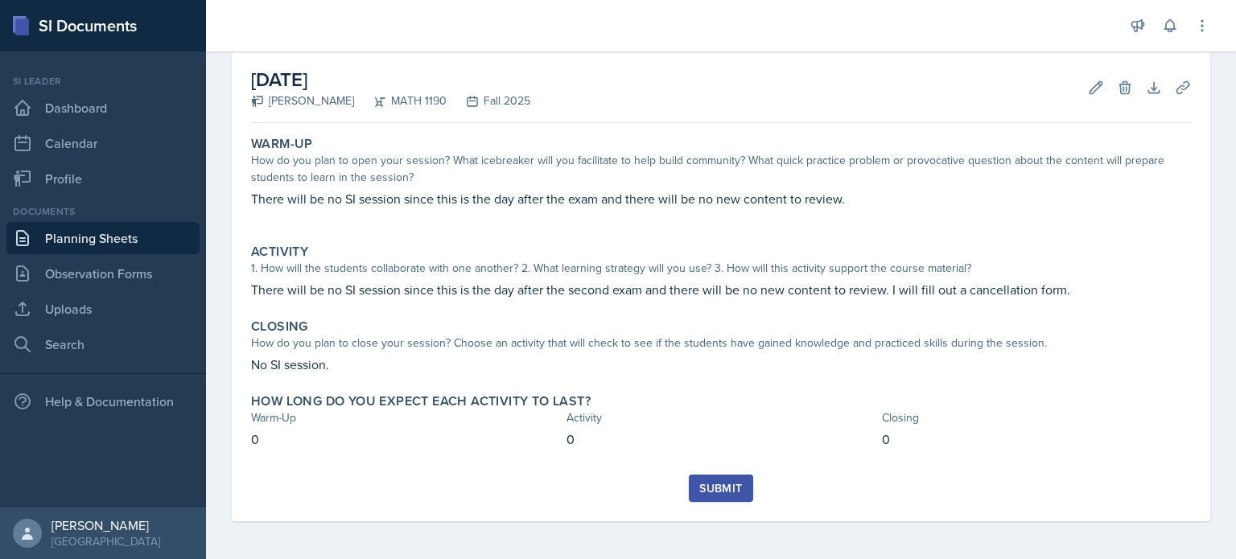
click at [721, 492] on div "Submit" at bounding box center [720, 488] width 43 height 13
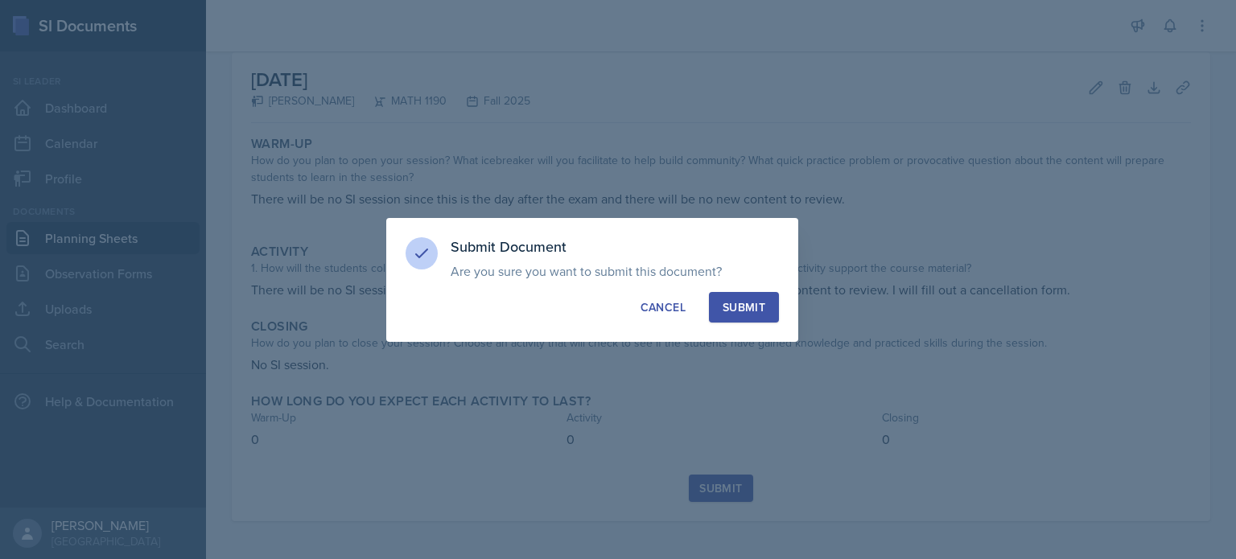
click at [760, 305] on div "Submit" at bounding box center [743, 307] width 43 height 16
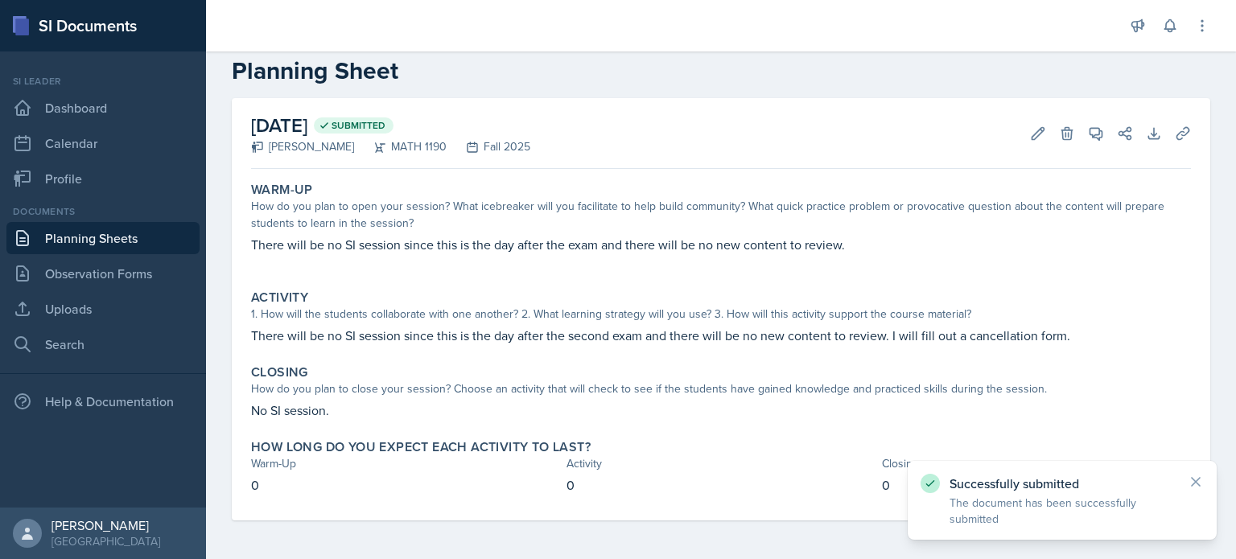
scroll to position [27, 0]
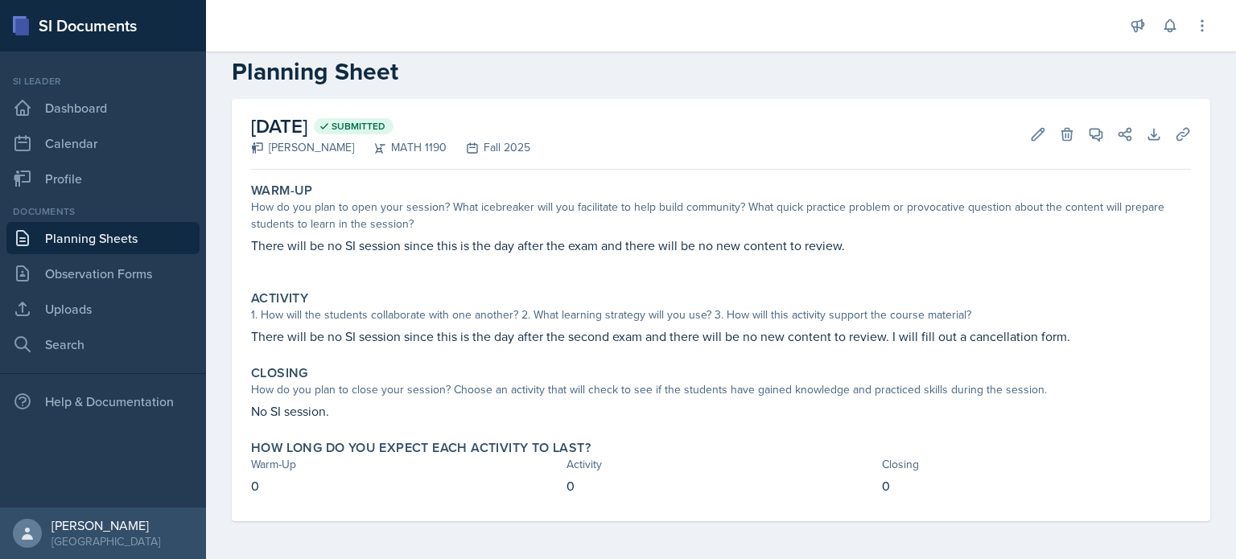
click at [90, 239] on link "Planning Sheets" at bounding box center [102, 238] width 193 height 32
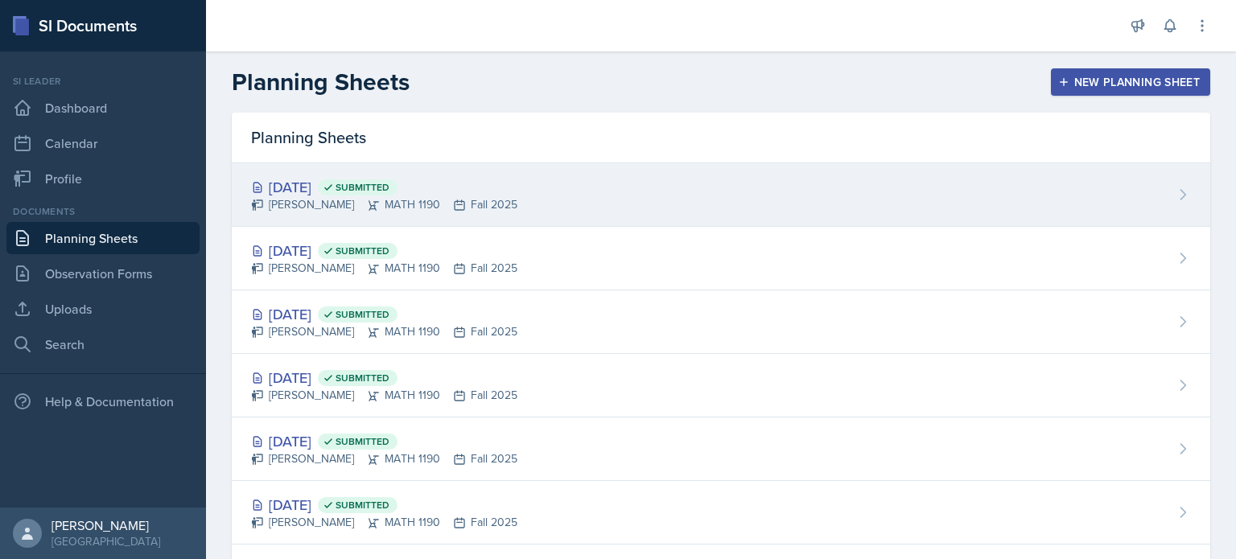
click at [594, 191] on div "Oct 10th, 2025 Submitted Aditya Chauhan MATH 1190 Fall 2025" at bounding box center [721, 195] width 978 height 64
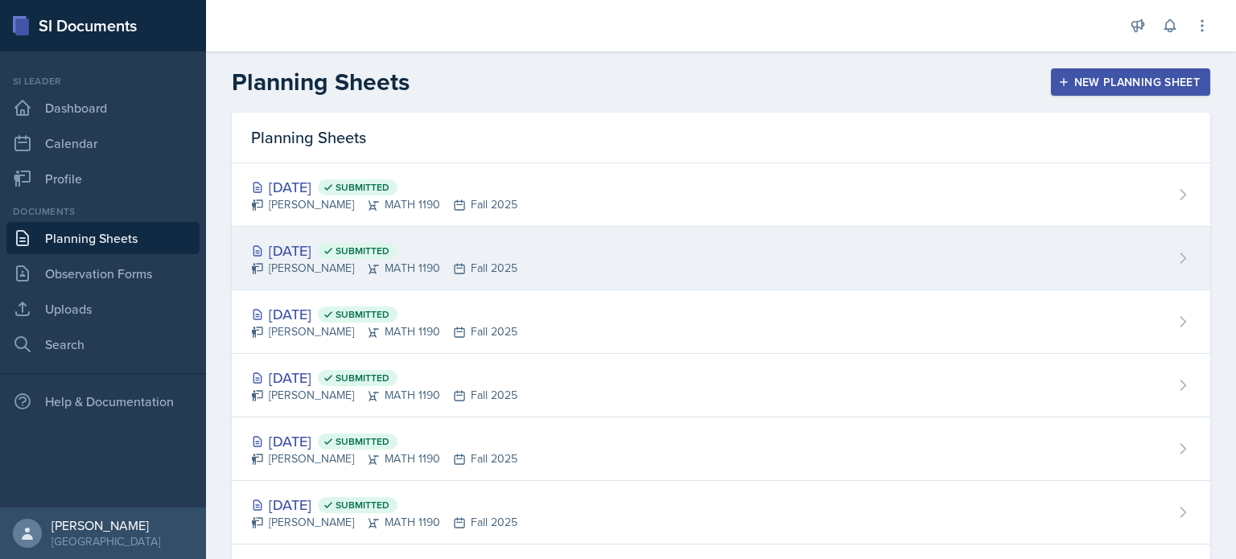
click at [669, 282] on div "Oct 8th, 2025 Submitted Aditya Chauhan MATH 1190 Fall 2025" at bounding box center [721, 259] width 978 height 64
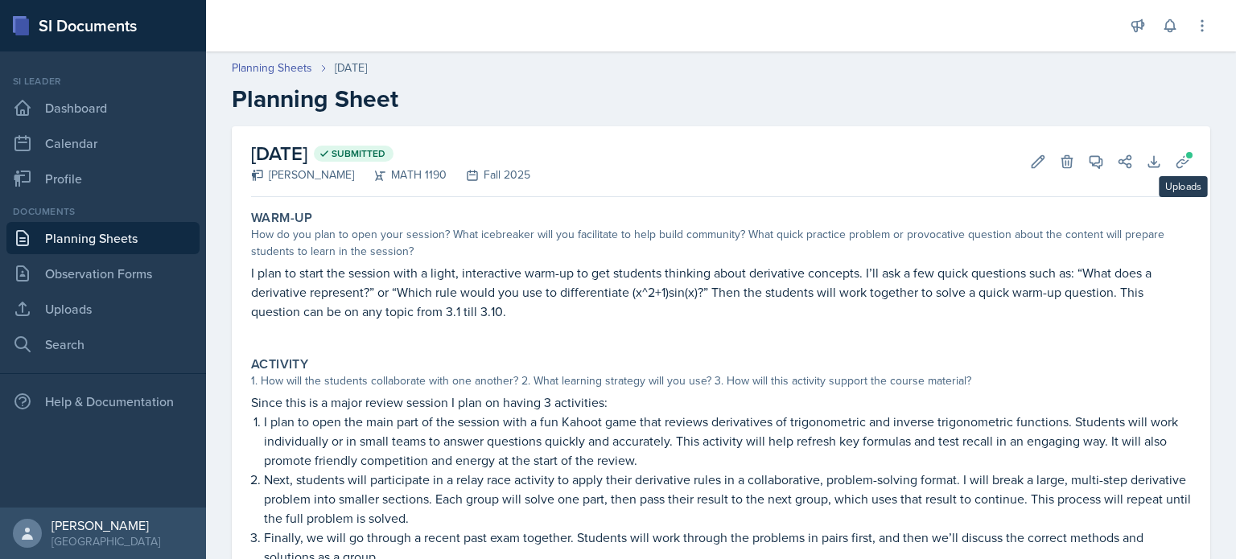
click at [1187, 153] on div "October 8th, 2025 Submitted Aditya Chauhan MATH 1190 Fall 2025 Edit Delete View…" at bounding box center [721, 461] width 978 height 670
click at [1176, 160] on icon at bounding box center [1182, 161] width 12 height 12
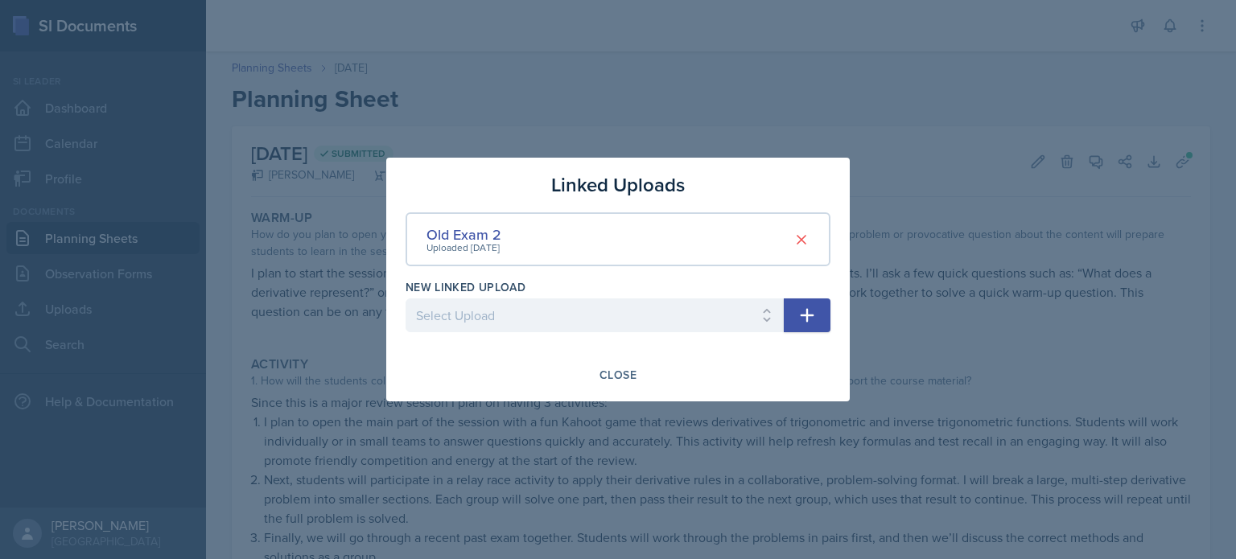
click at [876, 145] on div at bounding box center [618, 279] width 1236 height 559
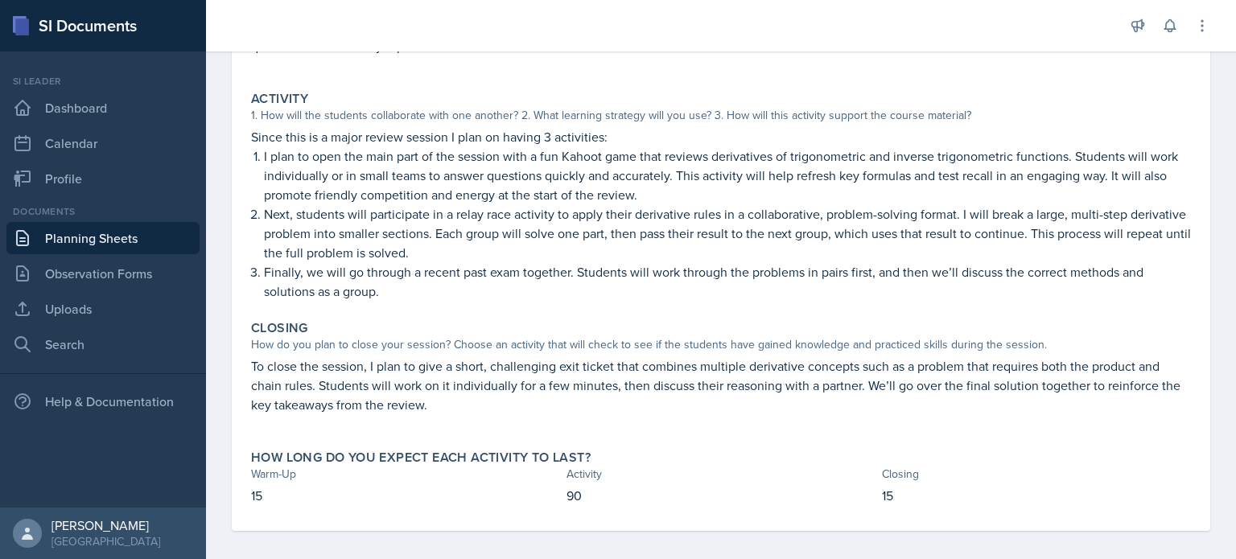
scroll to position [275, 0]
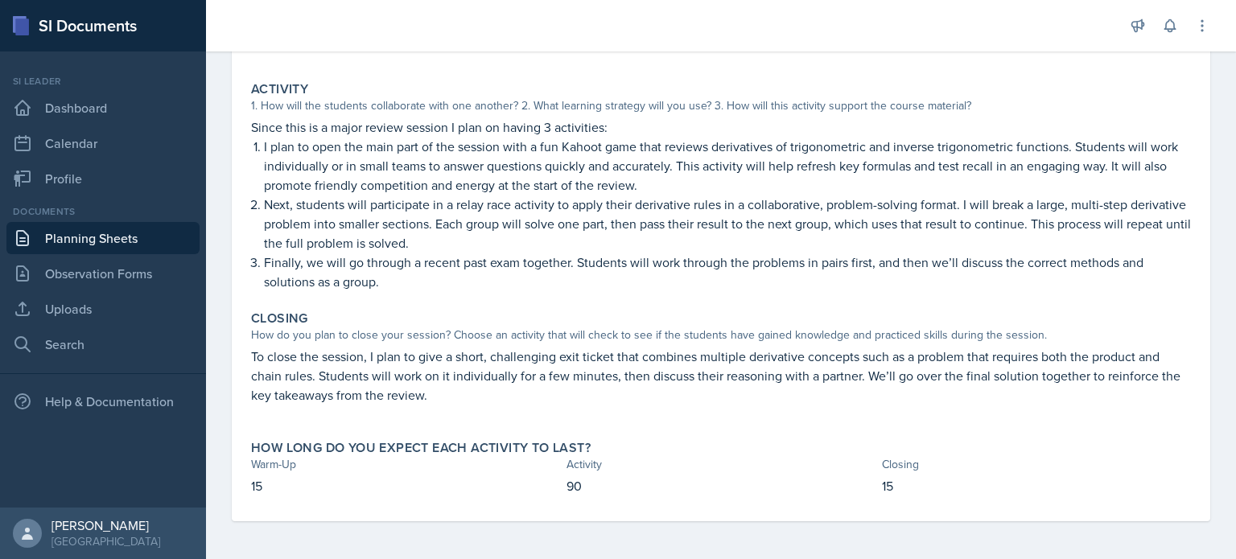
click at [138, 228] on link "Planning Sheets" at bounding box center [102, 238] width 193 height 32
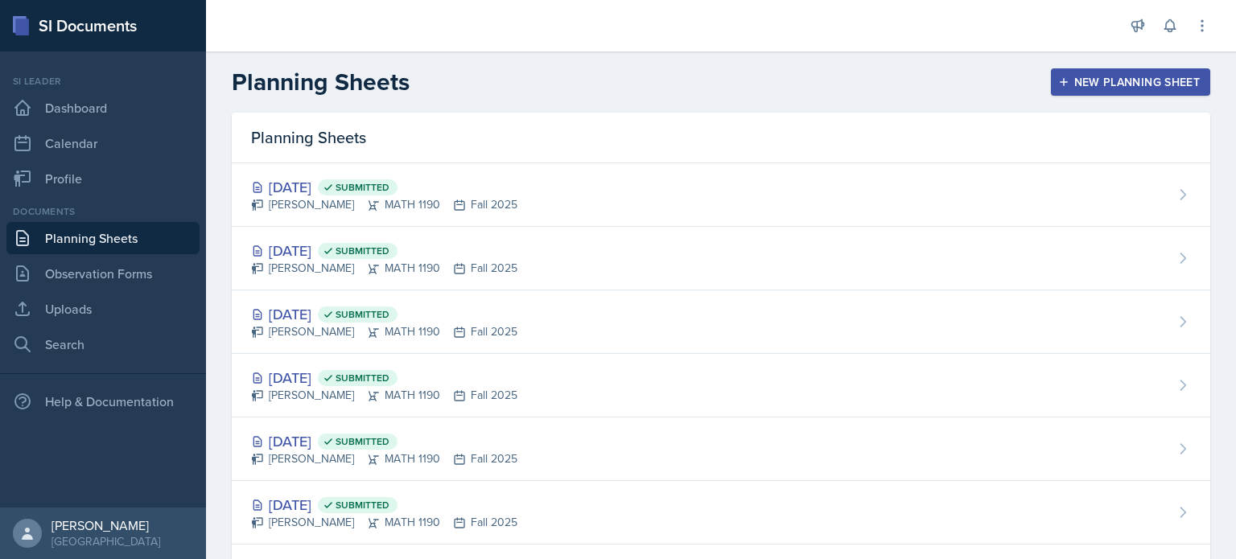
click at [586, 259] on div "Oct 8th, 2025 Submitted Aditya Chauhan MATH 1190 Fall 2025" at bounding box center [721, 259] width 978 height 64
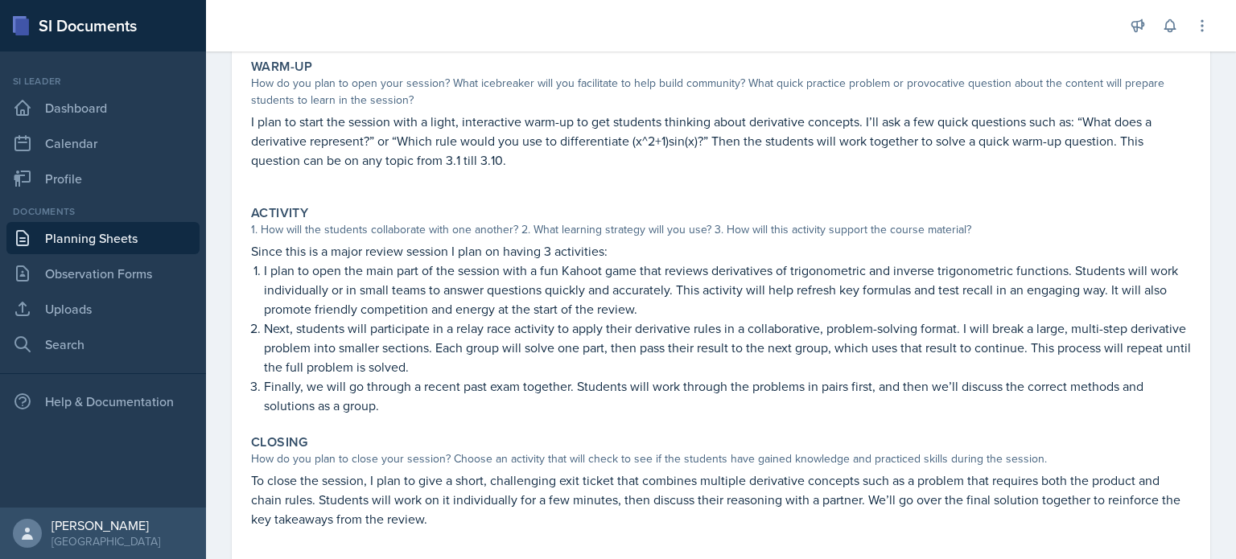
scroll to position [275, 0]
